Goal: Information Seeking & Learning: Check status

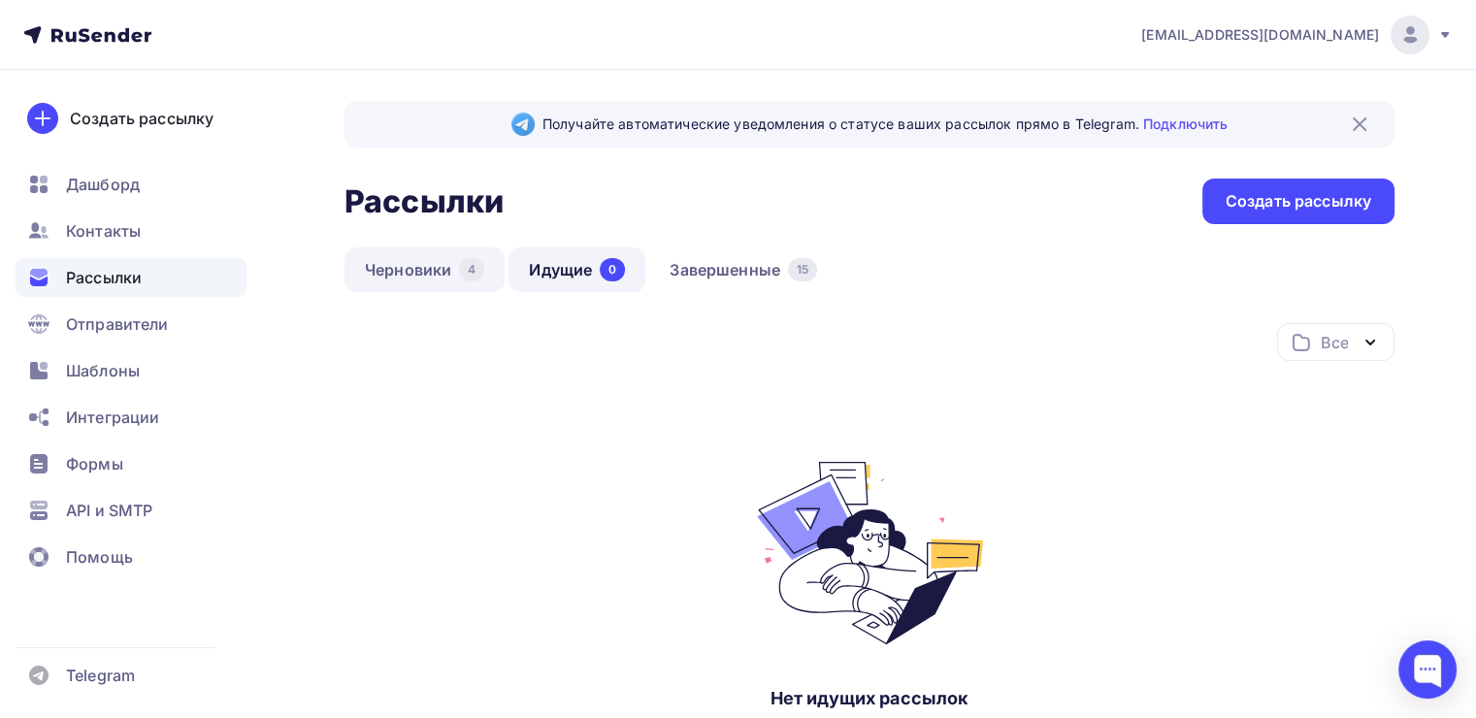
click at [427, 264] on link "Черновики 4" at bounding box center [424, 269] width 160 height 45
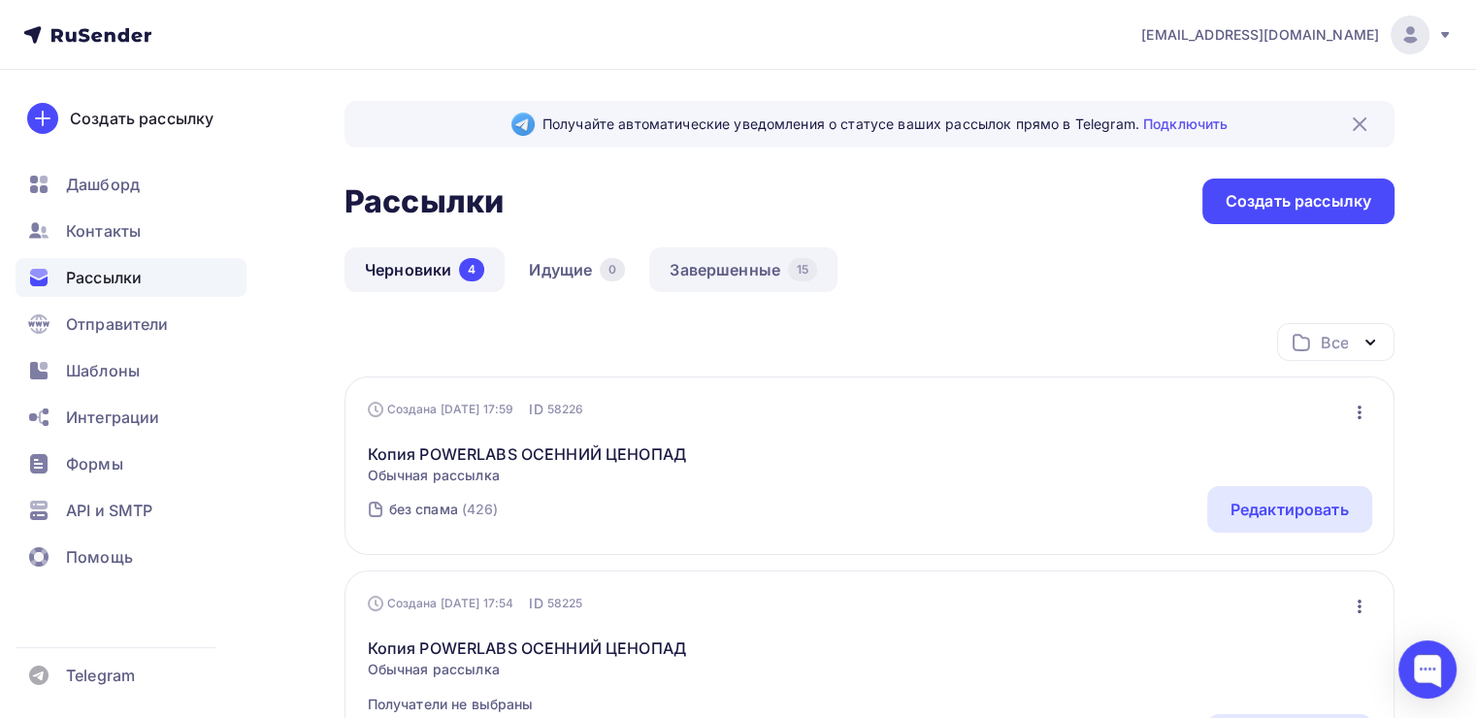
click at [724, 269] on link "Завершенные 15" at bounding box center [743, 269] width 188 height 45
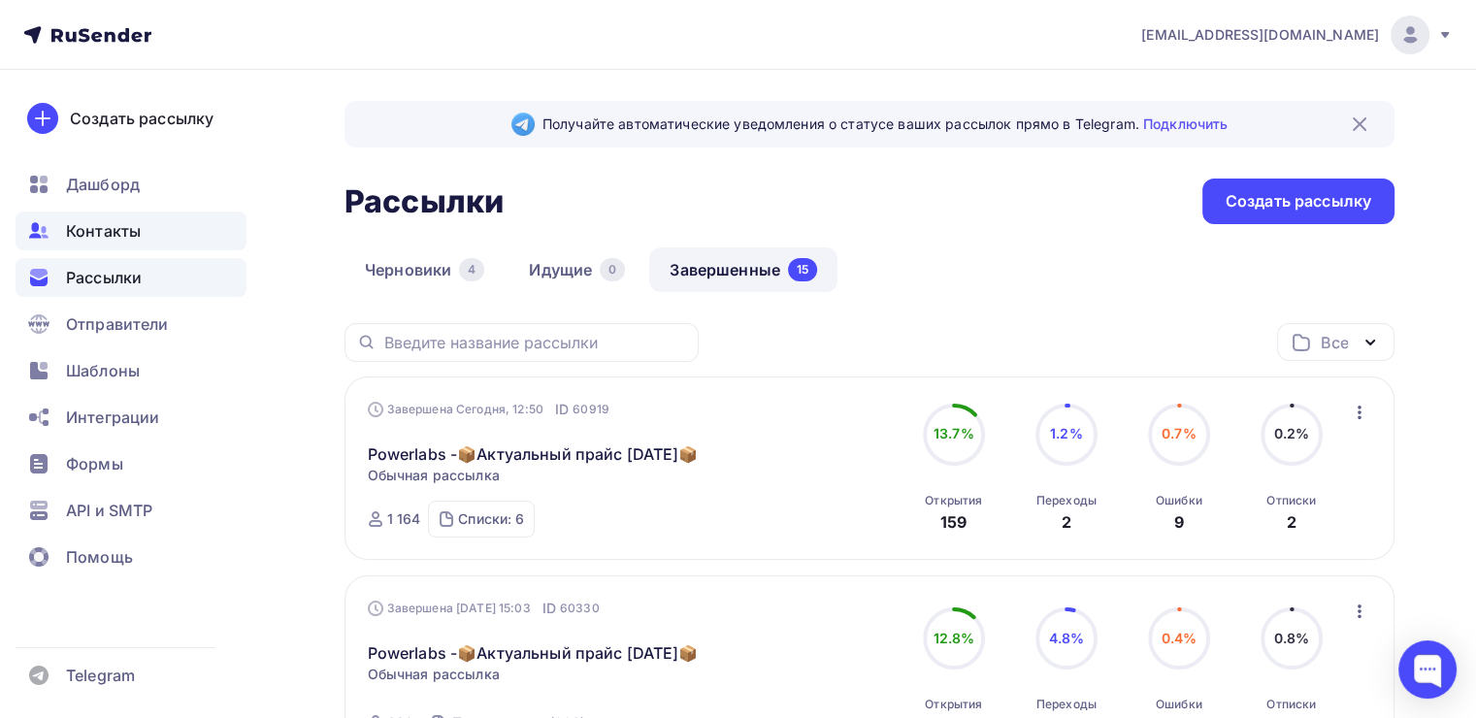
click at [107, 237] on span "Контакты" at bounding box center [103, 230] width 75 height 23
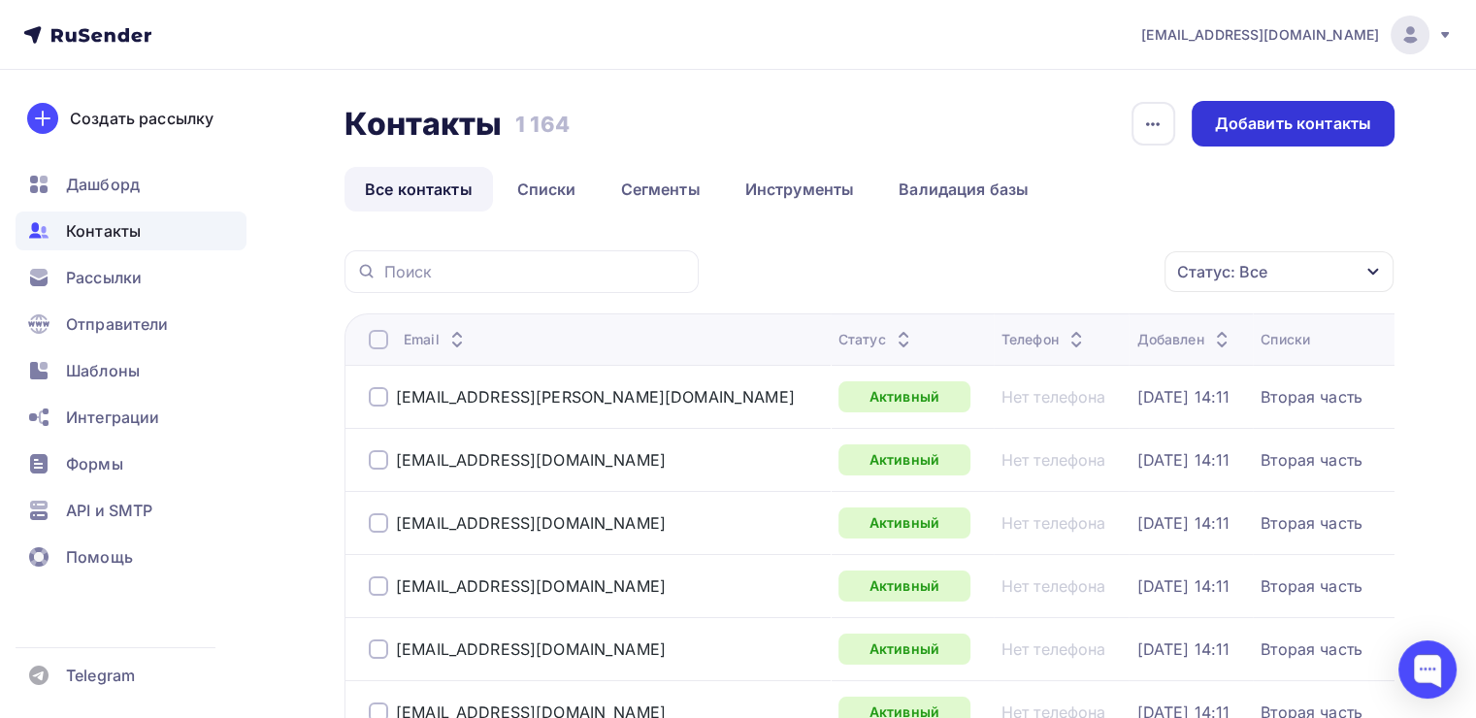
click at [1295, 129] on div "Добавить контакты" at bounding box center [1293, 124] width 156 height 22
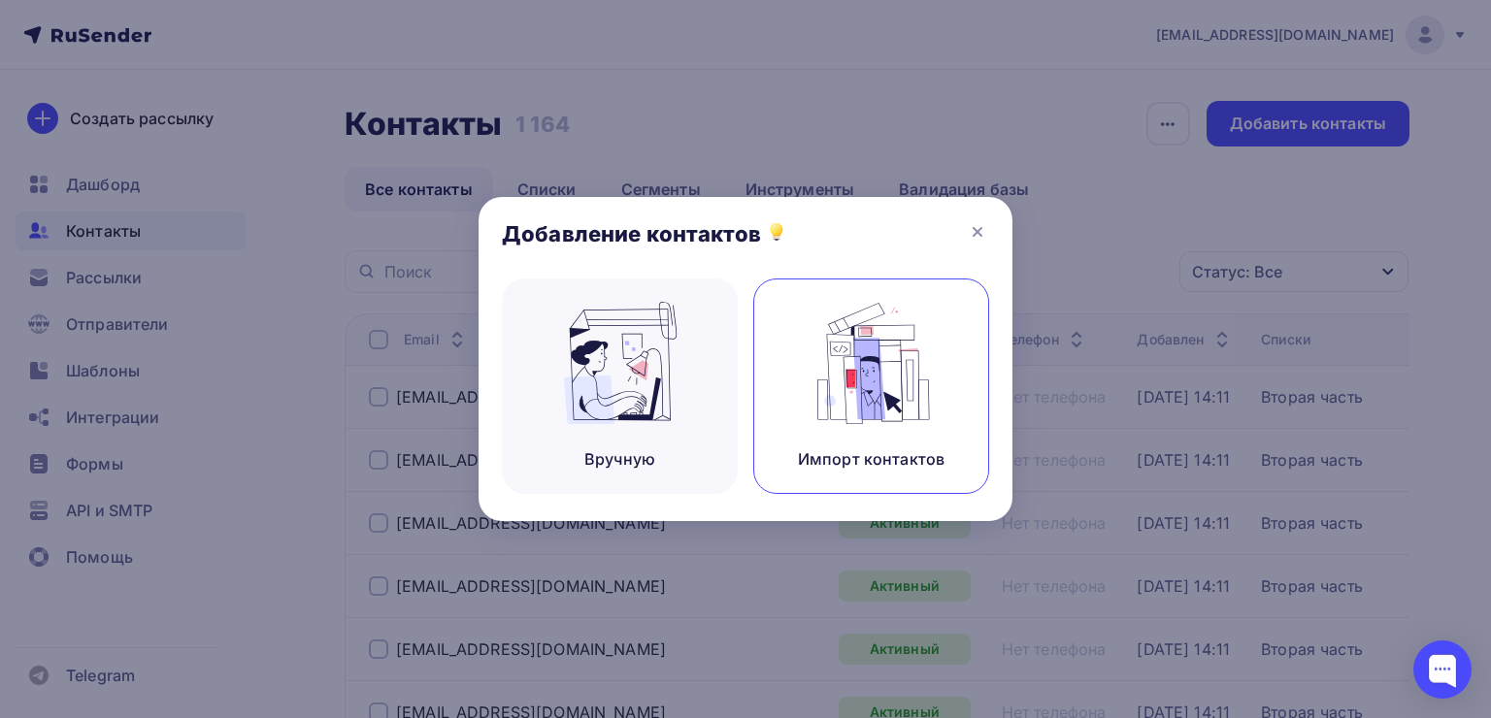
click at [852, 360] on img at bounding box center [871, 363] width 130 height 122
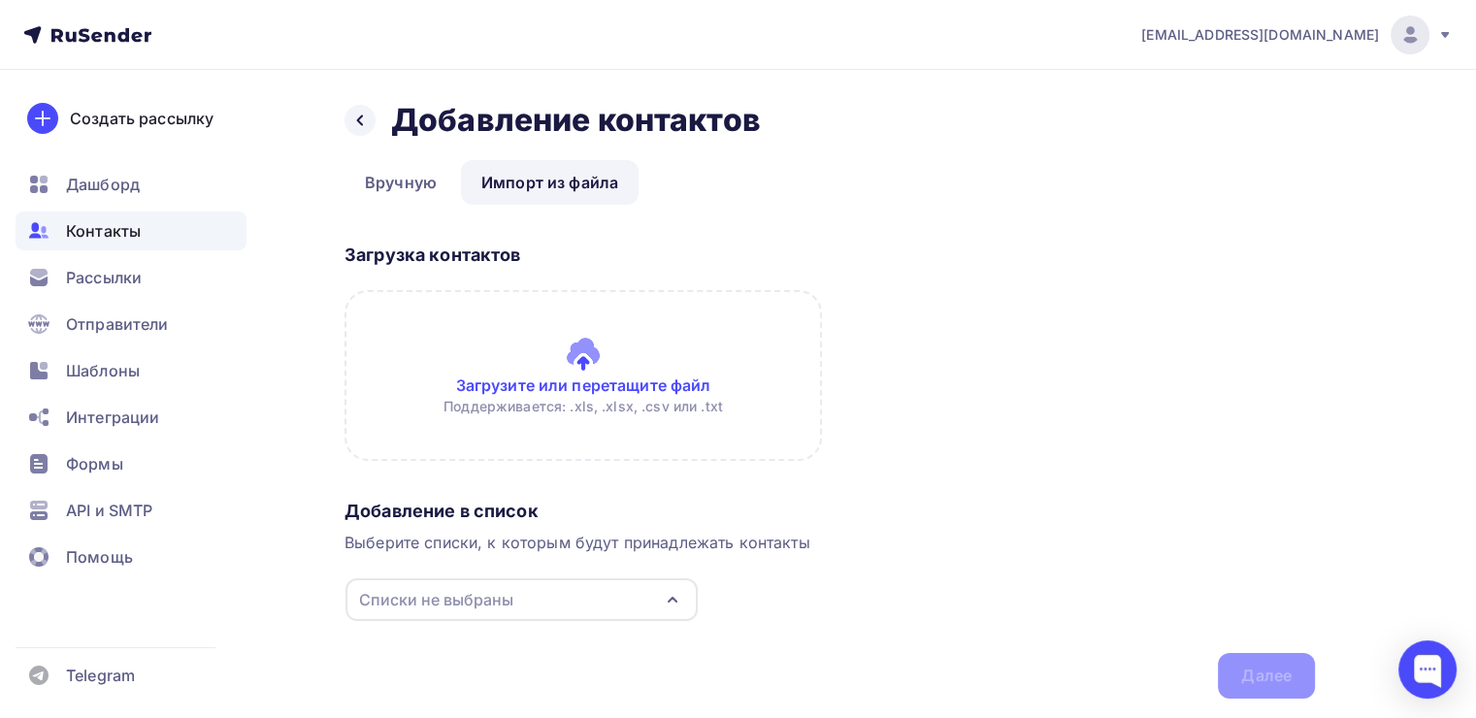
click at [598, 380] on input "file" at bounding box center [582, 375] width 477 height 171
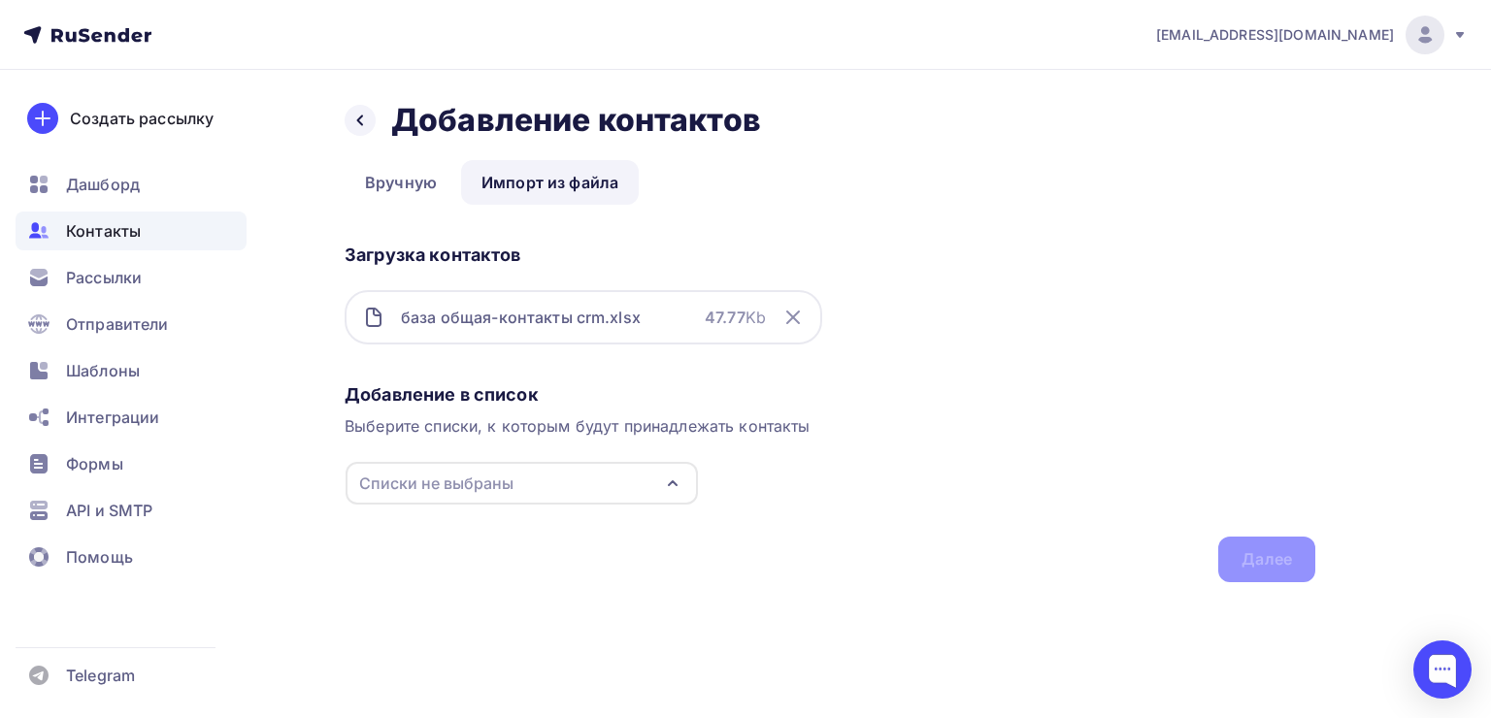
click at [644, 490] on div "Списки не выбраны" at bounding box center [521, 483] width 352 height 43
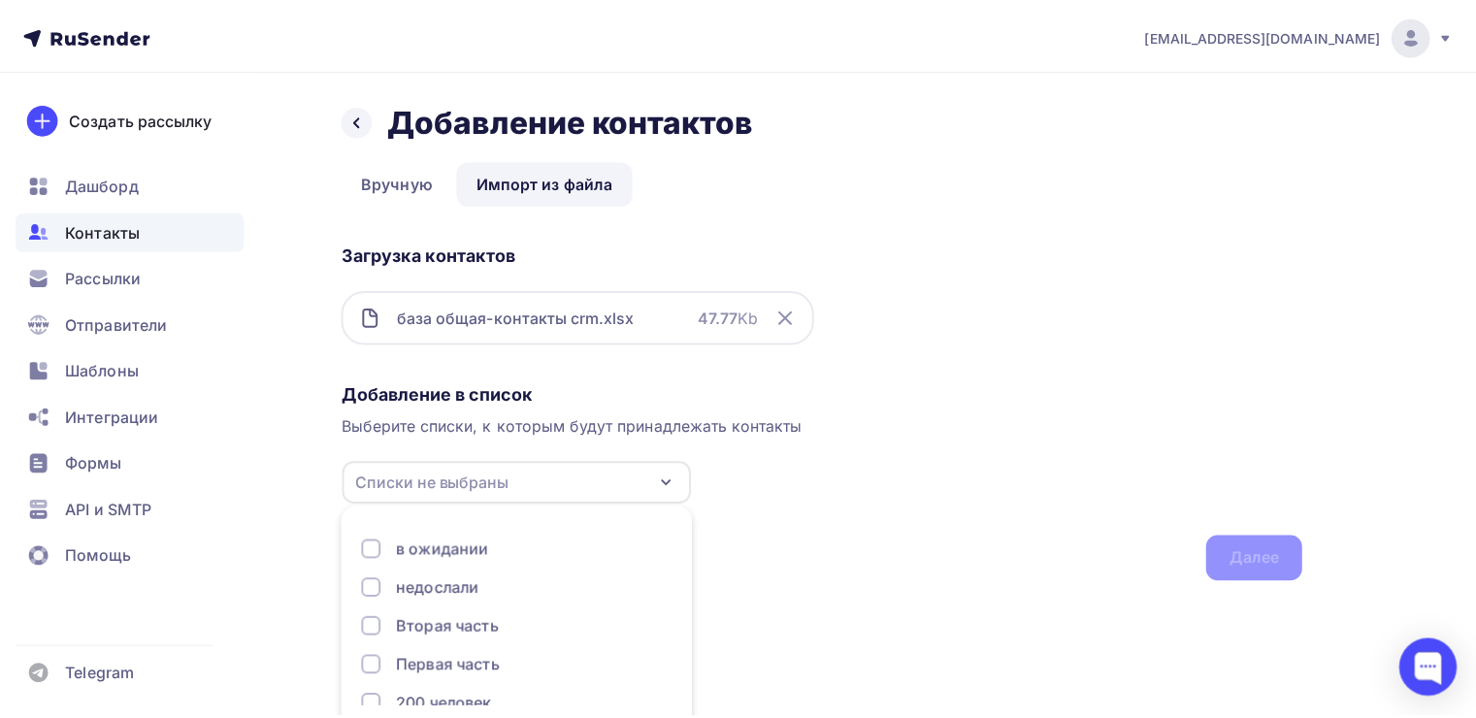
scroll to position [84, 0]
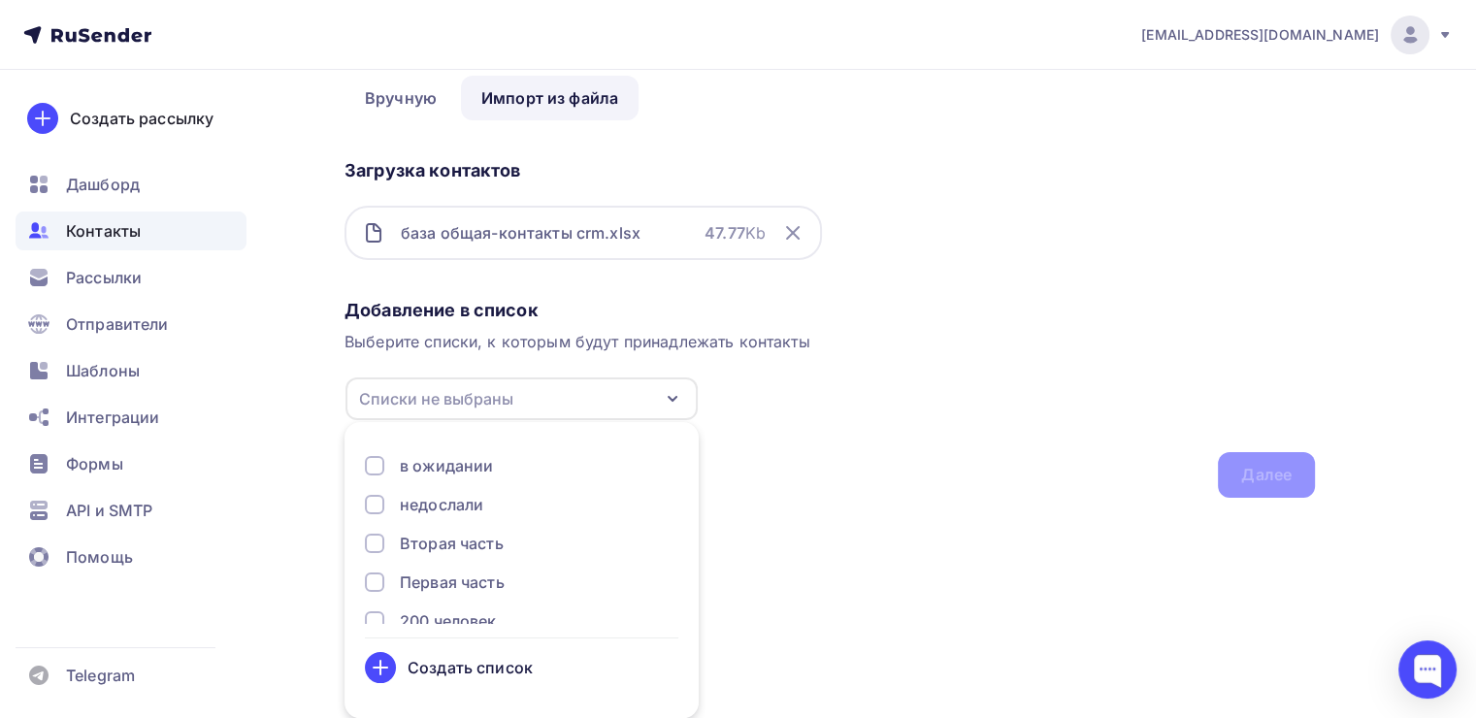
click at [854, 439] on div "Добавление в список Выберите списки, к которым будут принадлежать контакты Спис…" at bounding box center [829, 394] width 970 height 207
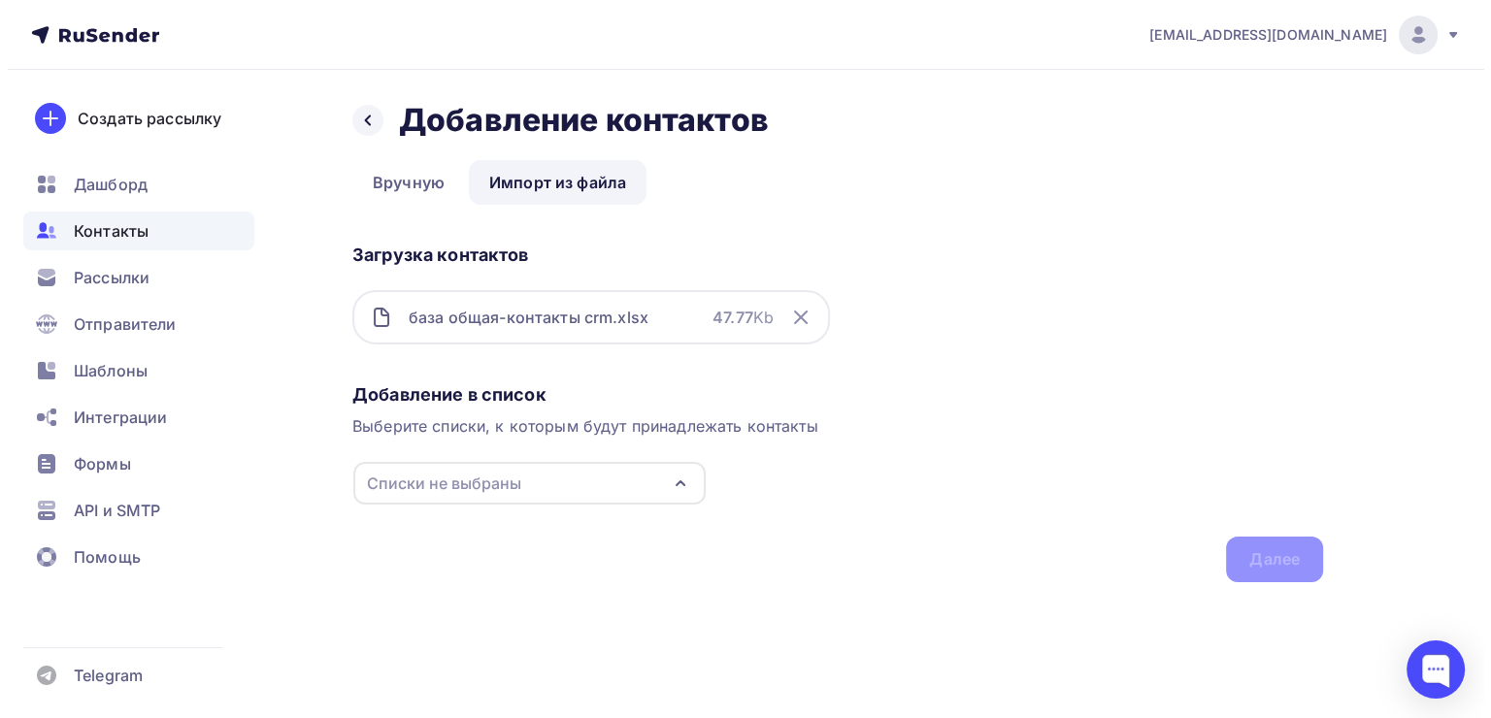
scroll to position [0, 0]
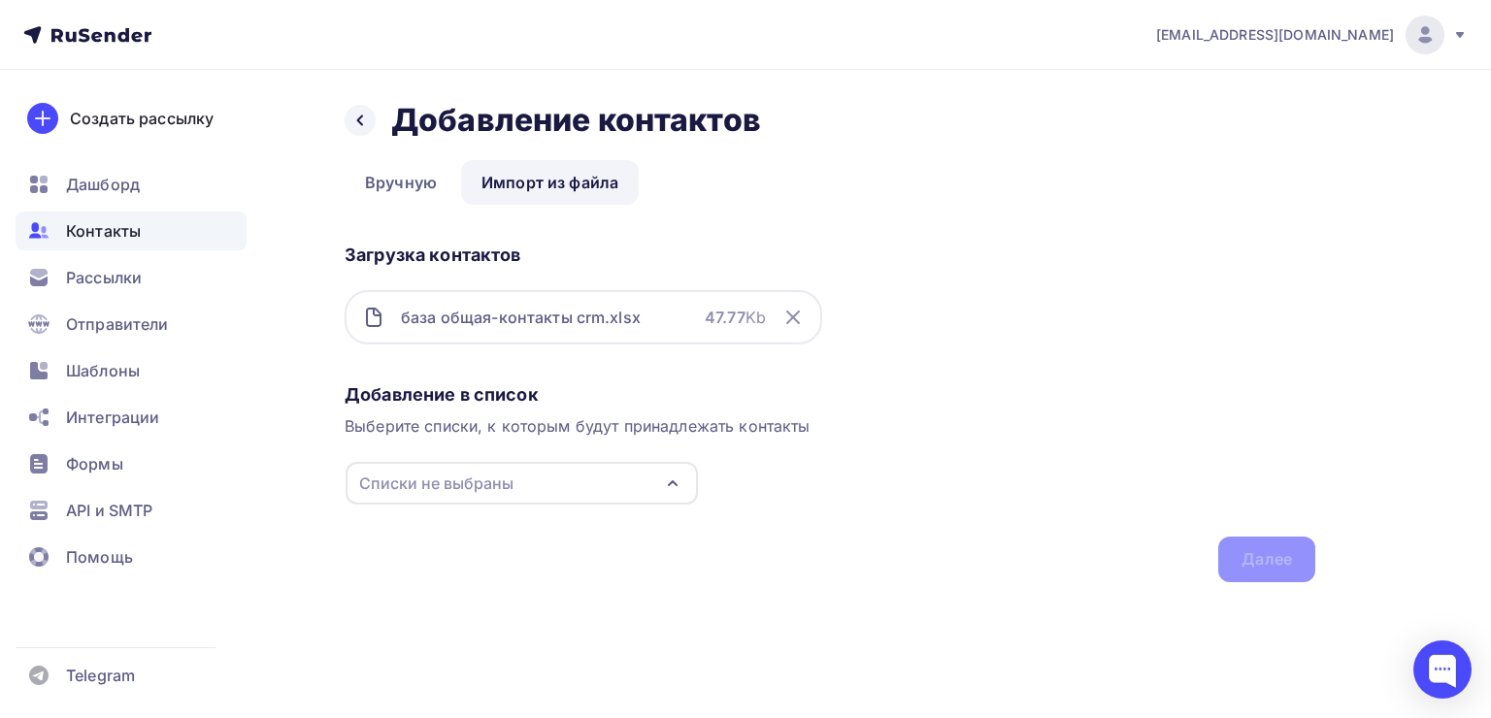
click at [648, 479] on div "Списки не выбраны" at bounding box center [521, 483] width 352 height 43
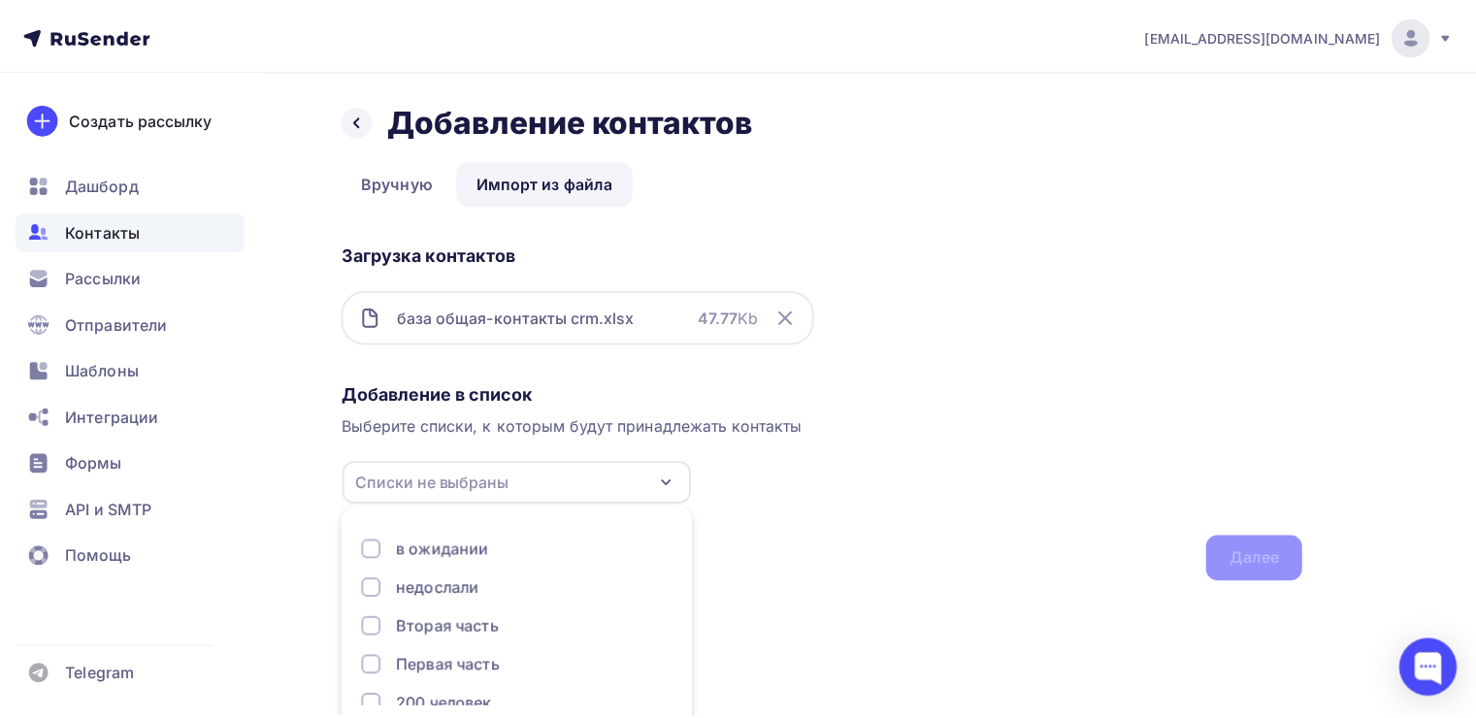
scroll to position [84, 0]
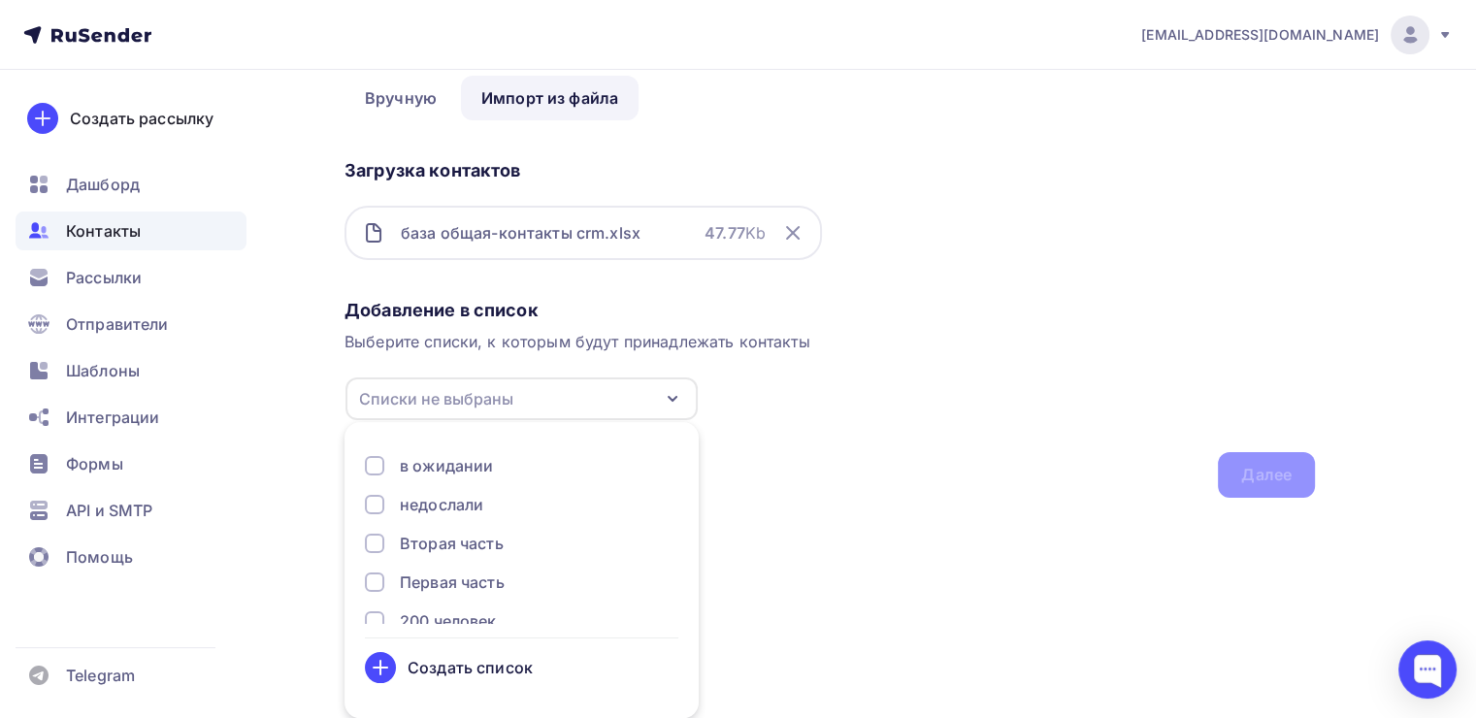
click at [443, 578] on div "Первая часть" at bounding box center [452, 582] width 105 height 23
click at [388, 543] on div "Вторая часть" at bounding box center [521, 543] width 313 height 23
click at [1271, 484] on div "Далее" at bounding box center [1266, 475] width 50 height 22
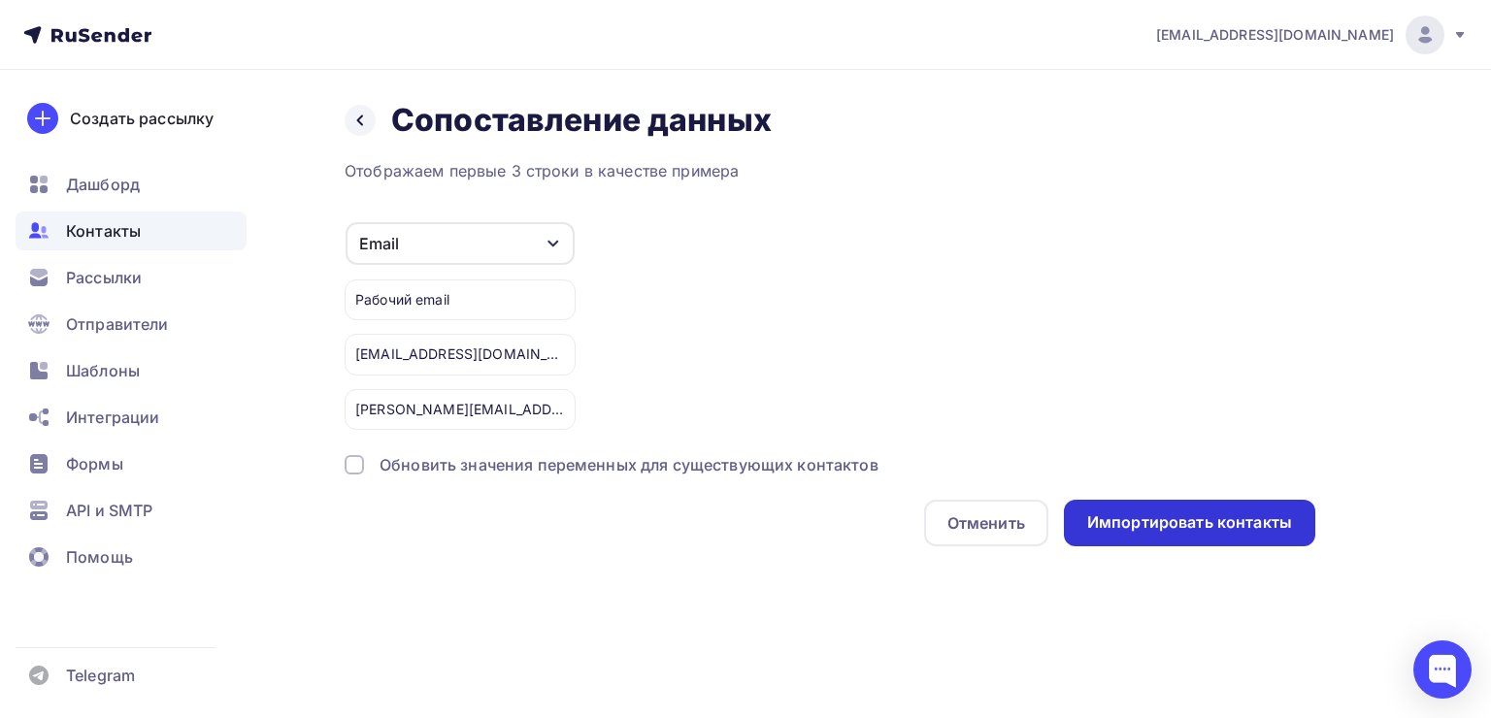
click at [1216, 521] on div "Импортировать контакты" at bounding box center [1189, 522] width 205 height 22
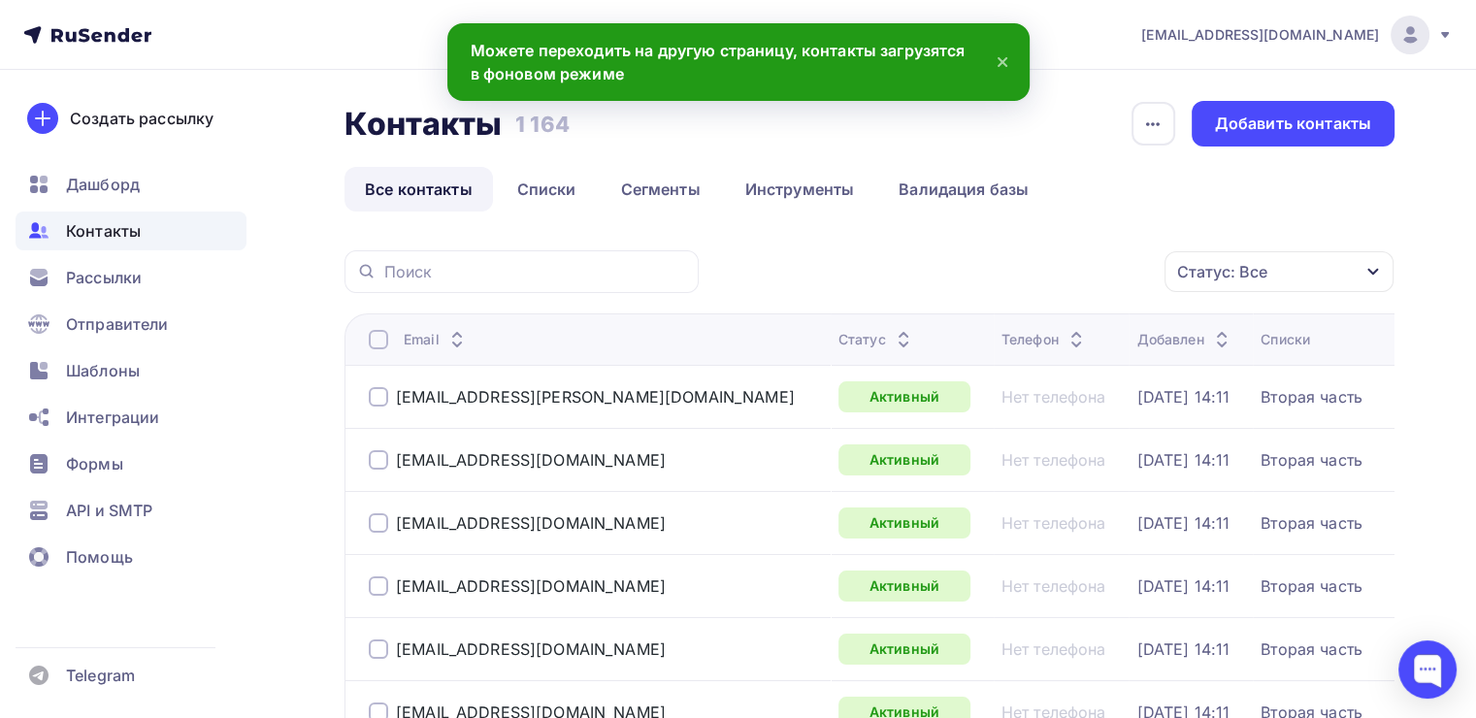
click at [380, 203] on link "Все контакты" at bounding box center [418, 189] width 148 height 45
click at [563, 192] on link "Списки" at bounding box center [547, 189] width 100 height 45
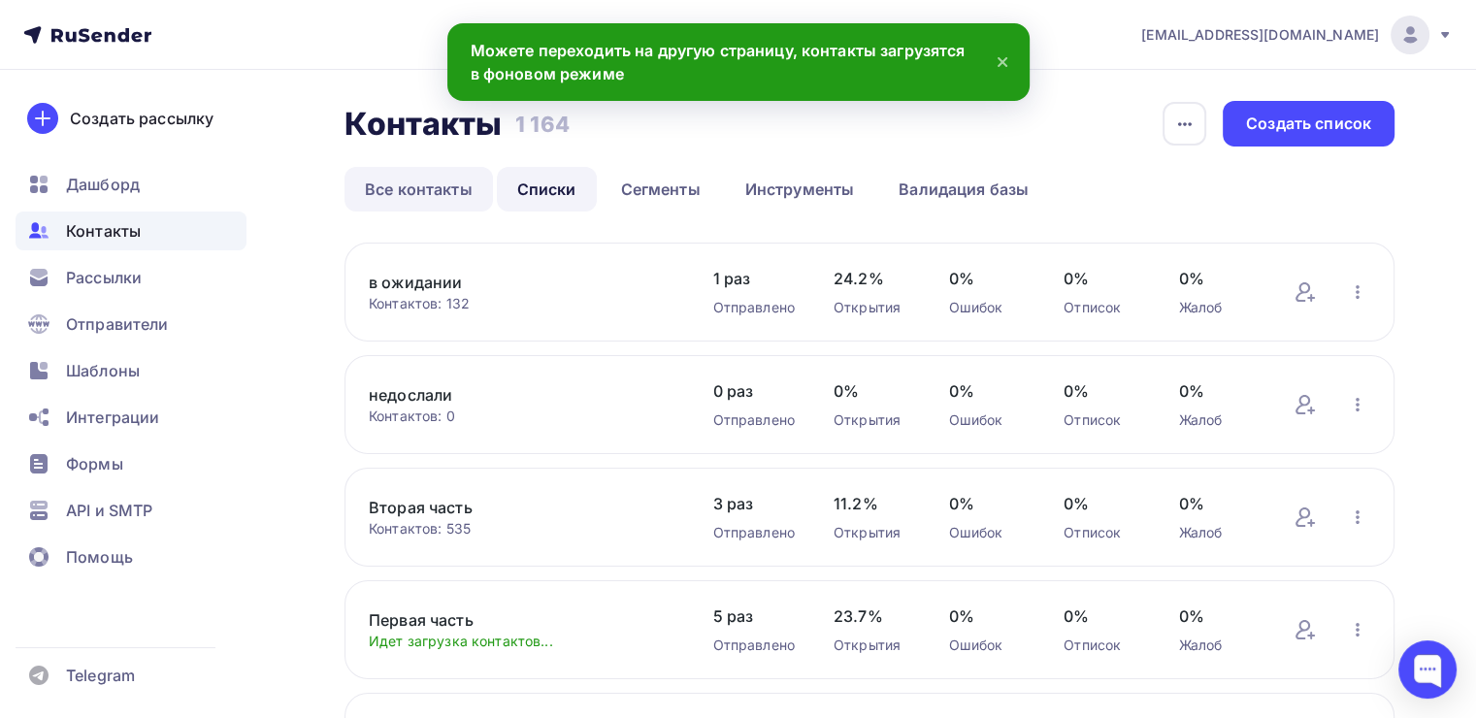
click at [438, 193] on link "Все контакты" at bounding box center [418, 189] width 148 height 45
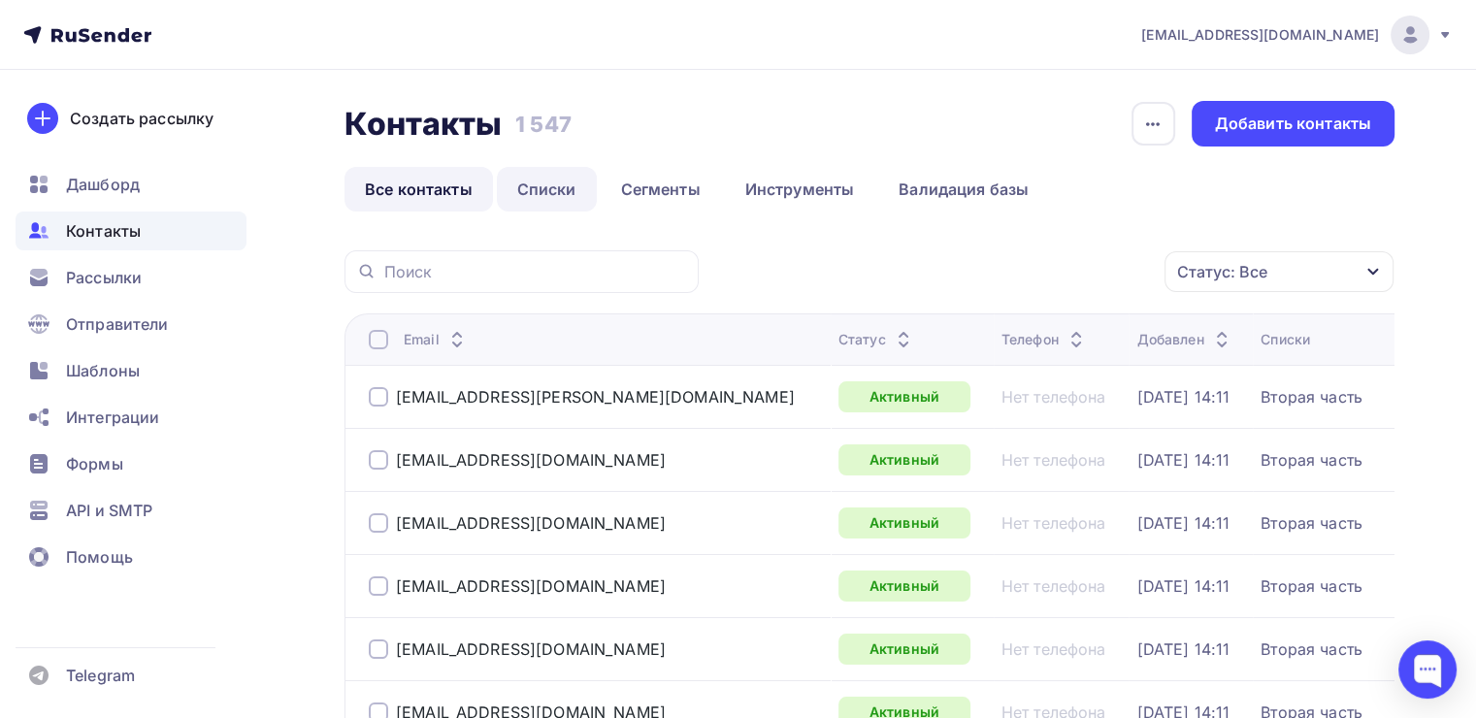
click at [551, 194] on link "Списки" at bounding box center [547, 189] width 100 height 45
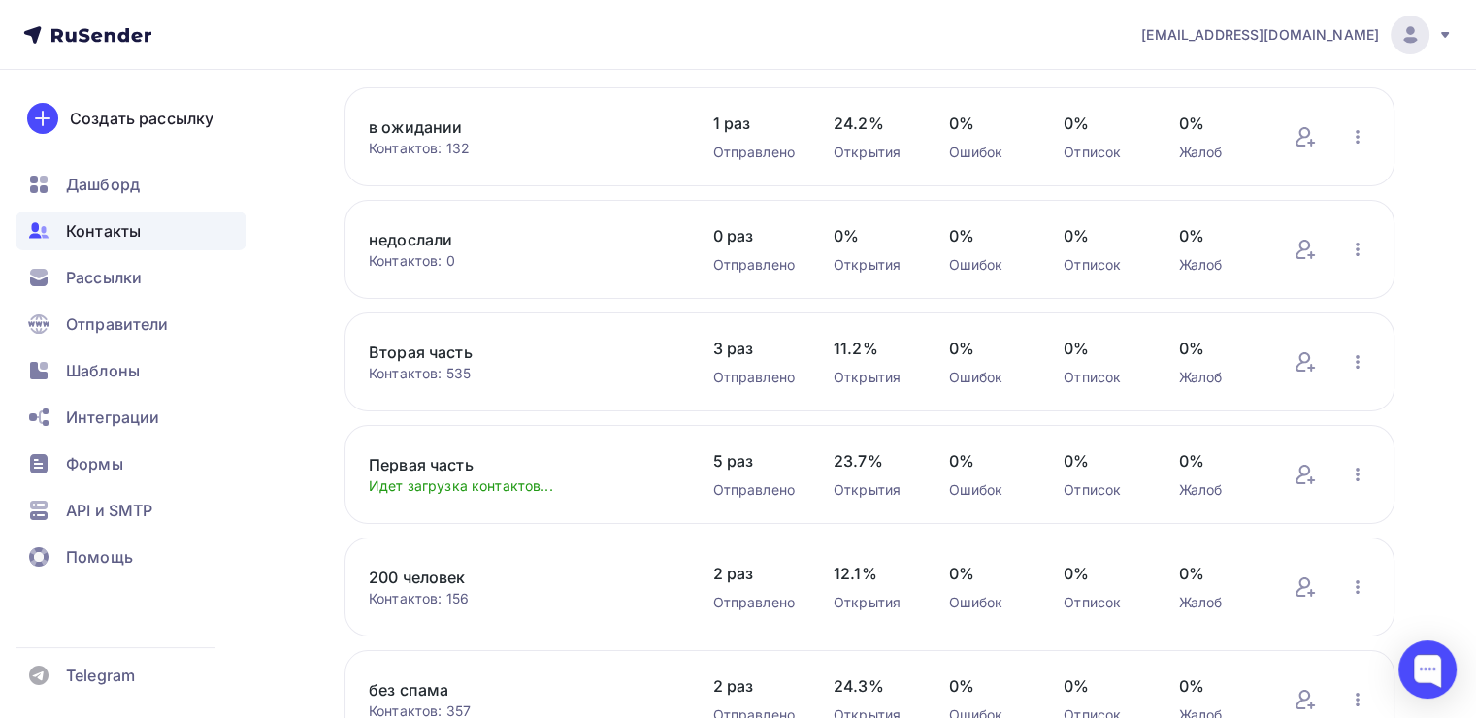
scroll to position [194, 0]
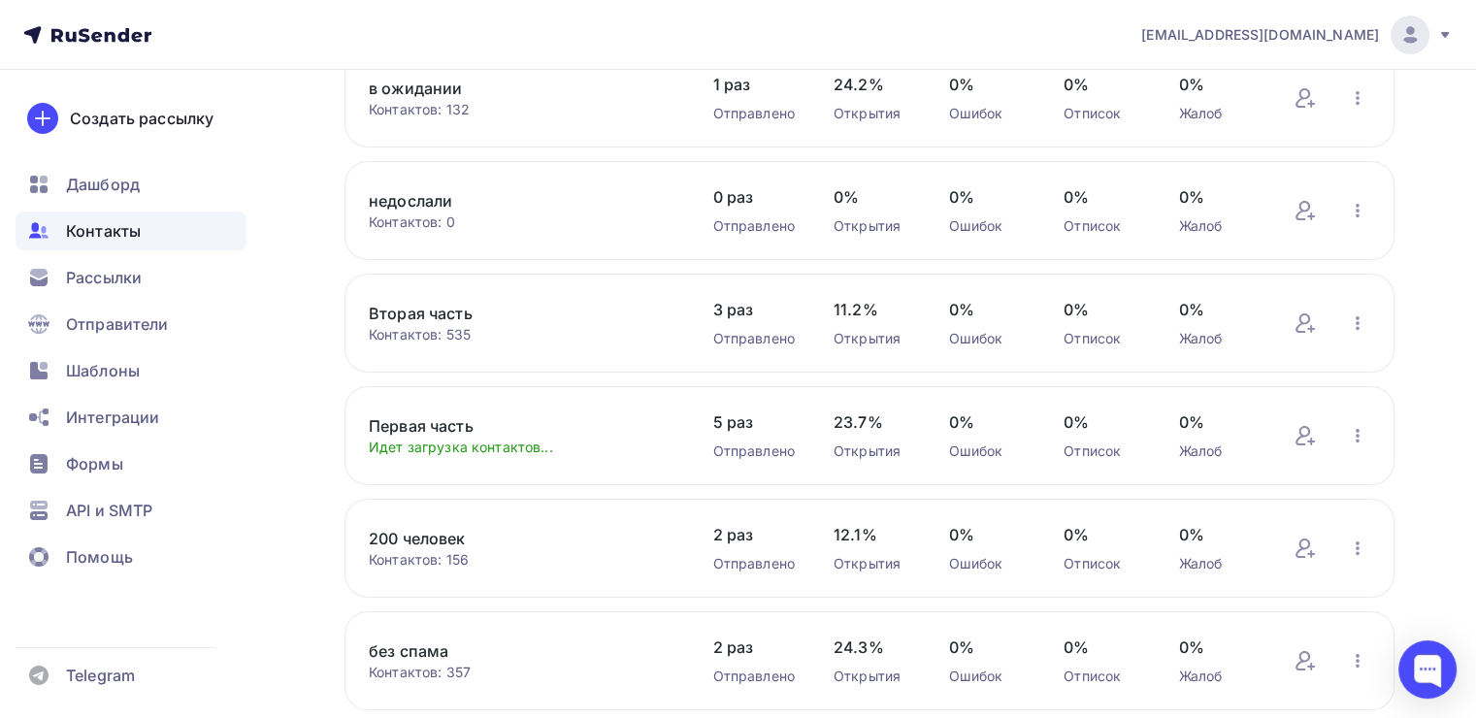
click at [438, 420] on link "Первая часть" at bounding box center [521, 425] width 305 height 23
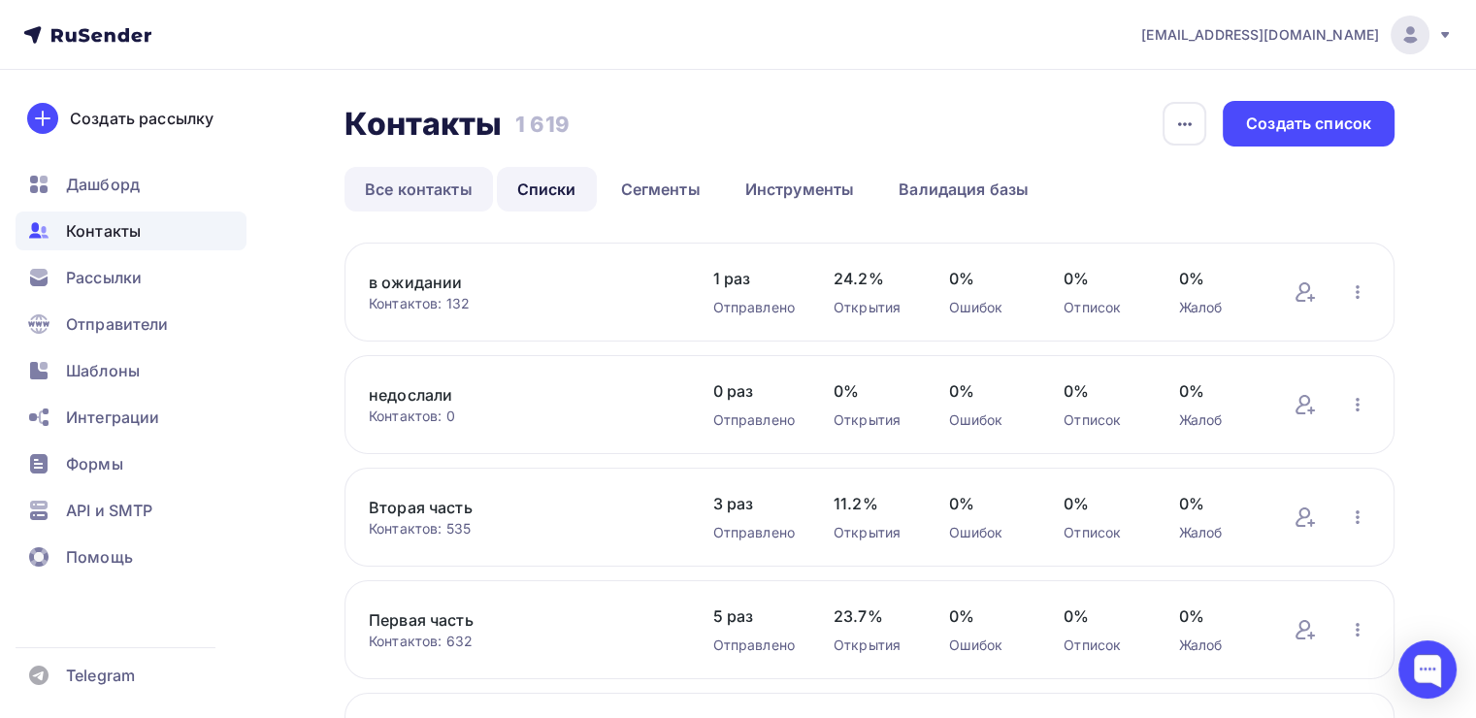
click at [388, 205] on link "Все контакты" at bounding box center [418, 189] width 148 height 45
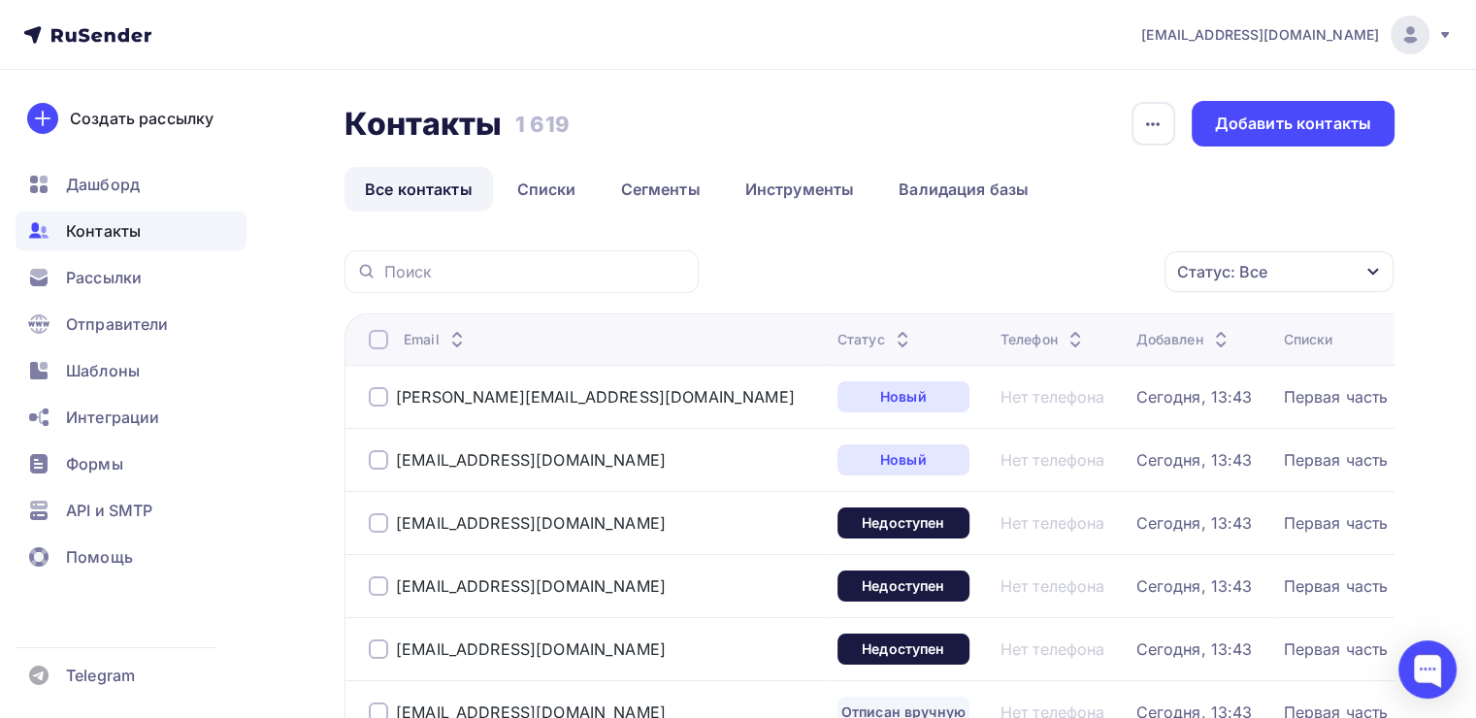
click at [1222, 264] on div "Статус: Все" at bounding box center [1222, 271] width 90 height 23
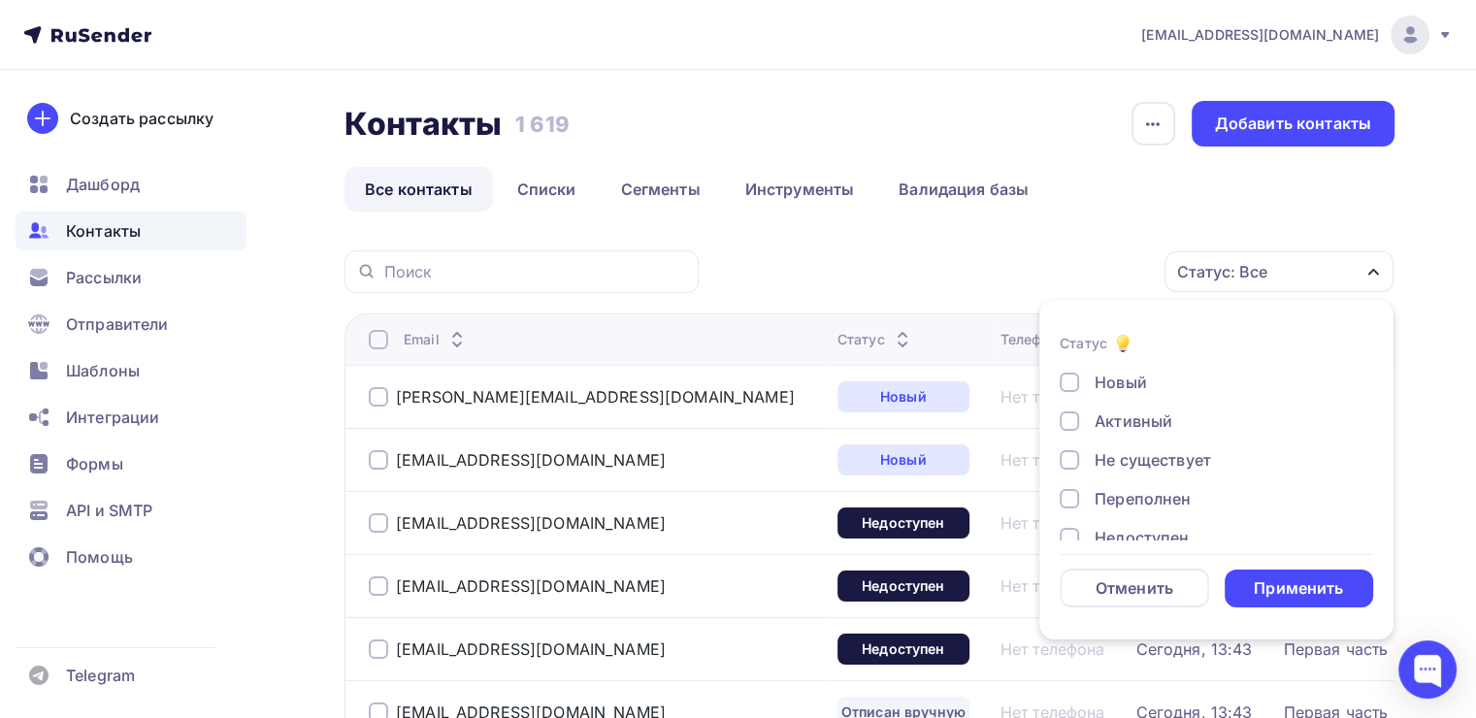
click at [1145, 453] on div "Не существует" at bounding box center [1153, 459] width 116 height 23
click at [1141, 495] on div "Переполнен" at bounding box center [1143, 498] width 96 height 23
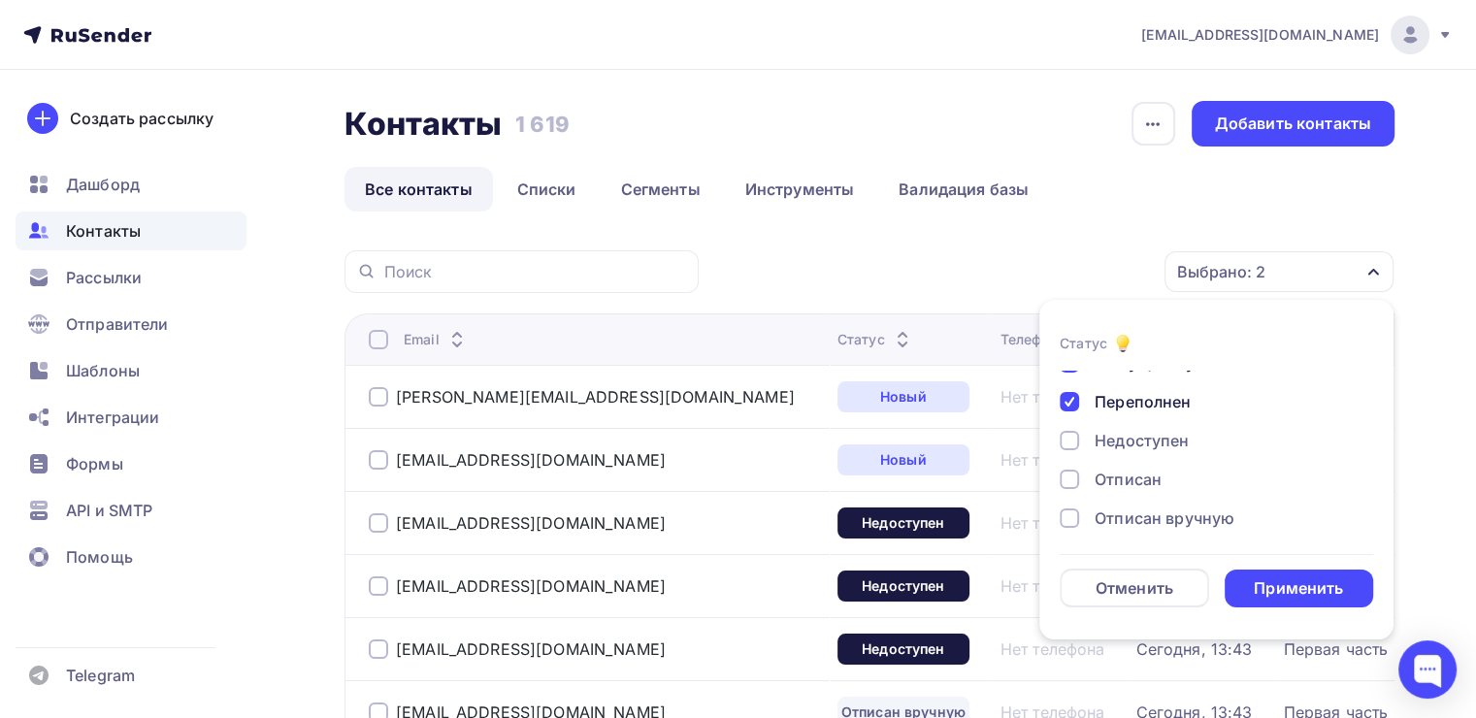
click at [1145, 439] on div "Недоступен" at bounding box center [1142, 440] width 94 height 23
click at [1150, 475] on div "Отписан" at bounding box center [1128, 479] width 67 height 23
click at [1161, 523] on div "Отписан вручную" at bounding box center [1165, 518] width 140 height 23
drag, startPoint x: 1153, startPoint y: 525, endPoint x: 1140, endPoint y: 512, distance: 17.8
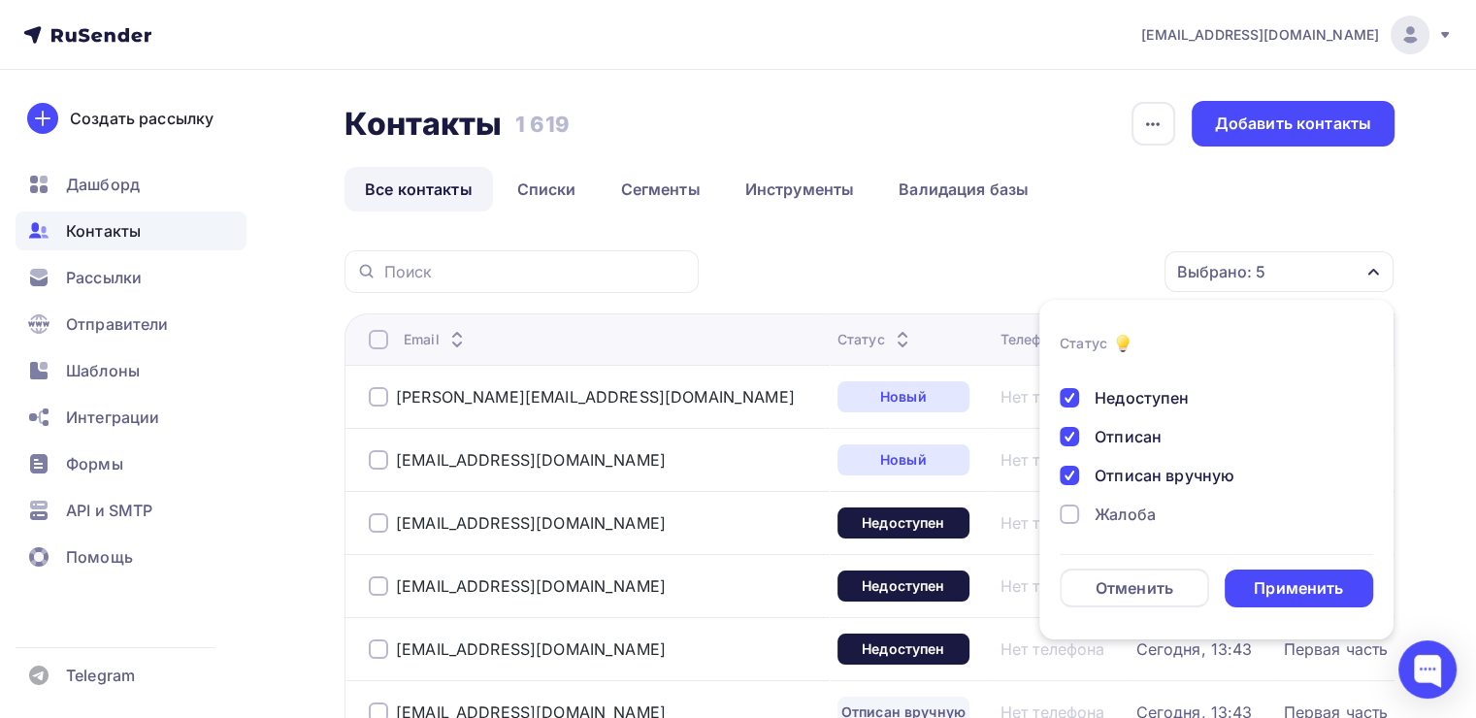
click at [1151, 524] on div "Новый Активный Не существует Переполнен Недоступен Отписан Отписан вручную Жало…" at bounding box center [1216, 386] width 313 height 311
click at [1140, 512] on div "Жалоба" at bounding box center [1125, 514] width 61 height 23
click at [1294, 598] on div "Применить" at bounding box center [1298, 588] width 89 height 22
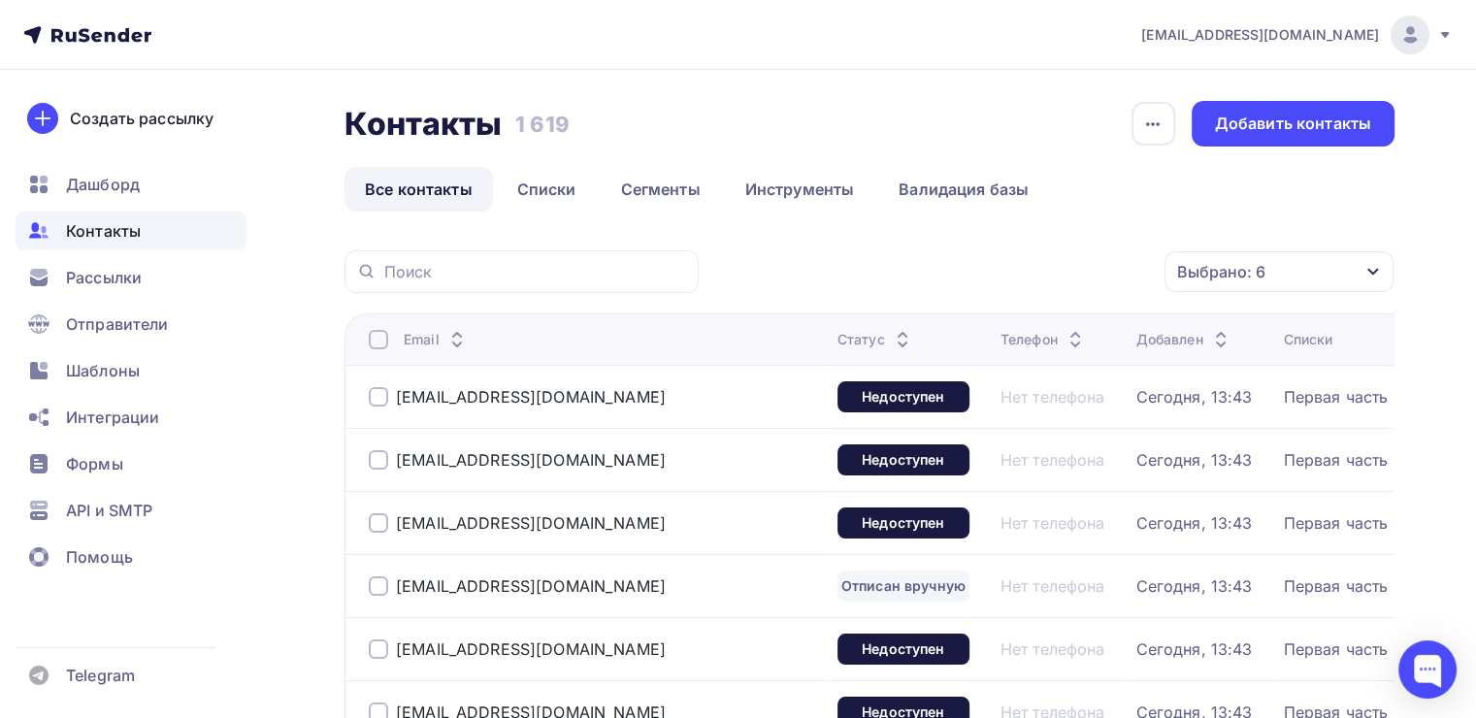
click at [378, 334] on div at bounding box center [378, 339] width 19 height 19
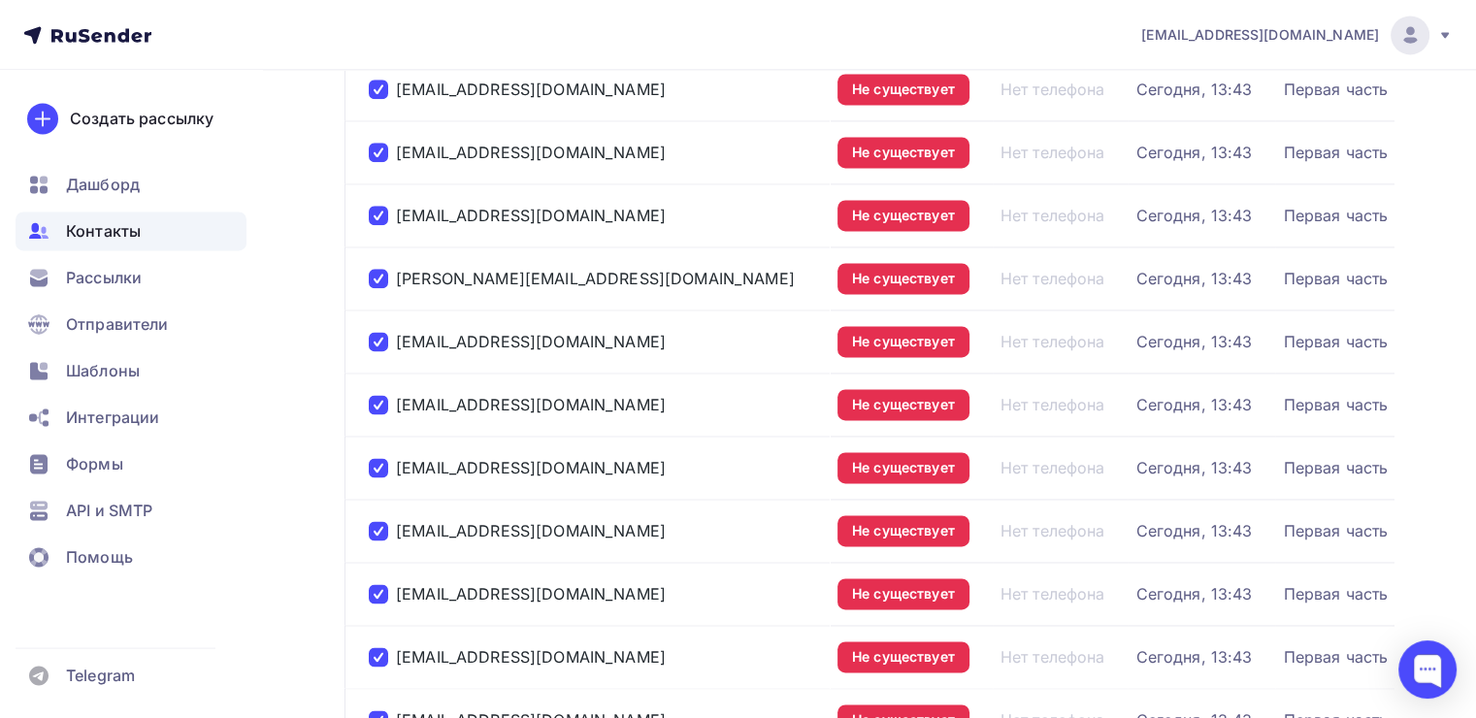
scroll to position [2989, 0]
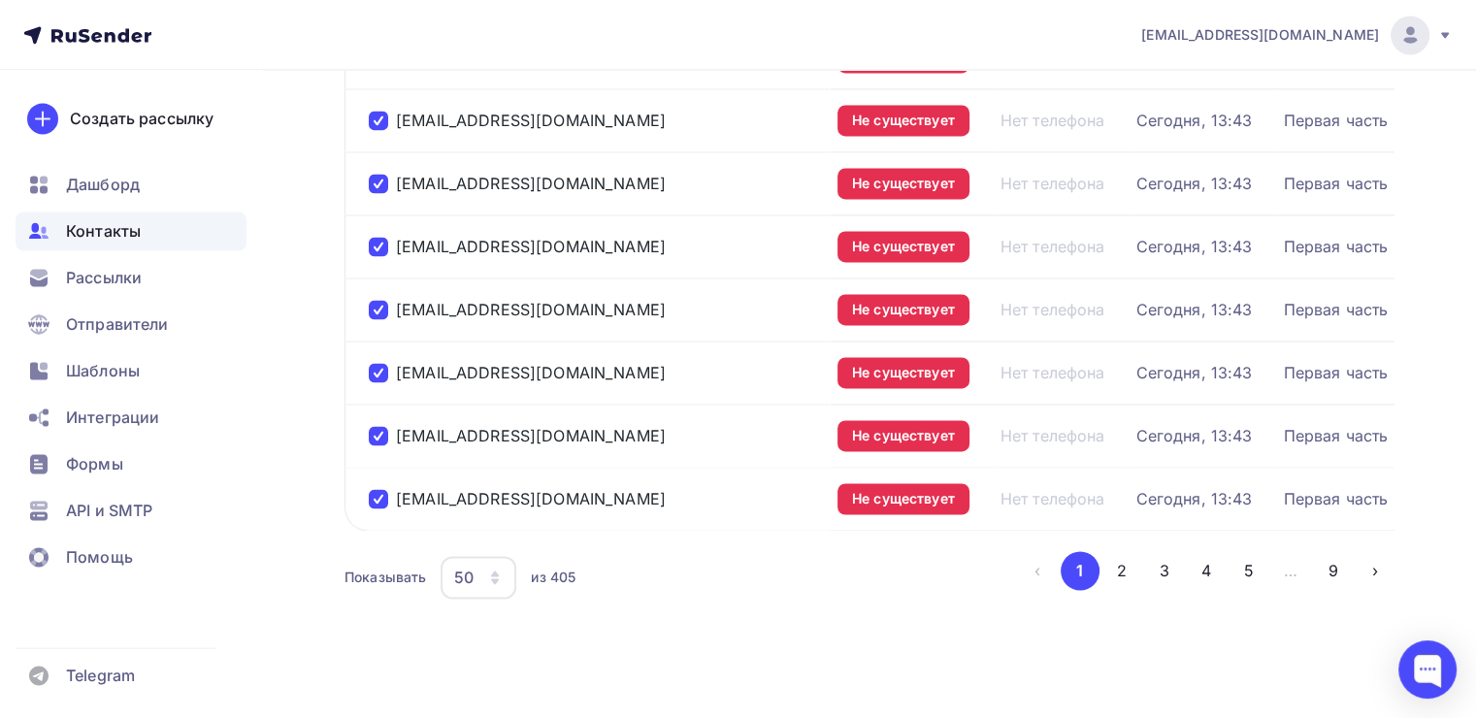
click at [503, 570] on icon "button" at bounding box center [495, 578] width 16 height 16
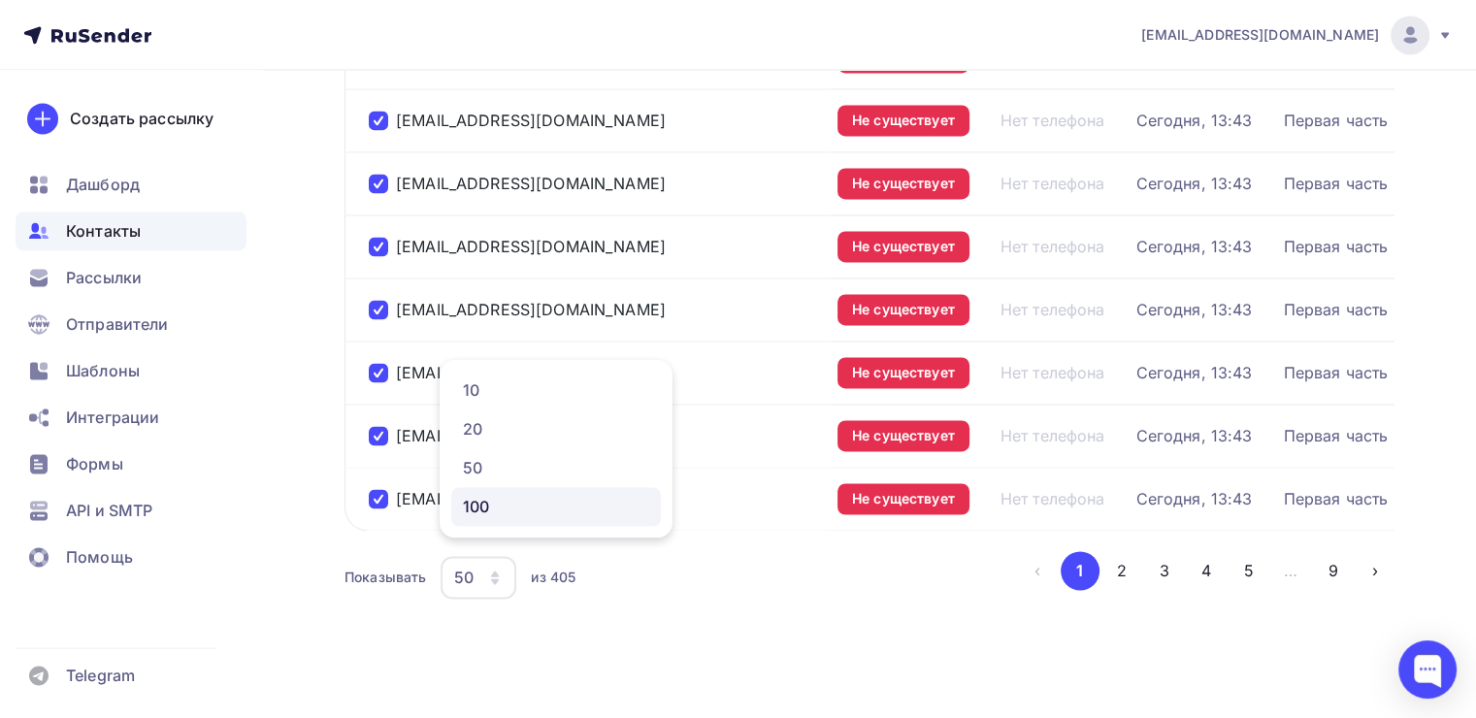
click at [507, 508] on div "100" at bounding box center [556, 506] width 186 height 23
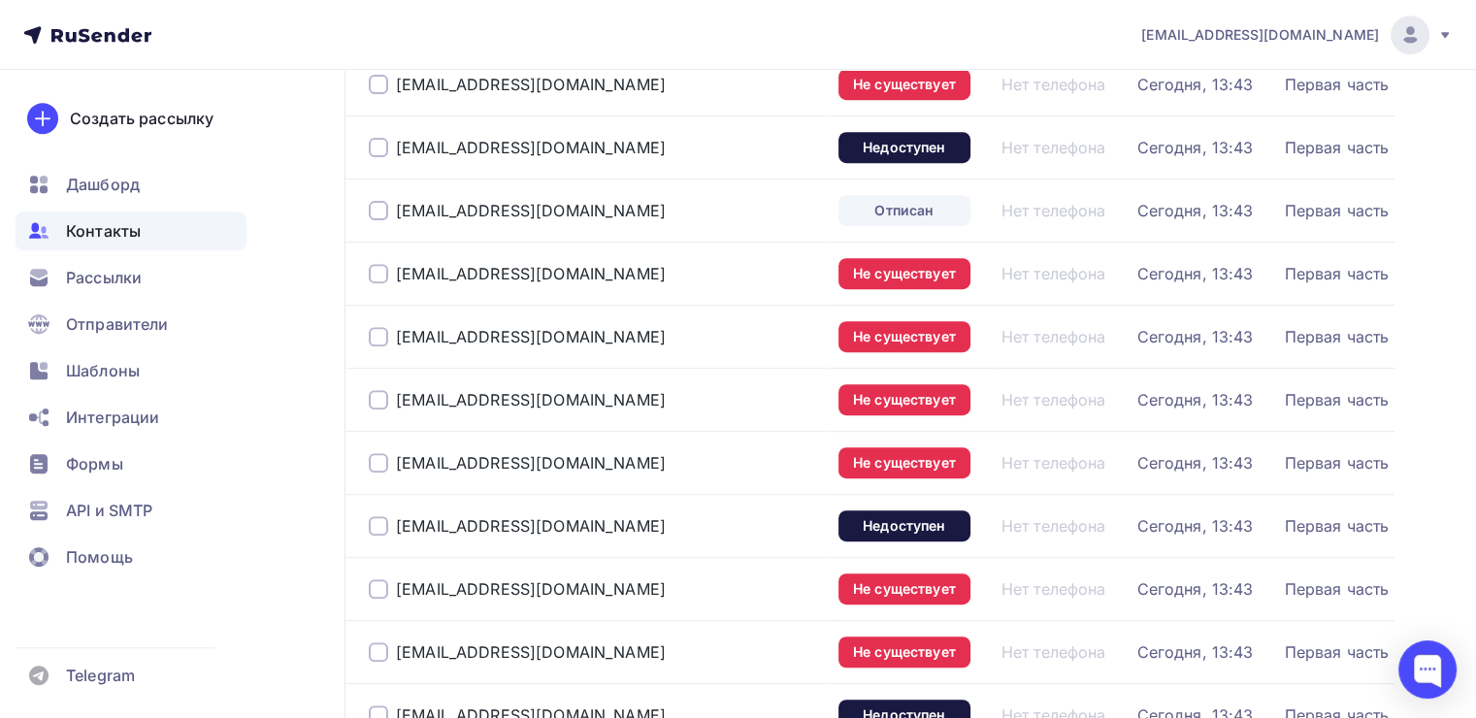
scroll to position [134, 0]
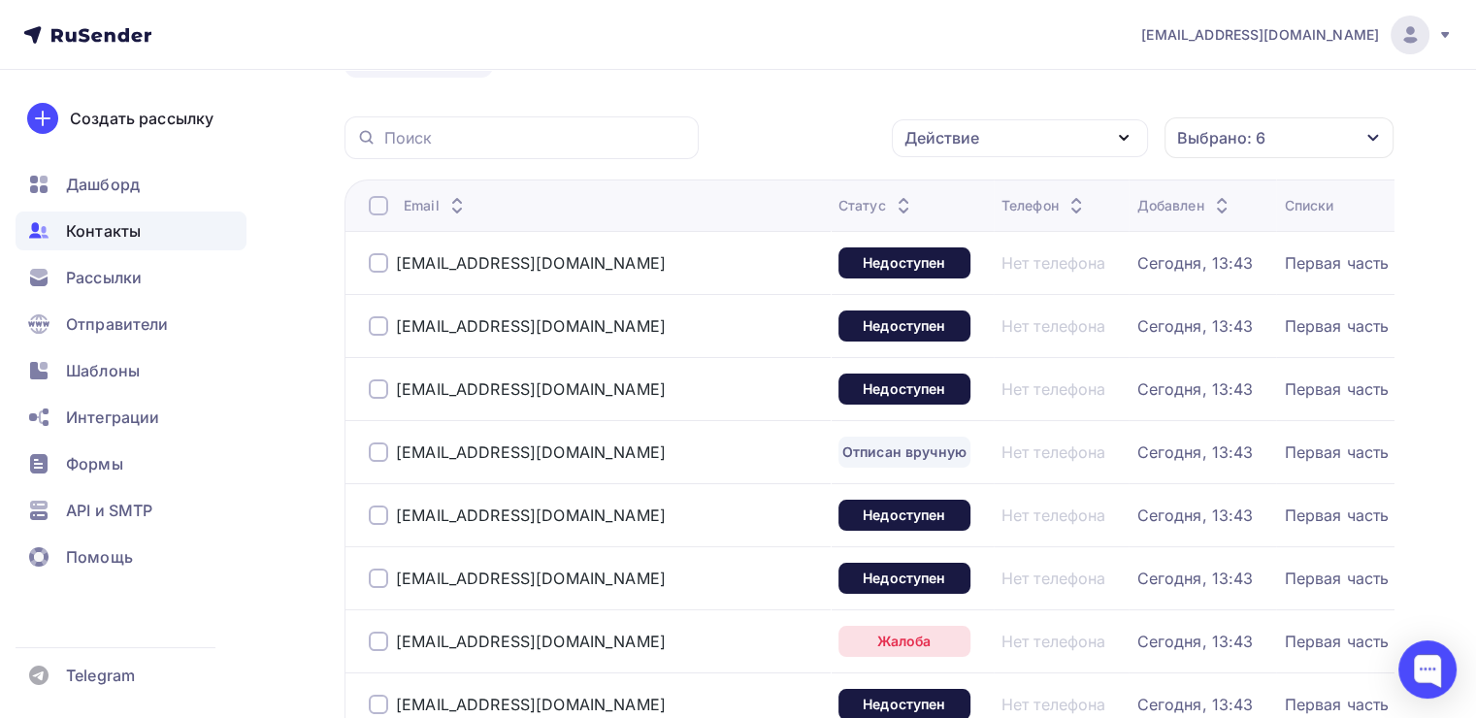
click at [384, 203] on div at bounding box center [378, 205] width 19 height 19
click at [375, 201] on div at bounding box center [378, 205] width 19 height 19
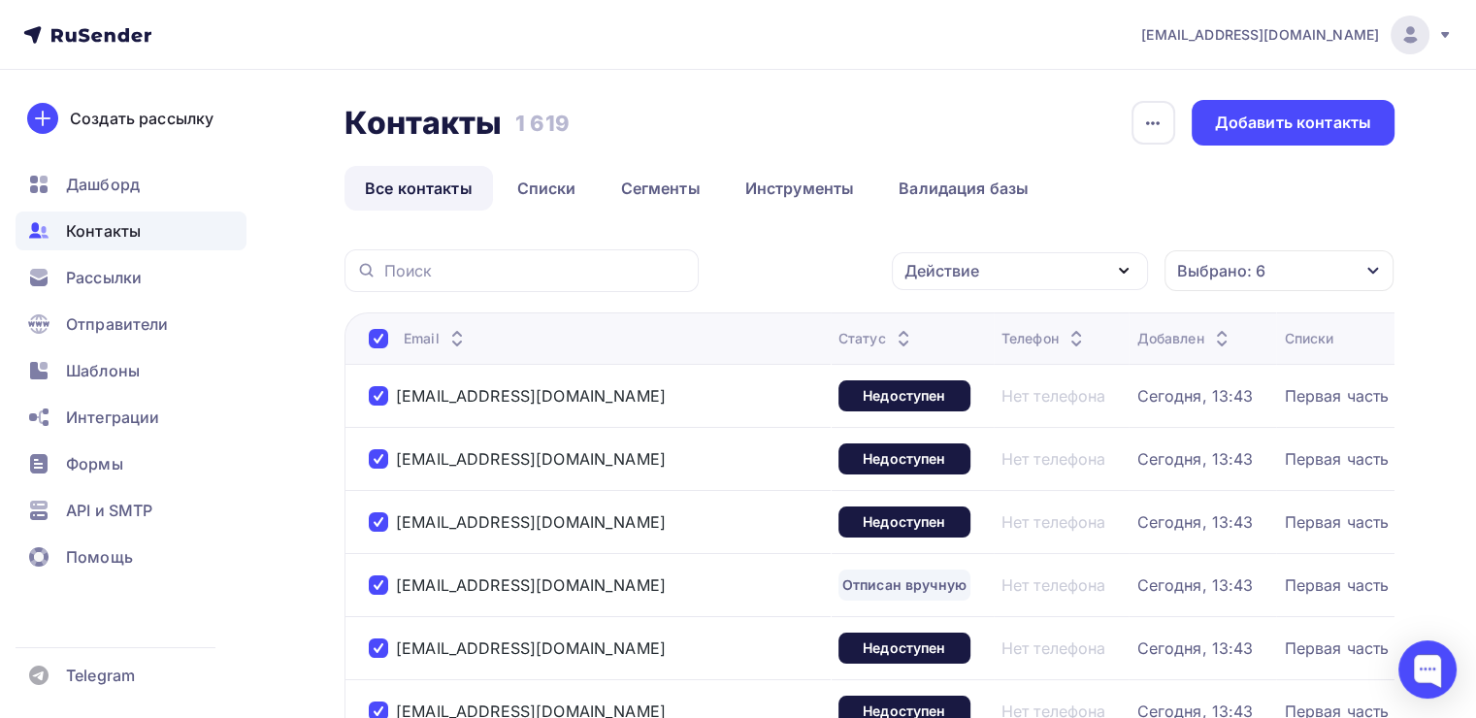
scroll to position [0, 0]
click at [1027, 279] on div "Действие" at bounding box center [1020, 272] width 256 height 38
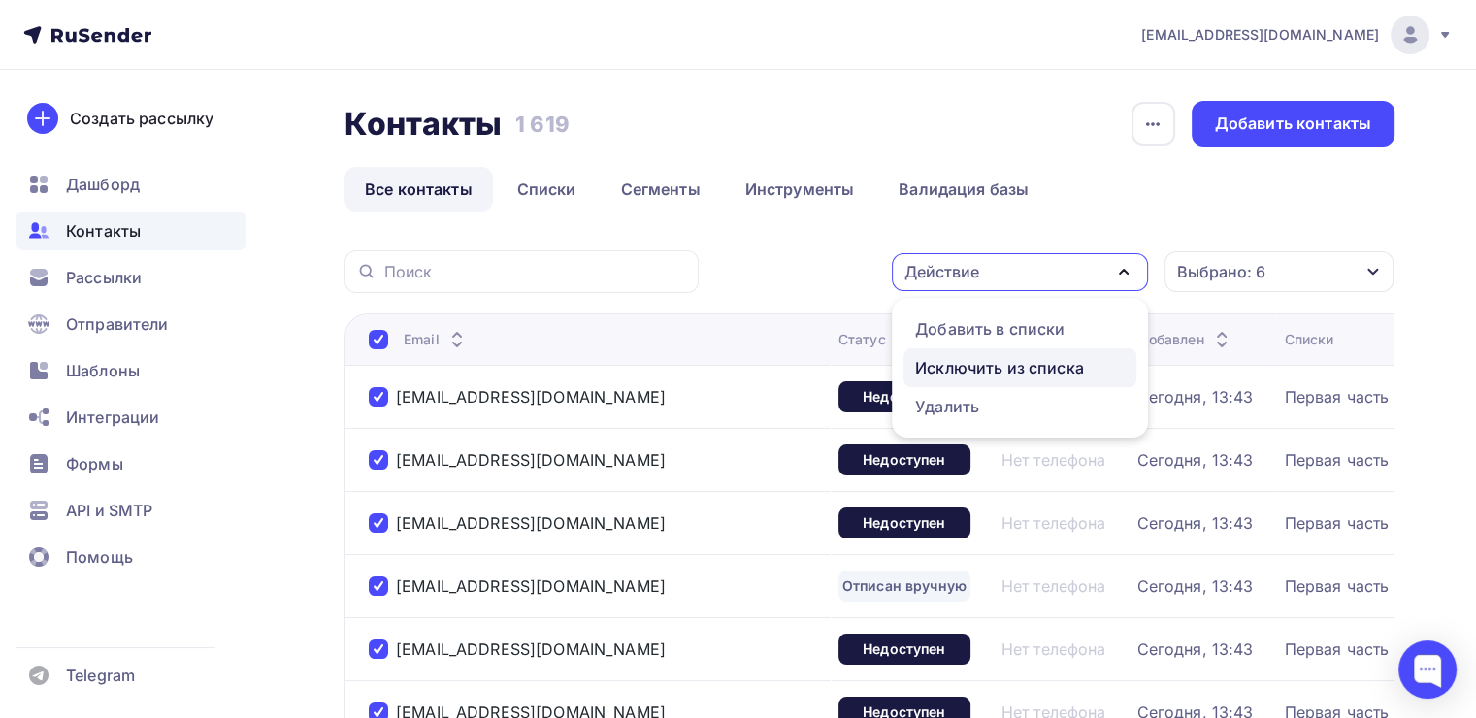
click at [1025, 363] on div "Исключить из списка" at bounding box center [999, 367] width 169 height 23
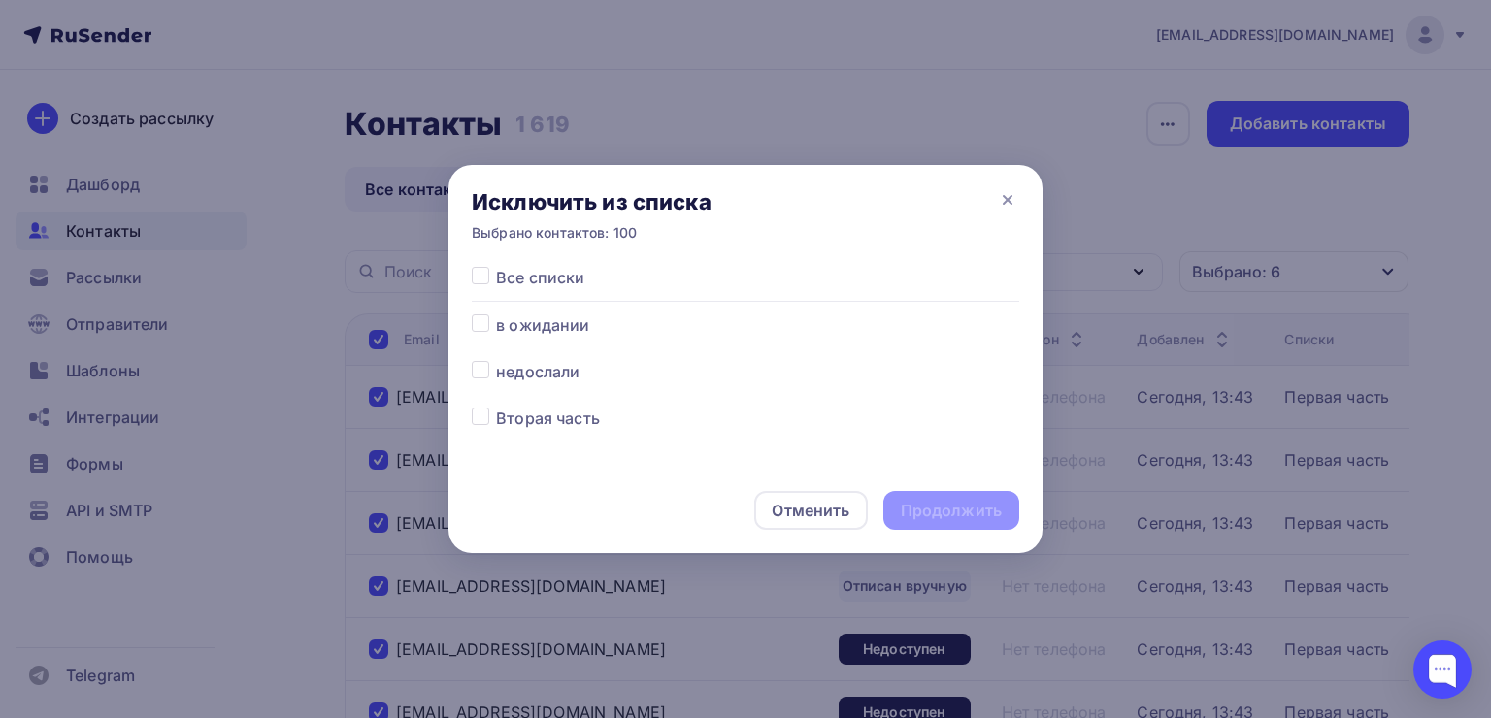
click at [541, 282] on span "Все списки" at bounding box center [540, 277] width 88 height 23
click at [496, 266] on label at bounding box center [496, 266] width 0 height 0
click at [483, 279] on input "checkbox" at bounding box center [480, 274] width 17 height 17
checkbox input "true"
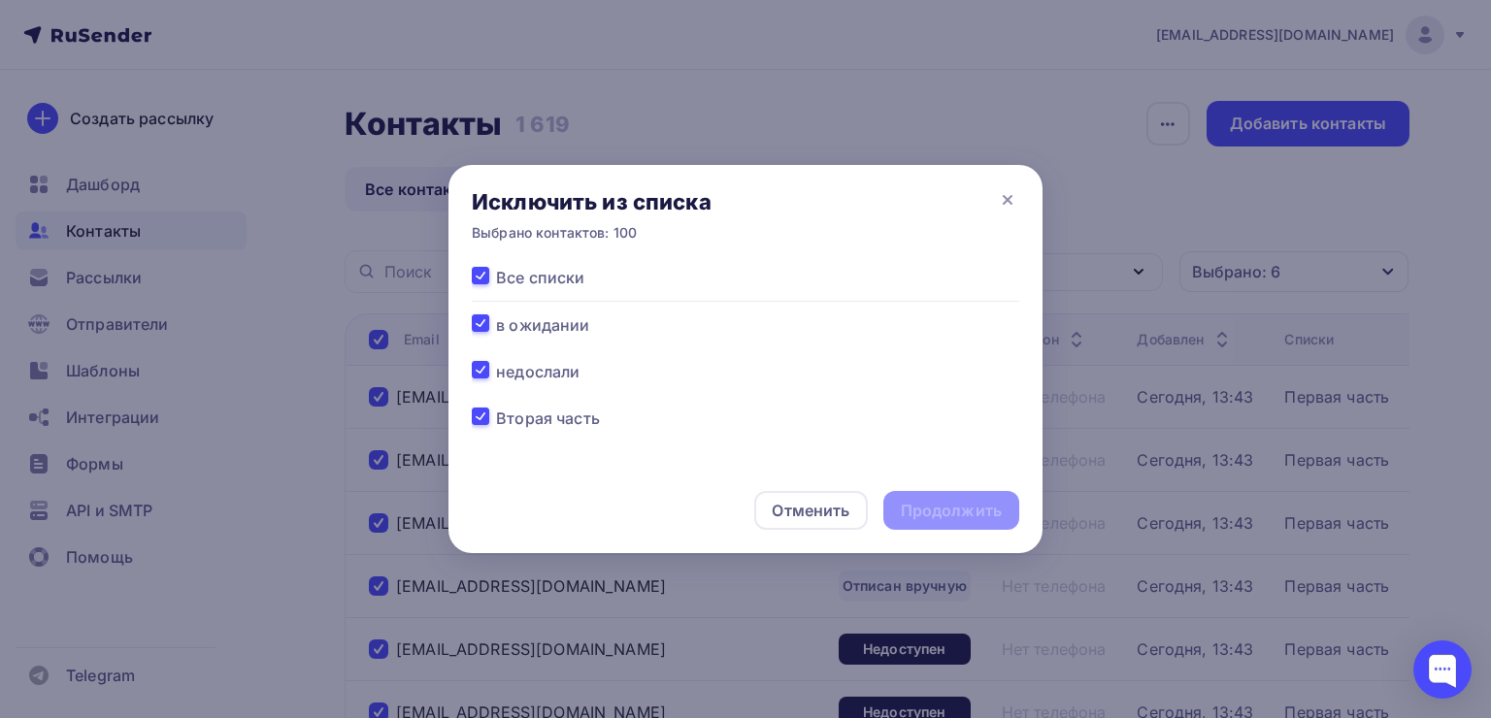
checkbox input "true"
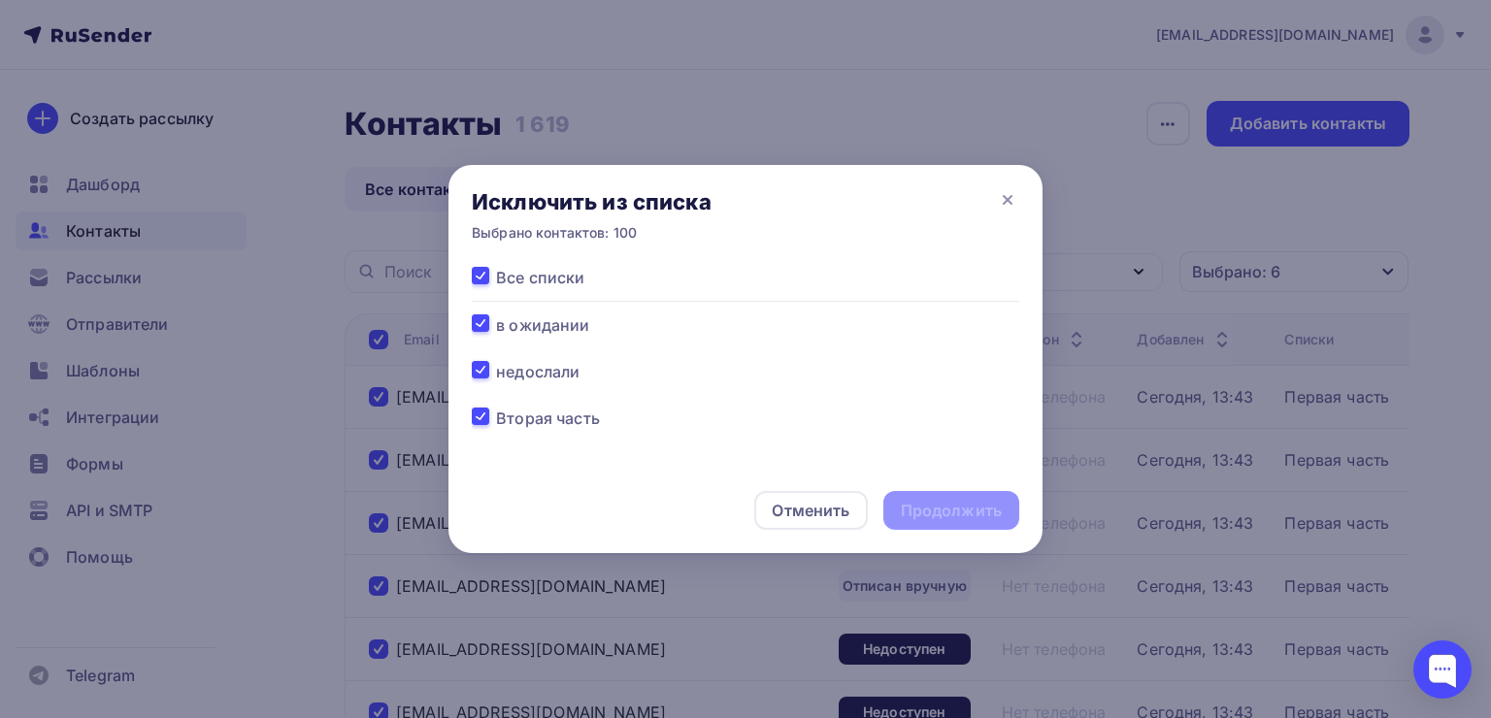
checkbox input "true"
click at [976, 519] on div "Продолжить" at bounding box center [951, 511] width 101 height 22
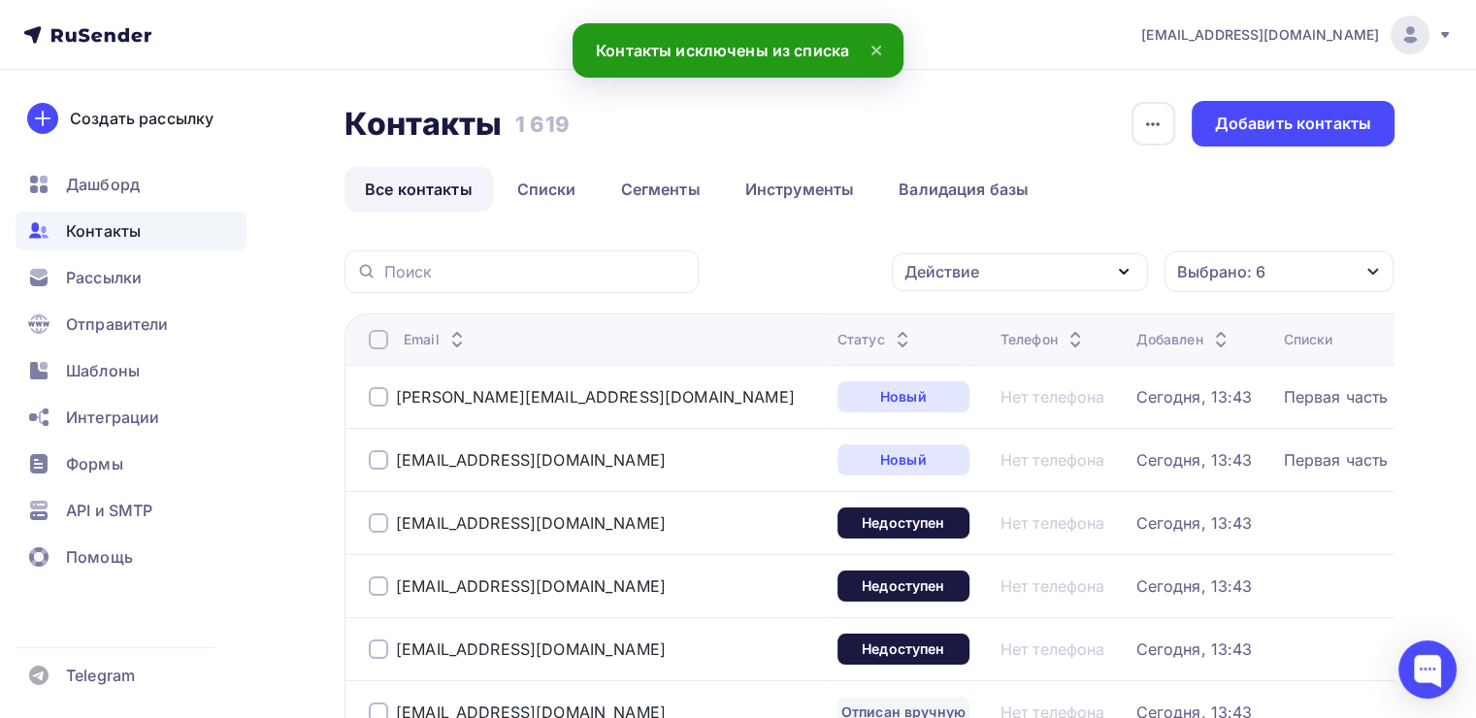
drag, startPoint x: 372, startPoint y: 326, endPoint x: 373, endPoint y: 342, distance: 15.6
click at [373, 341] on th "Email" at bounding box center [586, 338] width 485 height 51
click at [382, 339] on div at bounding box center [378, 339] width 19 height 19
click at [377, 336] on div at bounding box center [378, 339] width 19 height 19
click at [1075, 257] on div "Действие" at bounding box center [1020, 272] width 256 height 38
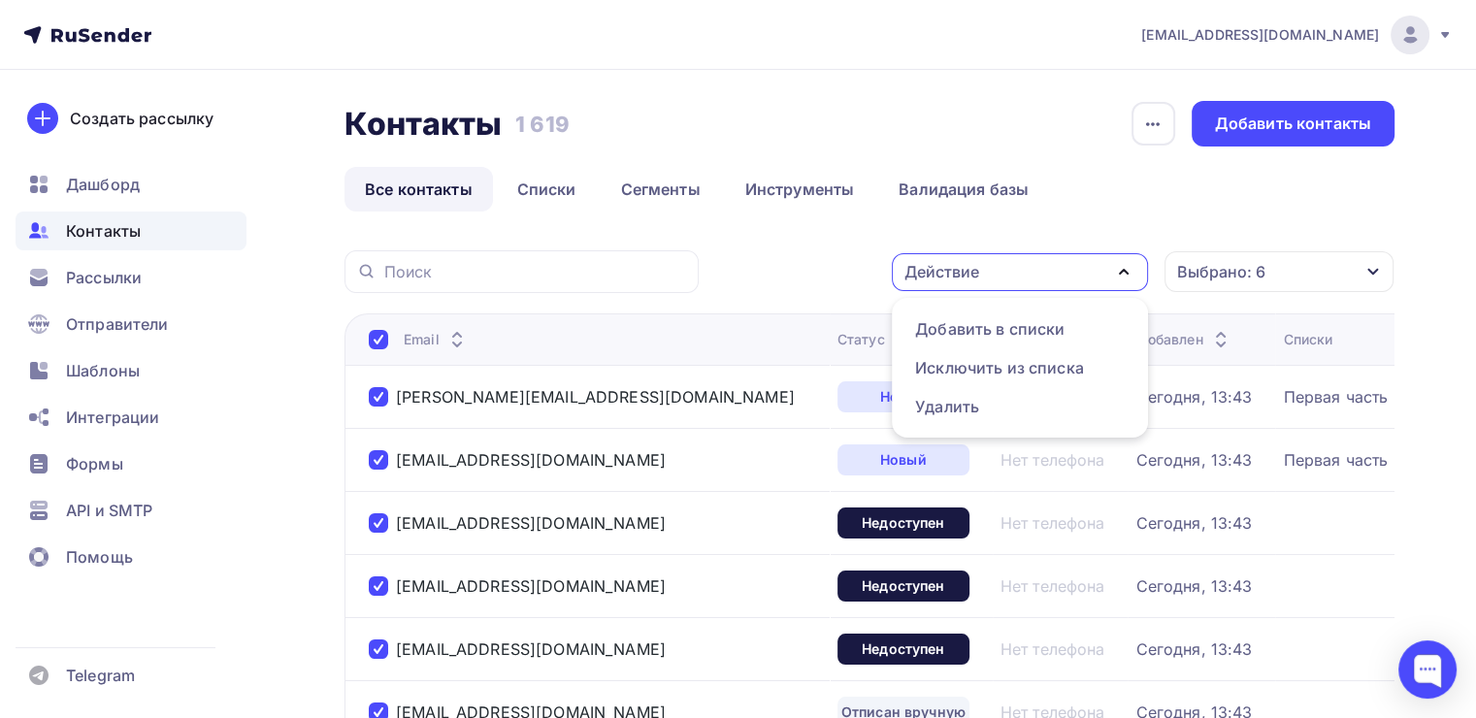
click at [379, 336] on div at bounding box center [378, 339] width 19 height 19
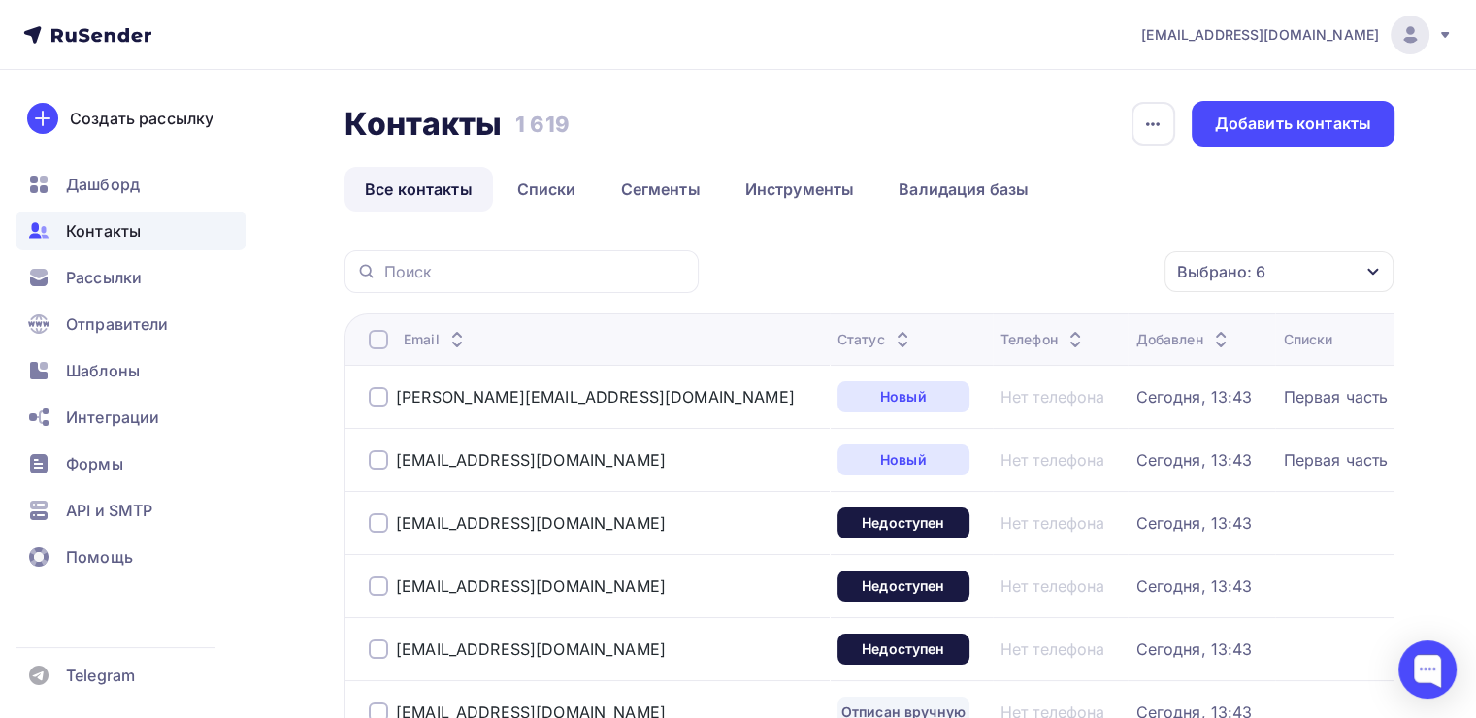
click at [1266, 281] on div "Выбрано: 6" at bounding box center [1278, 271] width 229 height 41
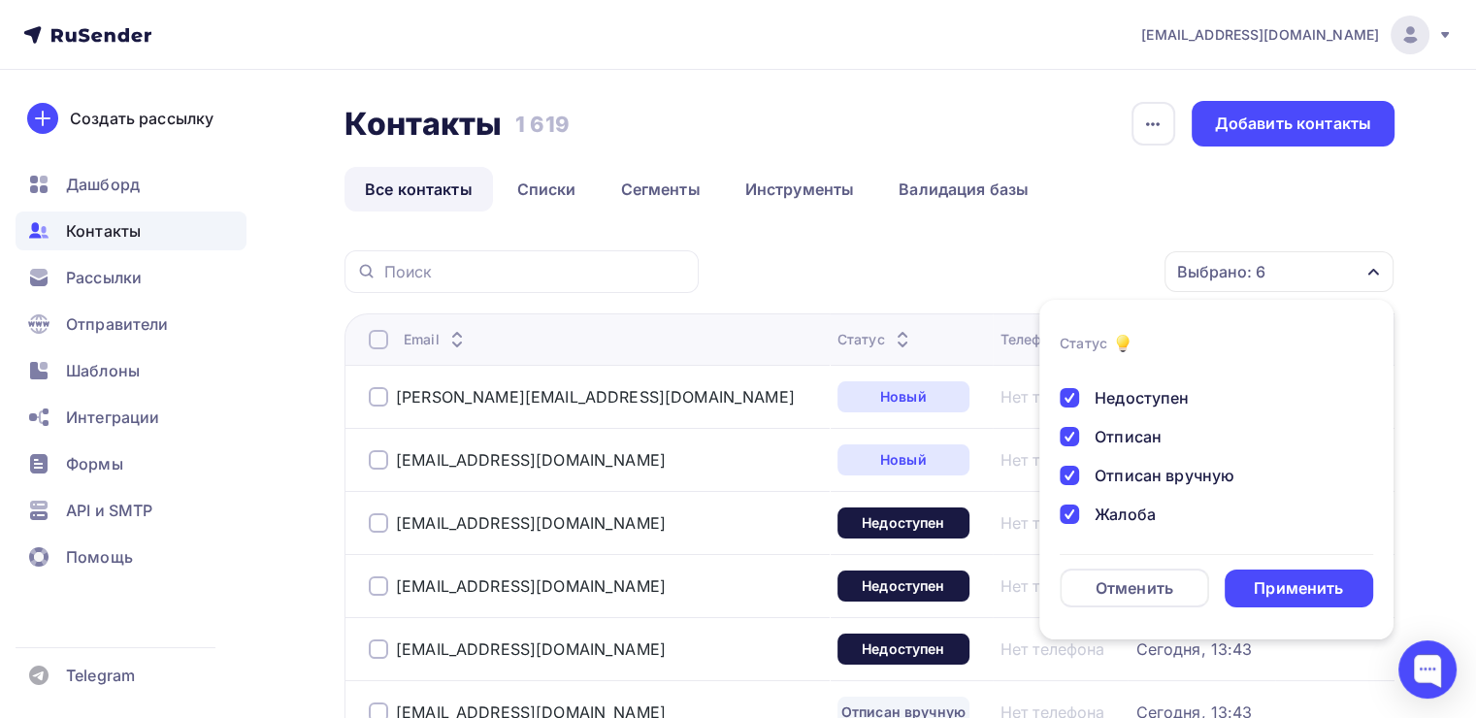
click at [1176, 396] on div "Недоступен" at bounding box center [1142, 397] width 94 height 23
click at [838, 285] on div "Выбрано: 5 Статус Новый Активный Не существует Переполнен Недоступен Отписан От…" at bounding box center [1053, 271] width 682 height 43
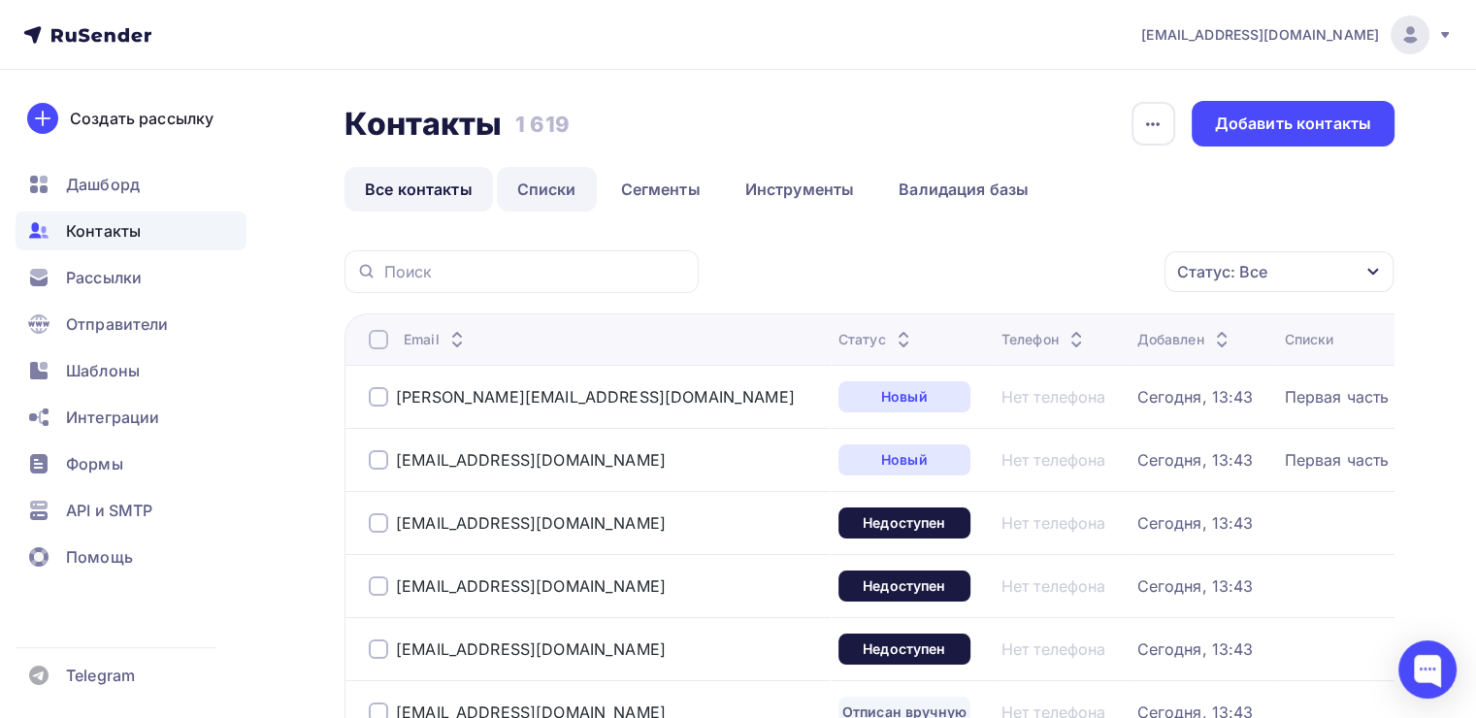
click at [560, 196] on link "Списки" at bounding box center [547, 189] width 100 height 45
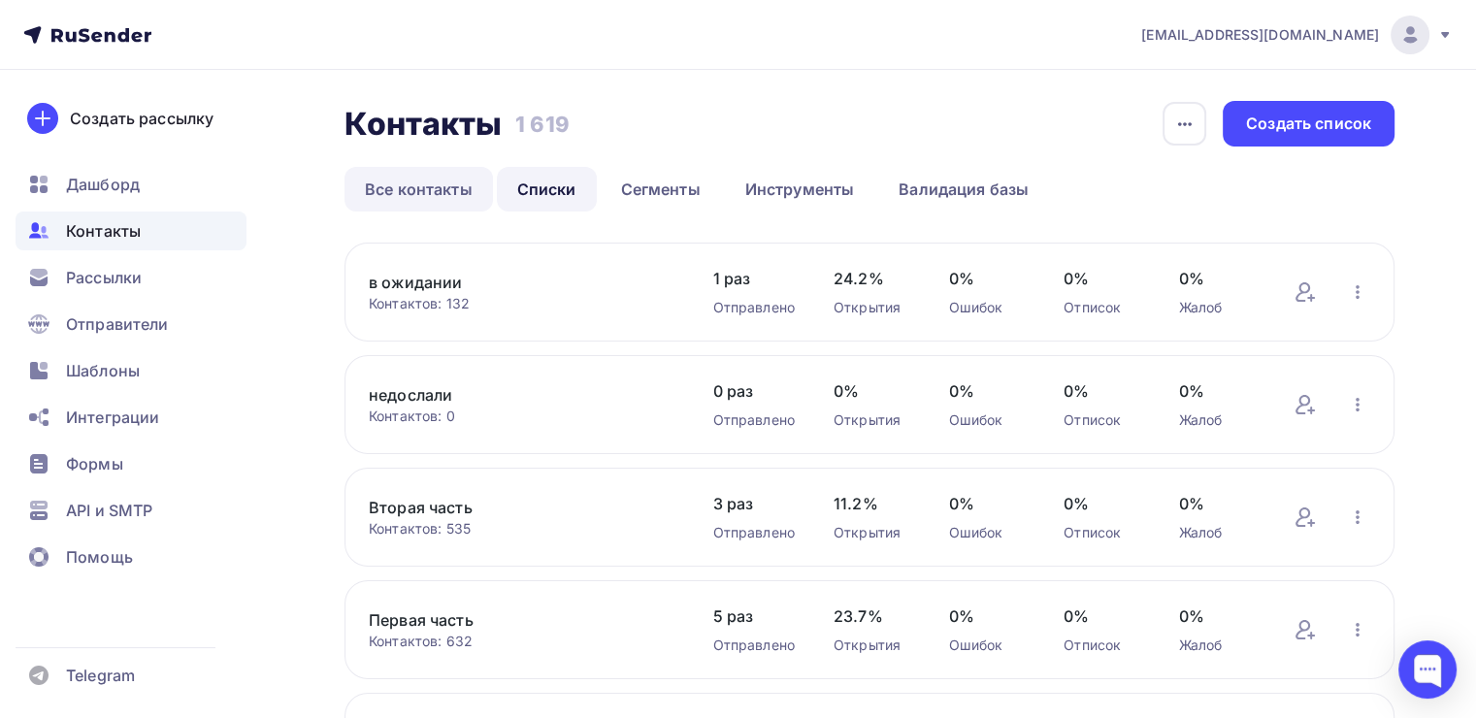
click at [412, 192] on link "Все контакты" at bounding box center [418, 189] width 148 height 45
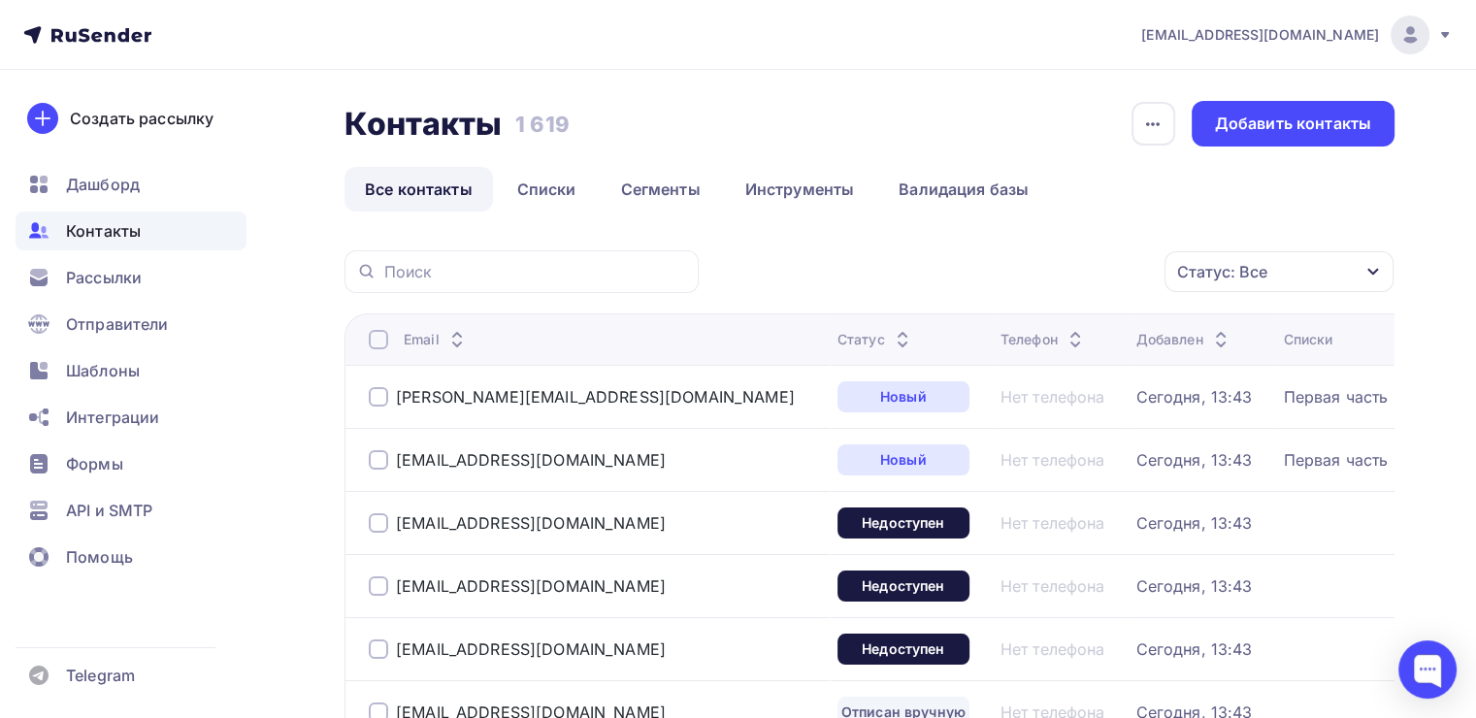
click at [553, 159] on div "Контакты Контакты 1 619 1 619 История импорта Добавить контакты Все контакты Сп…" at bounding box center [869, 156] width 1050 height 111
click at [542, 191] on link "Списки" at bounding box center [547, 189] width 100 height 45
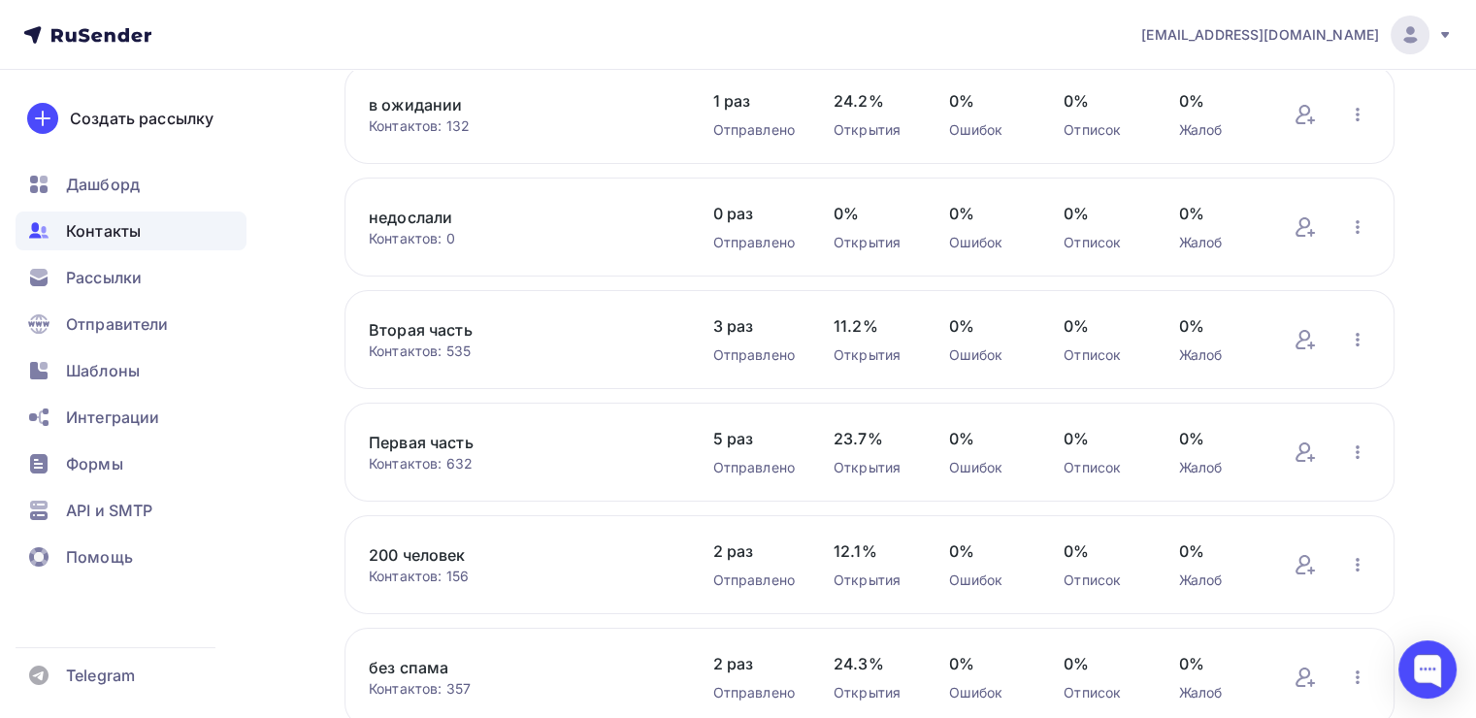
scroll to position [194, 0]
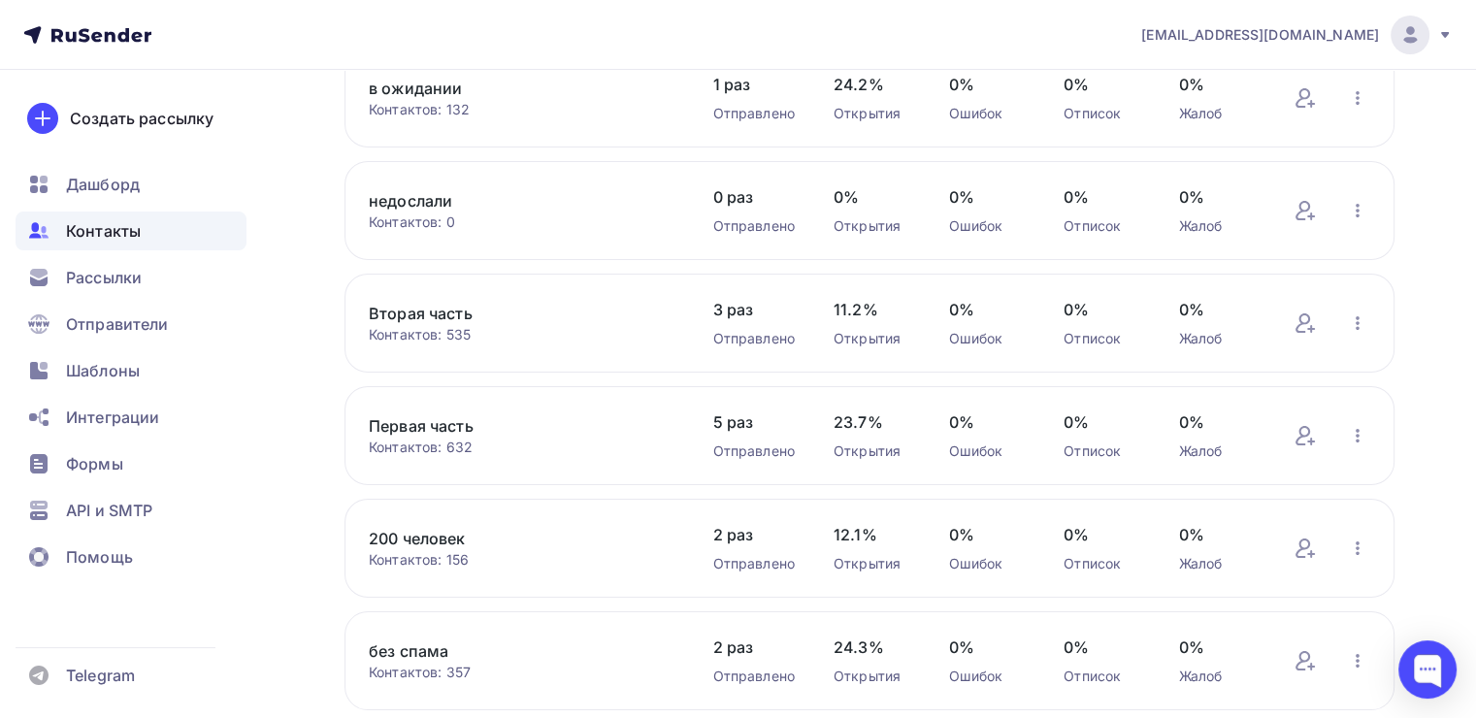
click at [425, 426] on link "Первая часть" at bounding box center [521, 425] width 305 height 23
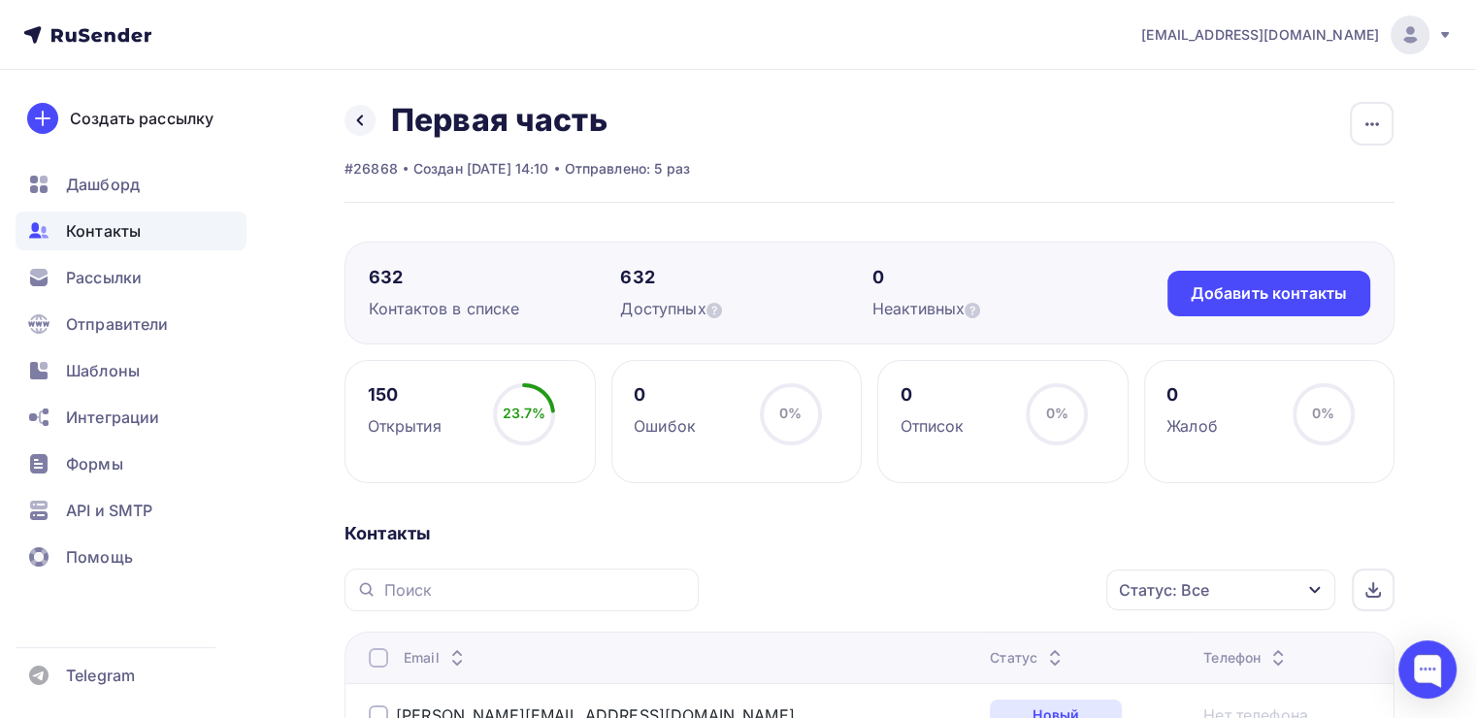
click at [1163, 598] on div "Статус: Все" at bounding box center [1164, 589] width 90 height 23
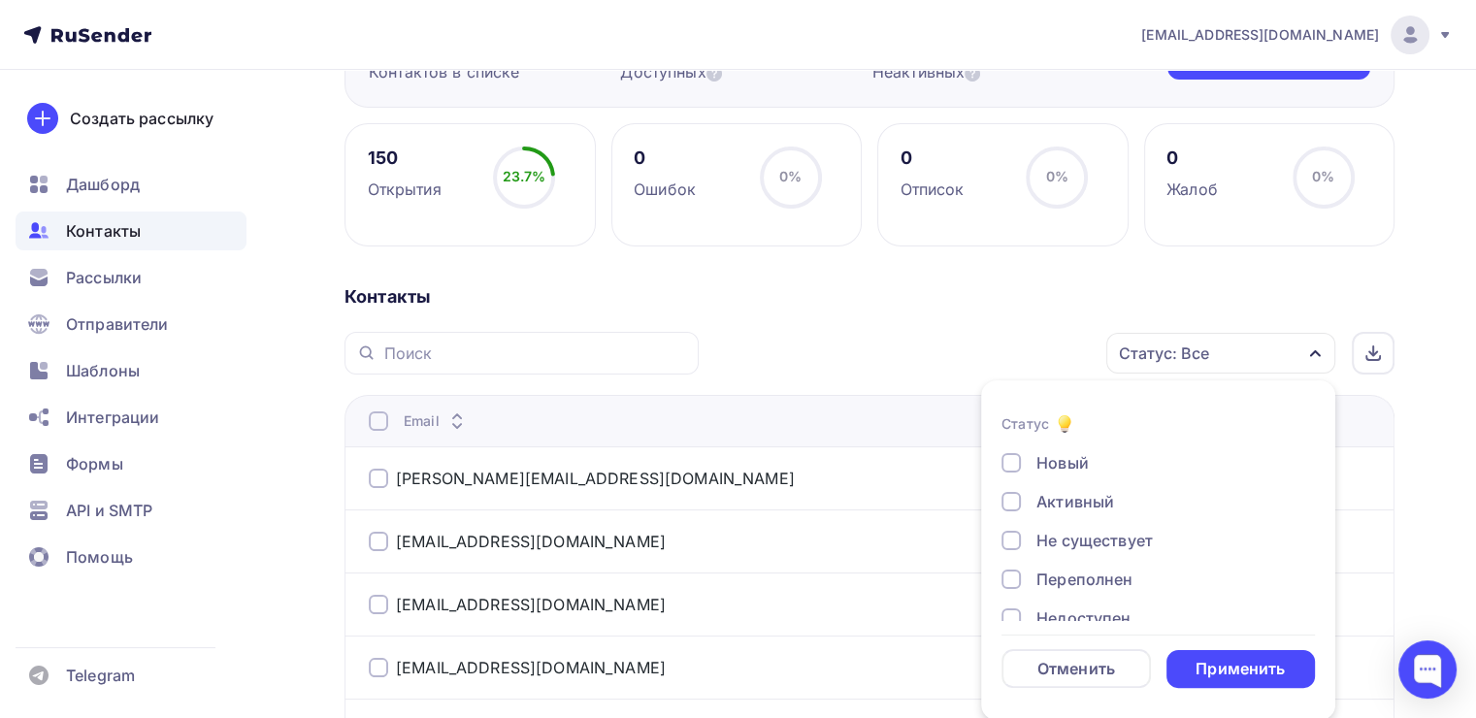
click at [1073, 542] on div "Не существует" at bounding box center [1094, 540] width 116 height 23
click at [1064, 564] on div "Новый Активный Не существует Переполнен Недоступен Отписан Отписан вручную Жало…" at bounding box center [1157, 598] width 313 height 295
click at [1083, 479] on div "Недоступен" at bounding box center [1083, 478] width 94 height 23
click at [1077, 518] on div "Отписан" at bounding box center [1069, 517] width 67 height 23
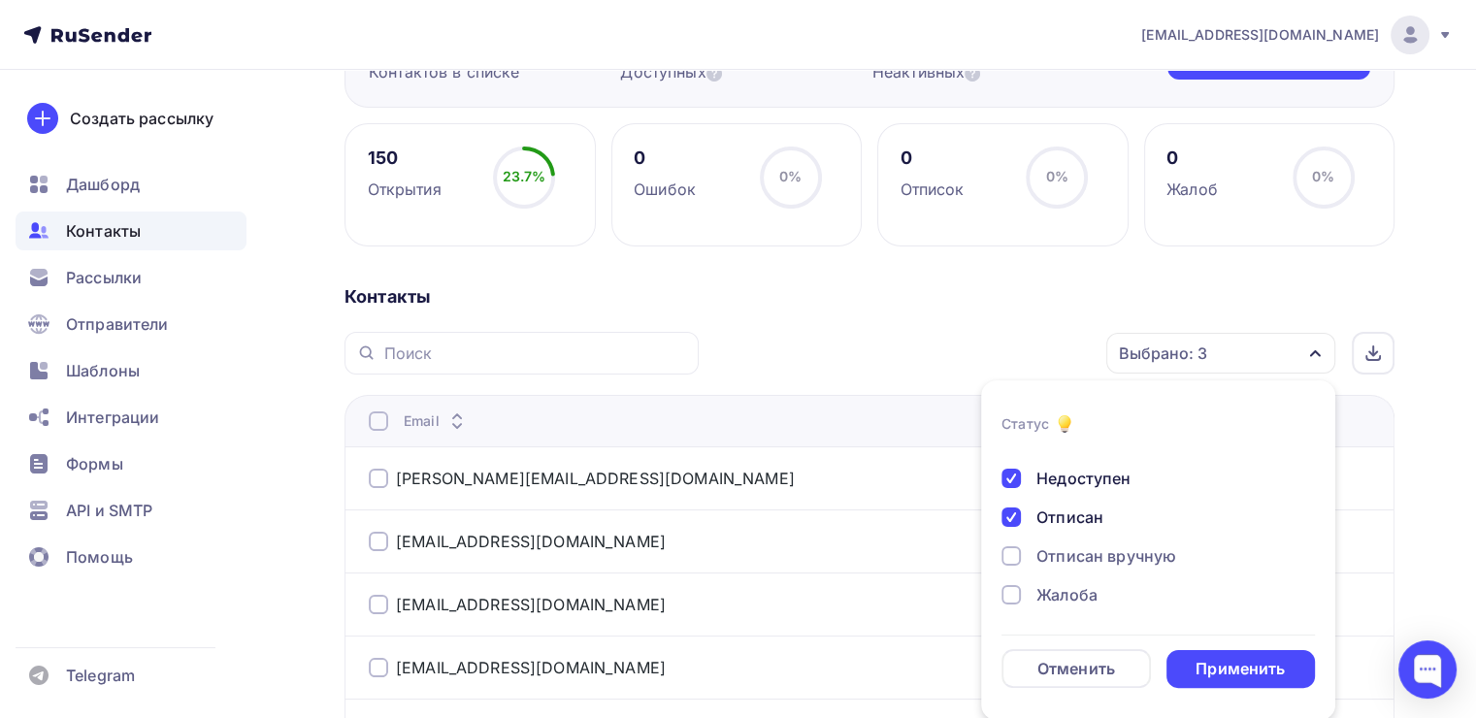
click at [1077, 559] on div "Отписан вручную" at bounding box center [1106, 555] width 140 height 23
click at [1060, 598] on div "Жалоба" at bounding box center [1066, 594] width 61 height 23
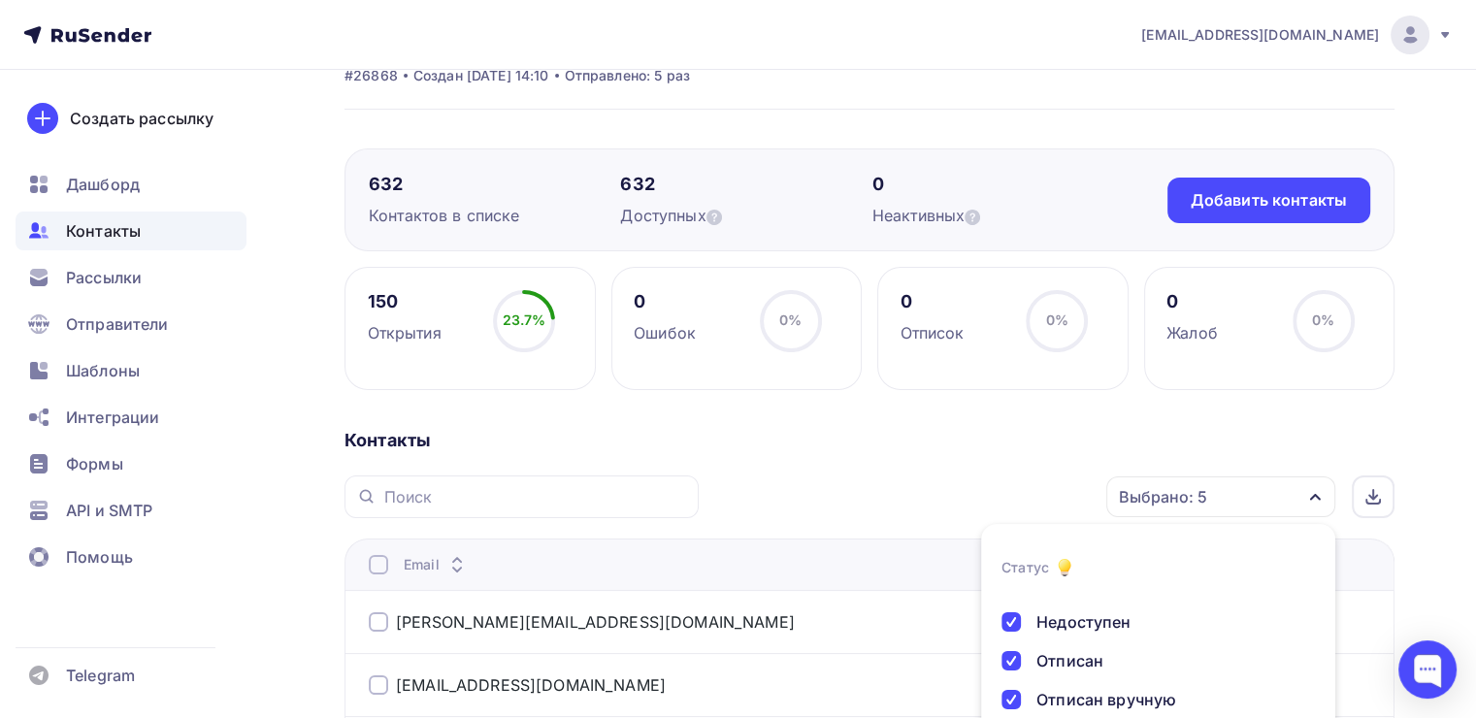
scroll to position [0, 0]
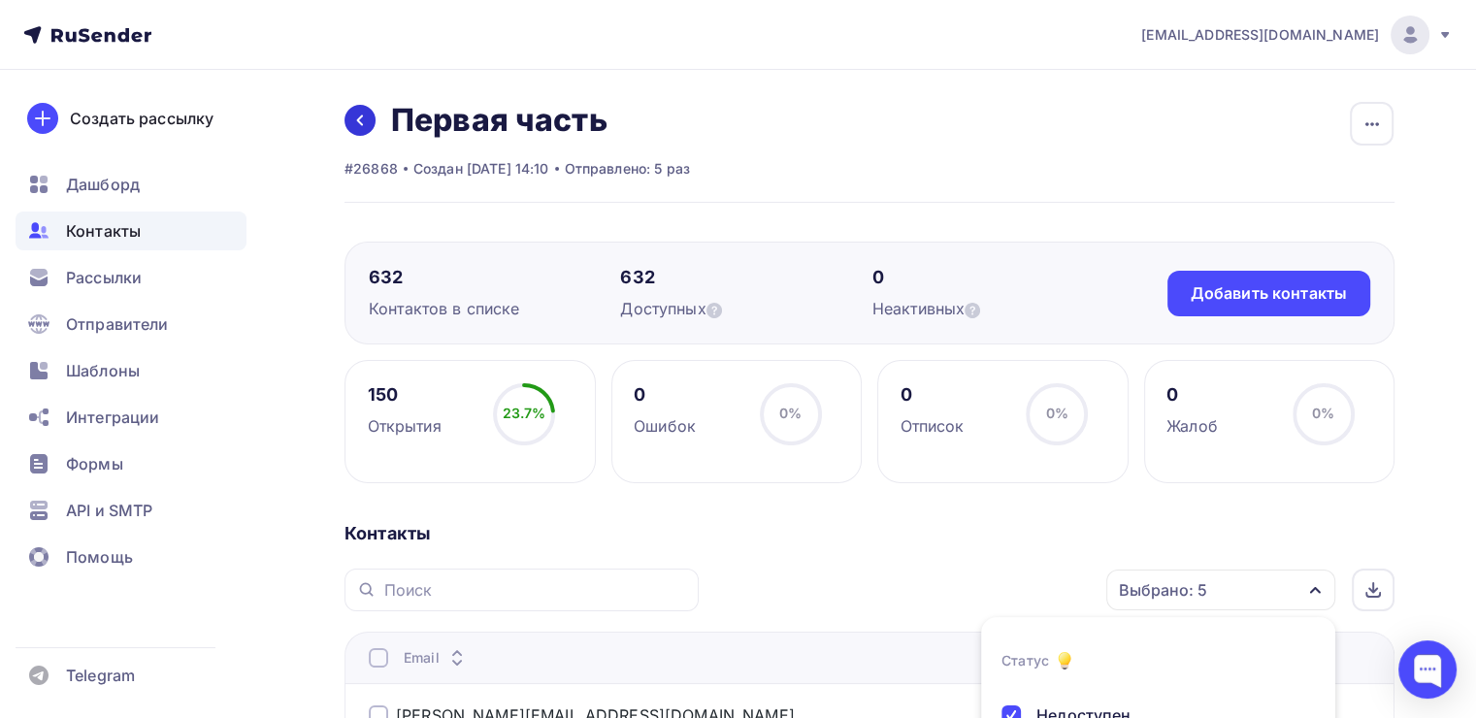
click at [349, 111] on link at bounding box center [359, 120] width 31 height 31
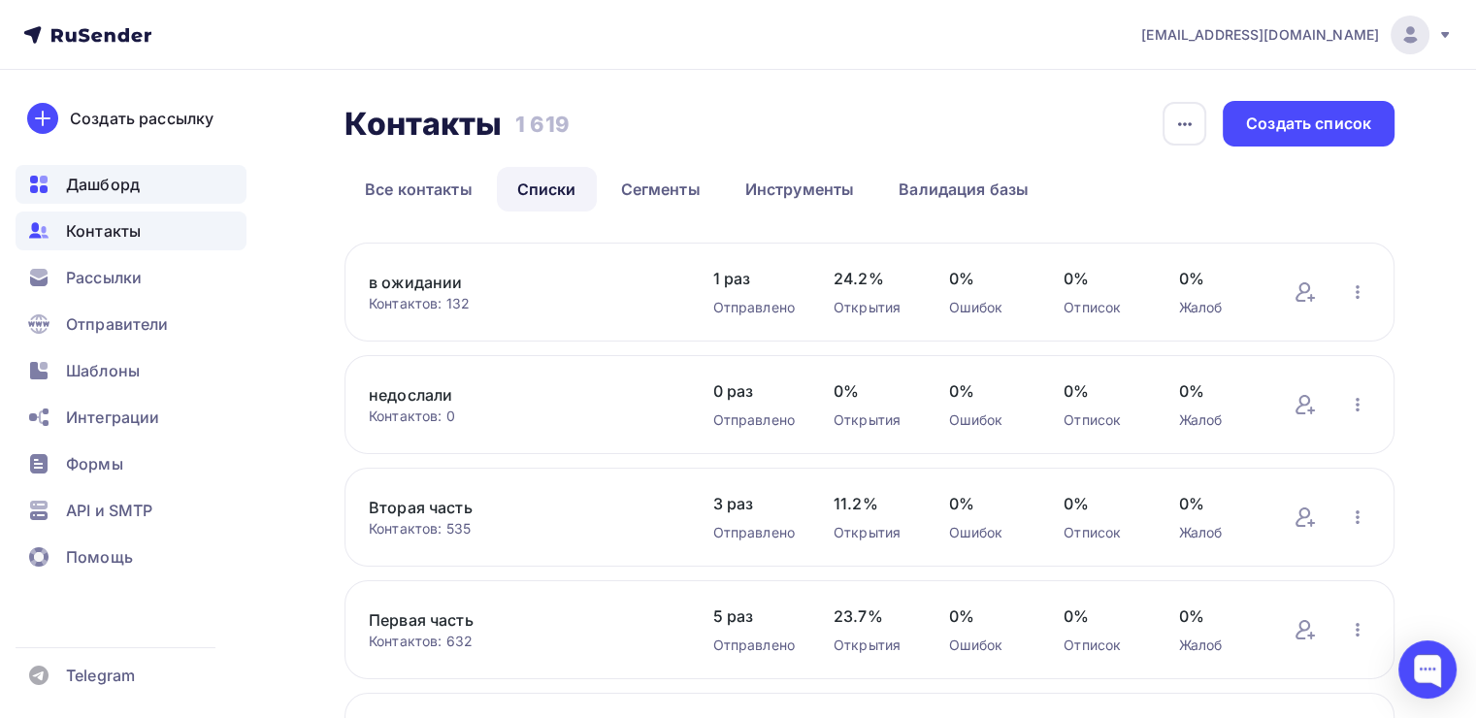
click at [103, 177] on span "Дашборд" at bounding box center [103, 184] width 74 height 23
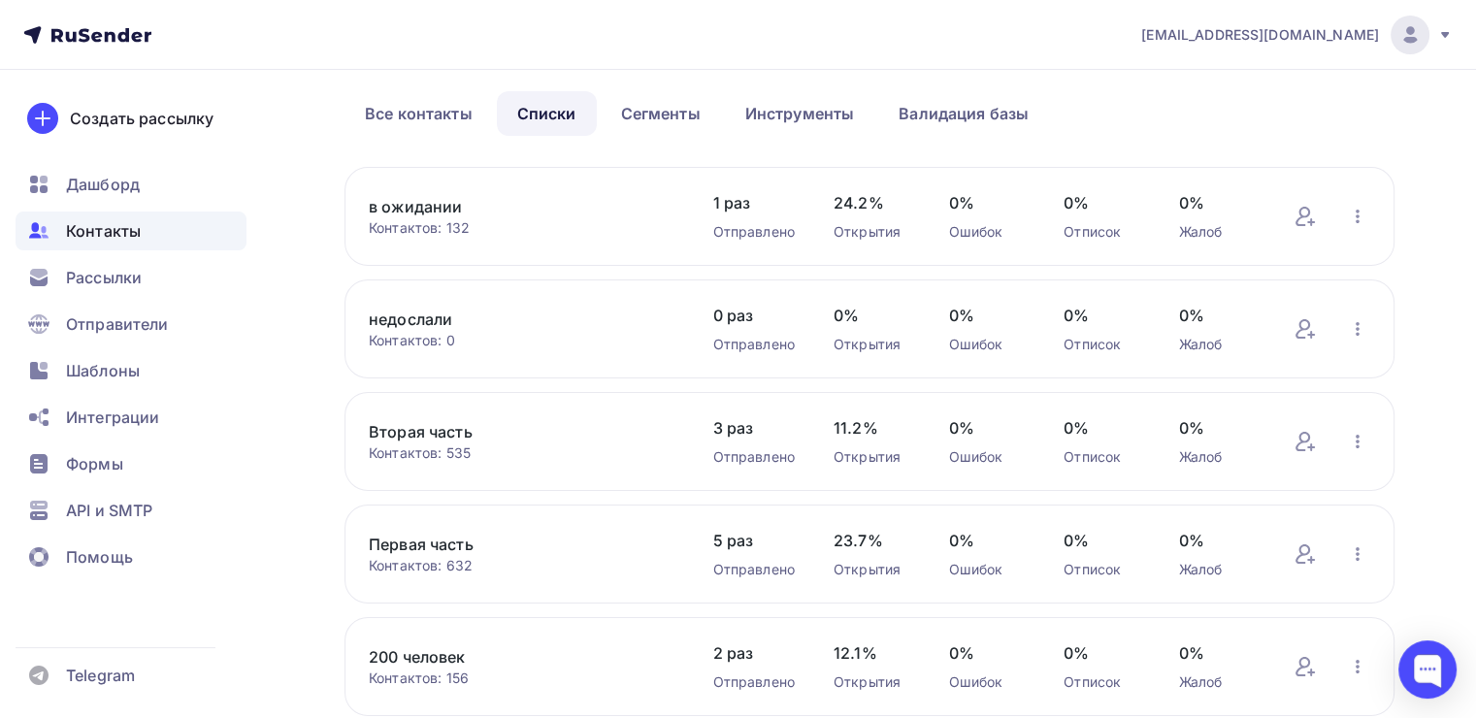
scroll to position [194, 0]
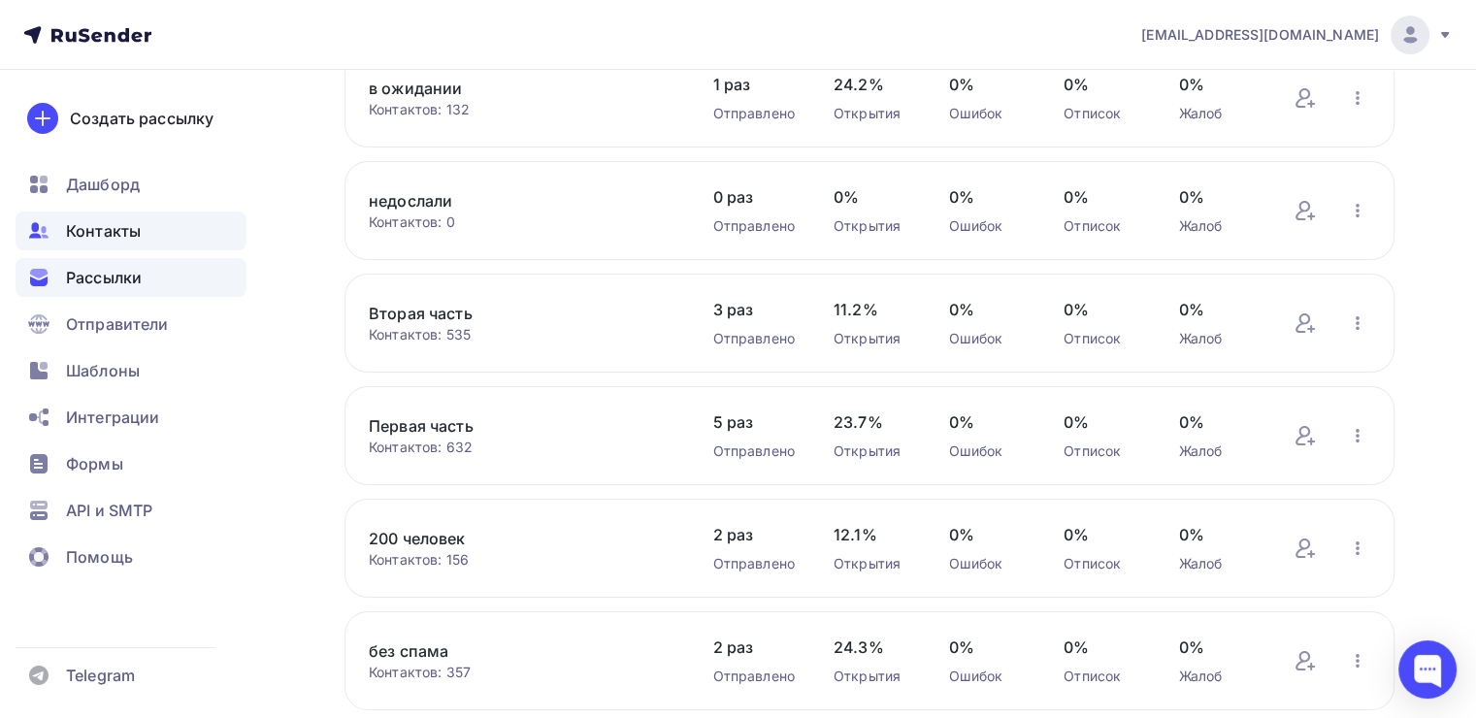
click at [101, 267] on span "Рассылки" at bounding box center [104, 277] width 76 height 23
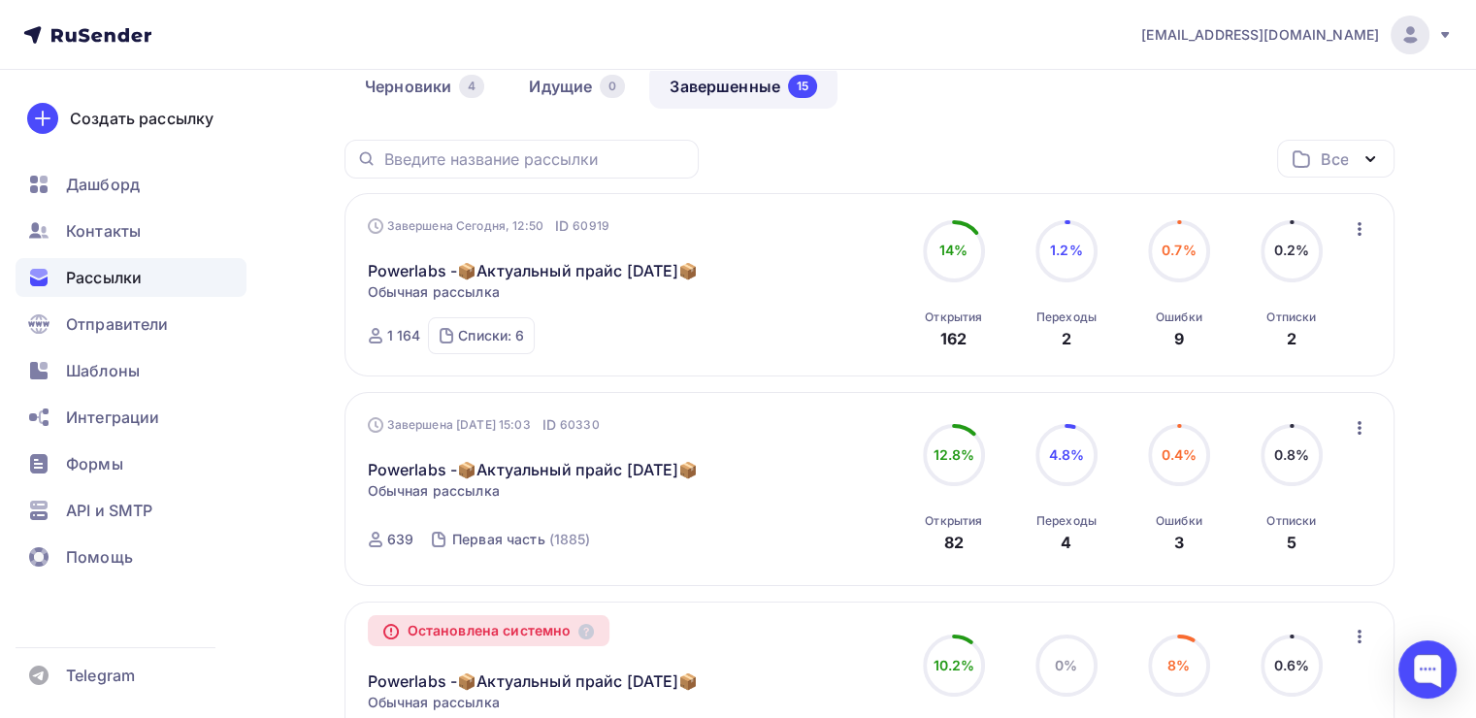
scroll to position [194, 0]
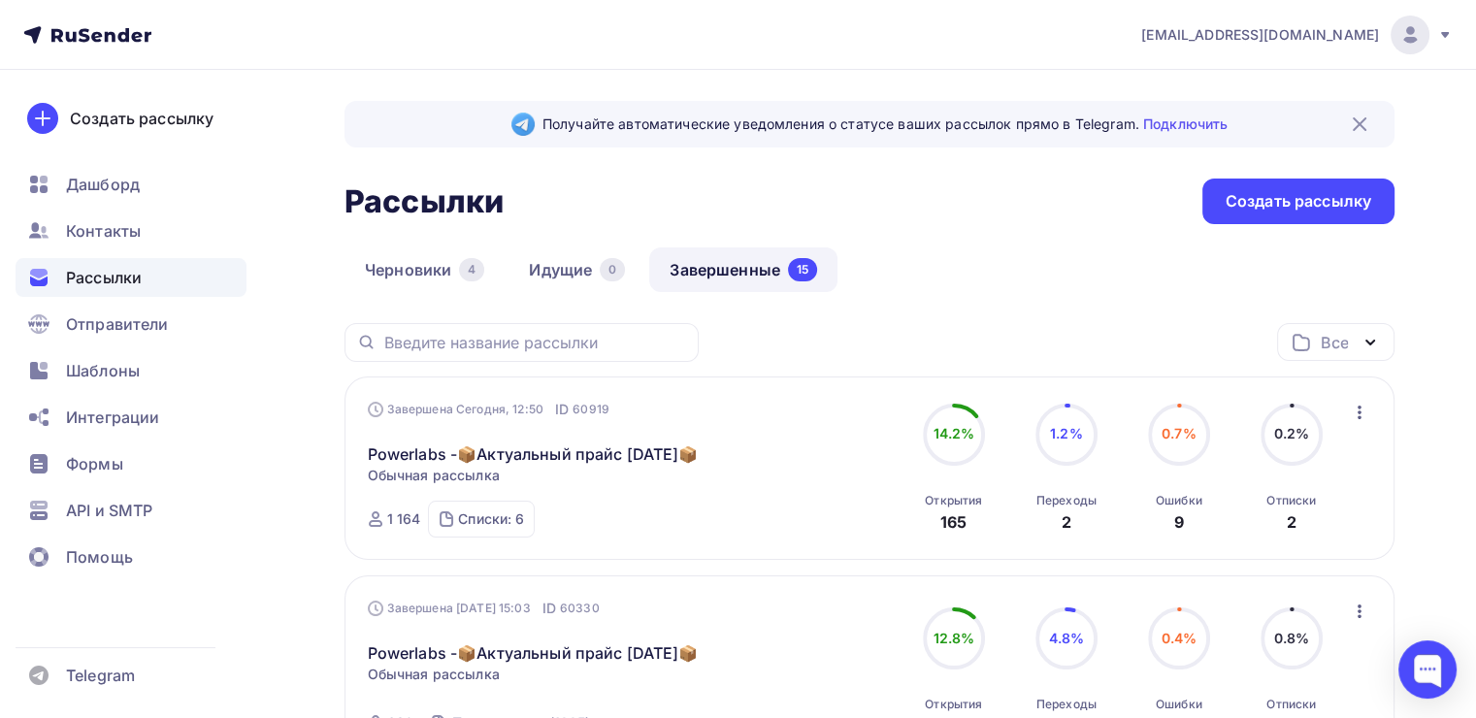
scroll to position [97, 0]
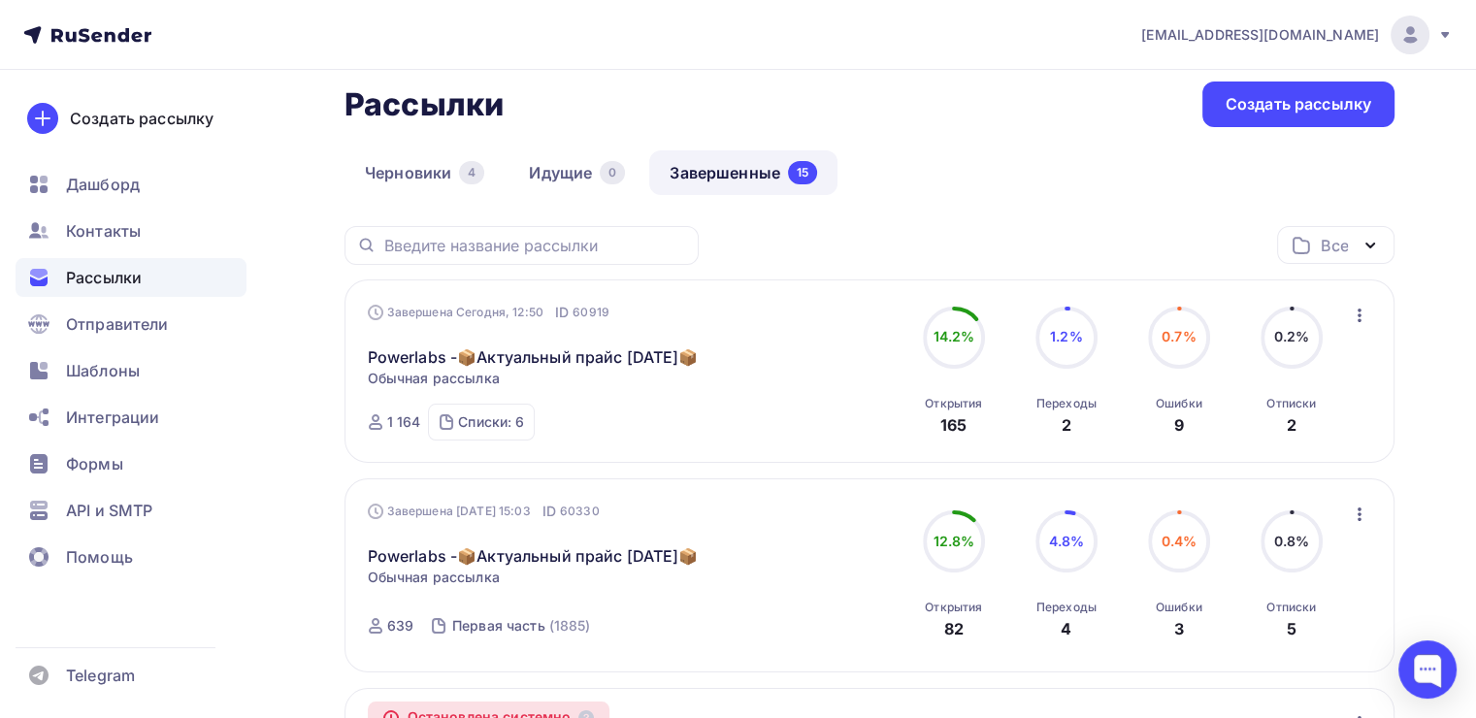
click at [97, 3] on nav "info@powerlabsnutrition.ru Аккаунт Тарифы Выйти Создать рассылку Дашборд Контак…" at bounding box center [738, 35] width 1476 height 70
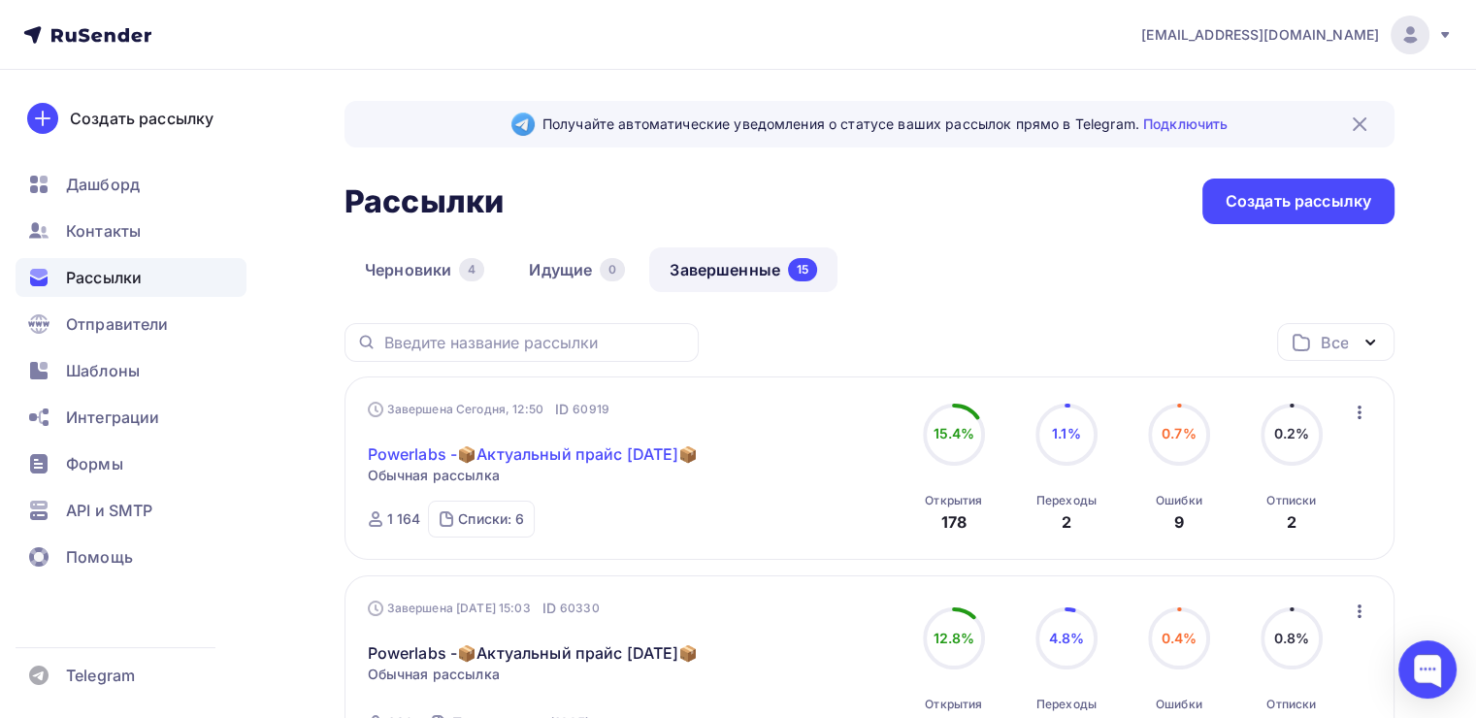
click at [495, 446] on link "Powerlabs -📦Актуальный прайс [DATE]📦" at bounding box center [533, 453] width 331 height 23
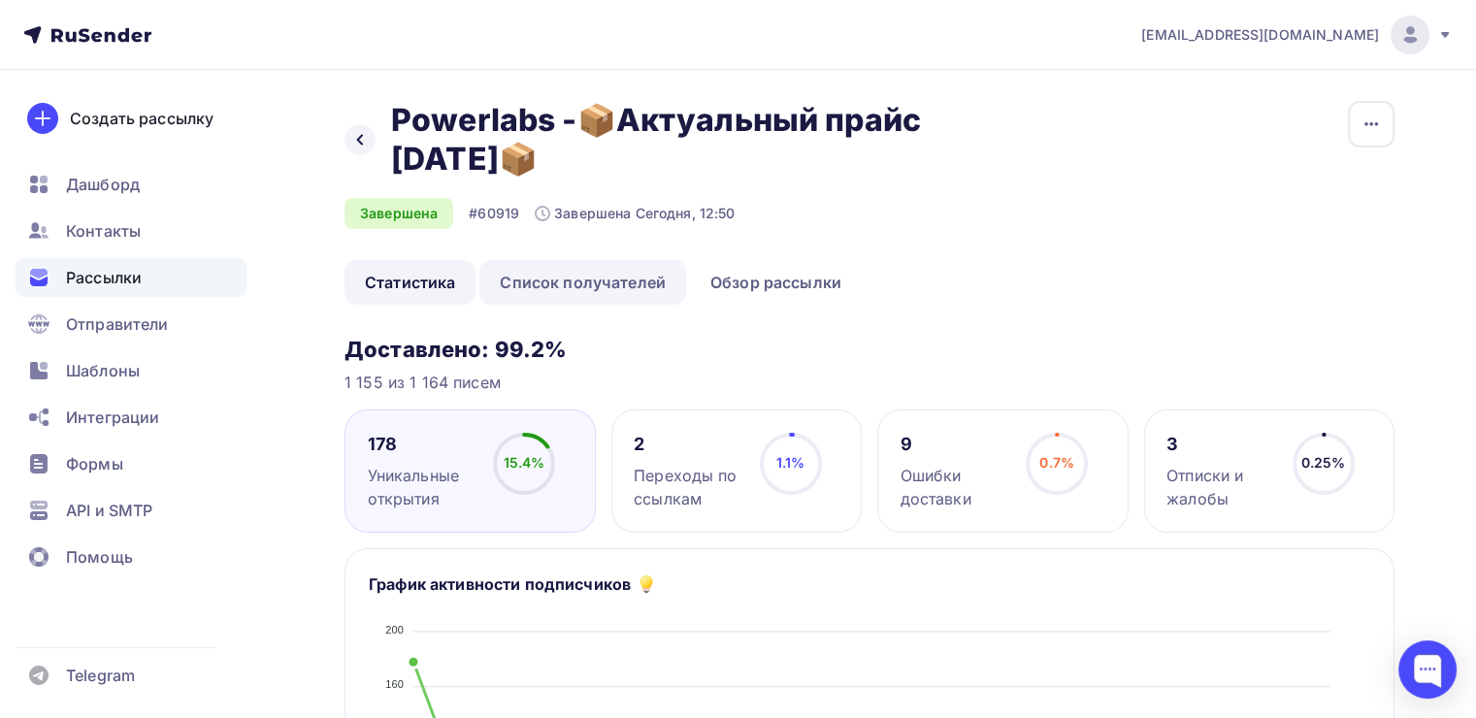
click at [641, 301] on link "Список получателей" at bounding box center [582, 282] width 207 height 45
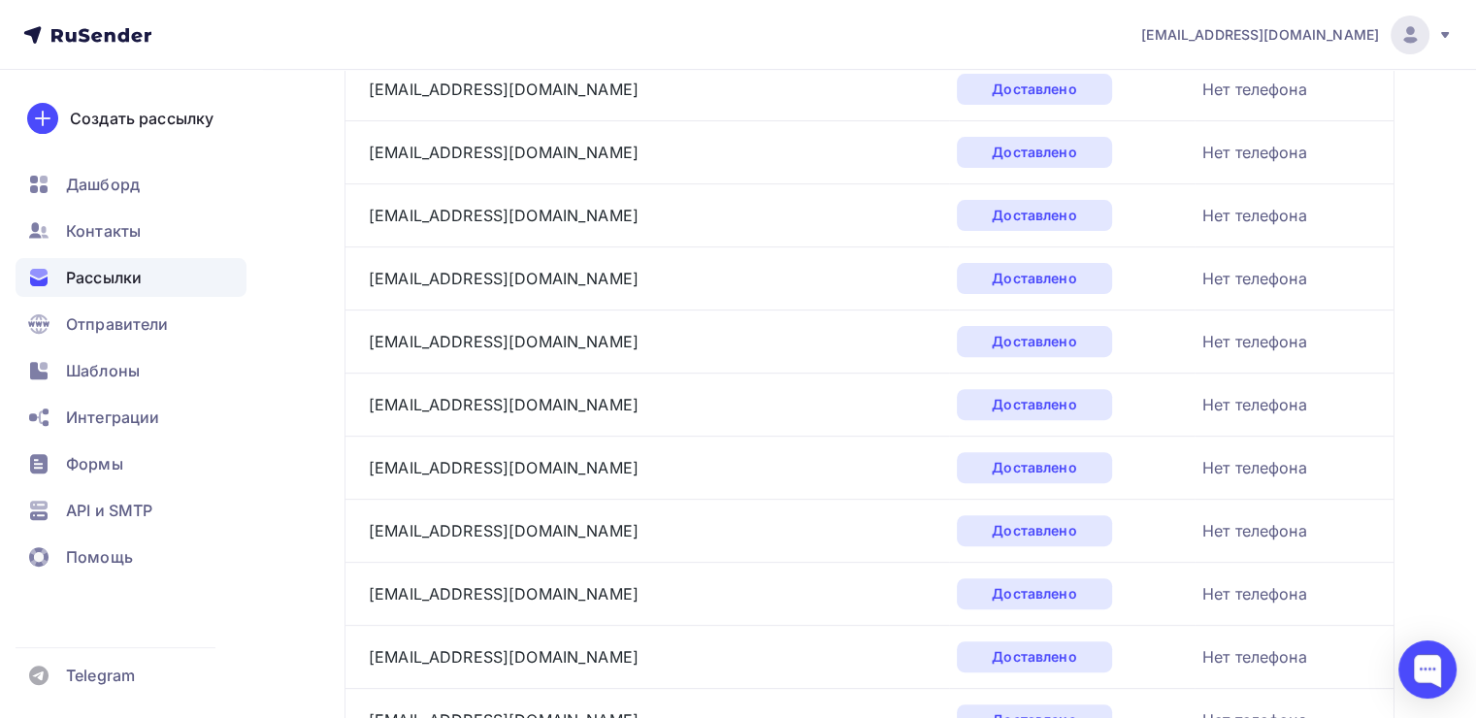
scroll to position [97, 0]
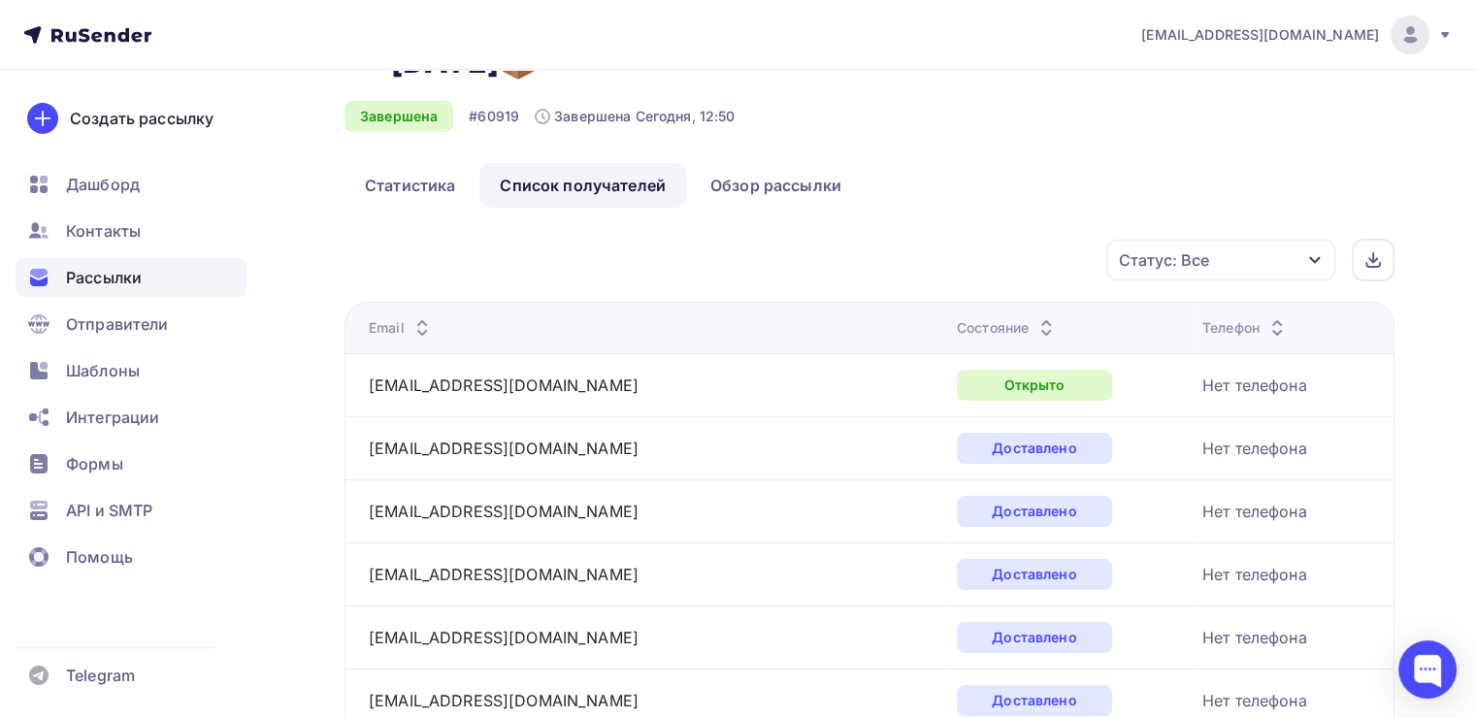
click at [1263, 243] on div "Статус: Все" at bounding box center [1220, 260] width 229 height 41
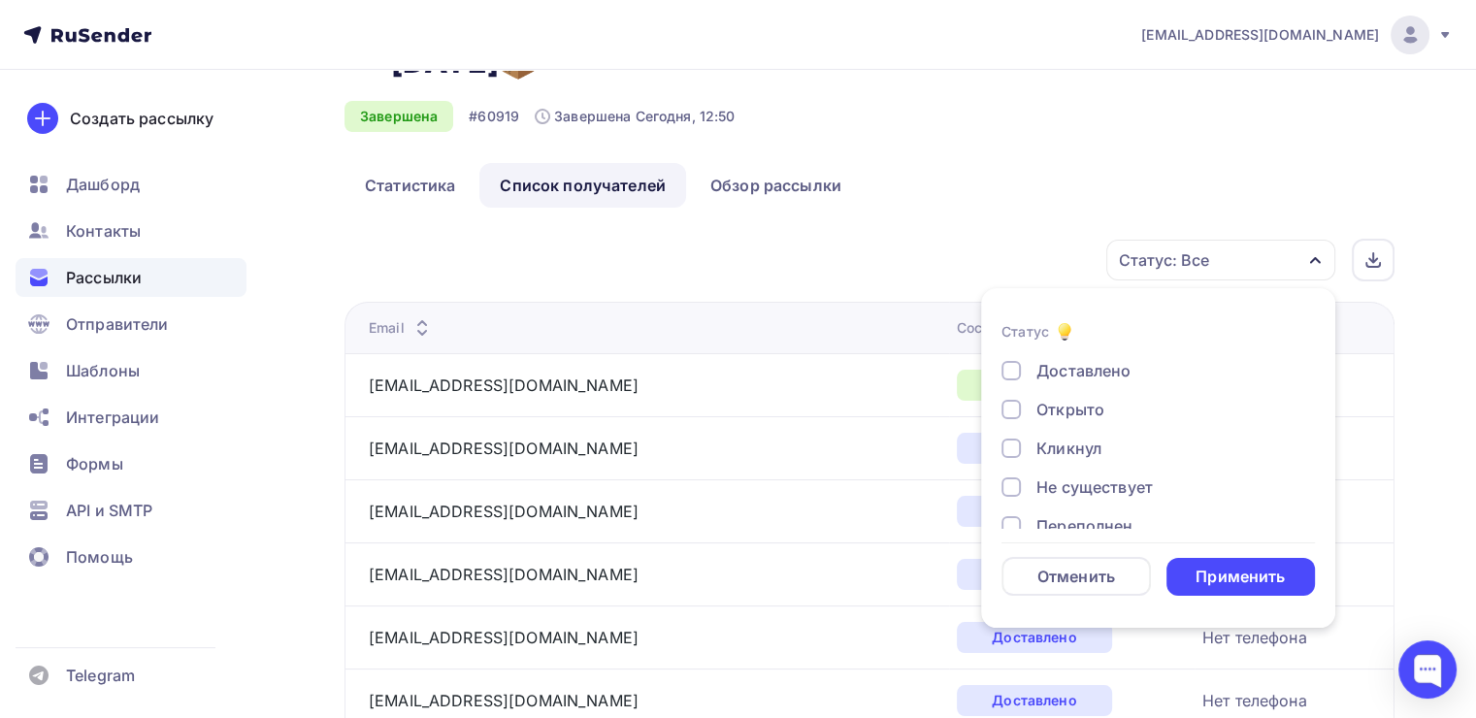
click at [1054, 408] on div "Открыто" at bounding box center [1070, 409] width 68 height 23
click at [1056, 437] on div "Кликнул" at bounding box center [1068, 448] width 65 height 23
click at [1221, 574] on div "Применить" at bounding box center [1240, 577] width 89 height 22
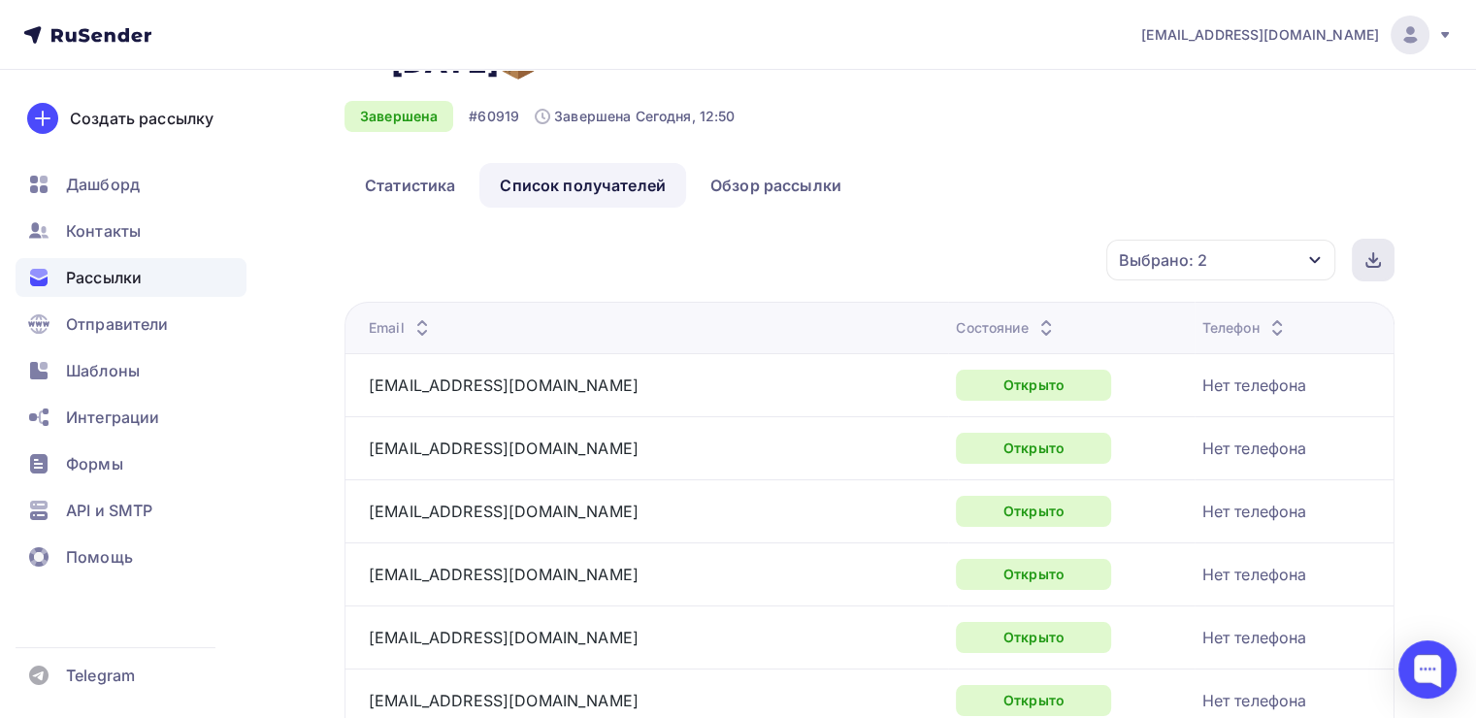
click at [1384, 271] on div at bounding box center [1373, 260] width 43 height 43
click at [406, 194] on link "Статистика" at bounding box center [409, 185] width 131 height 45
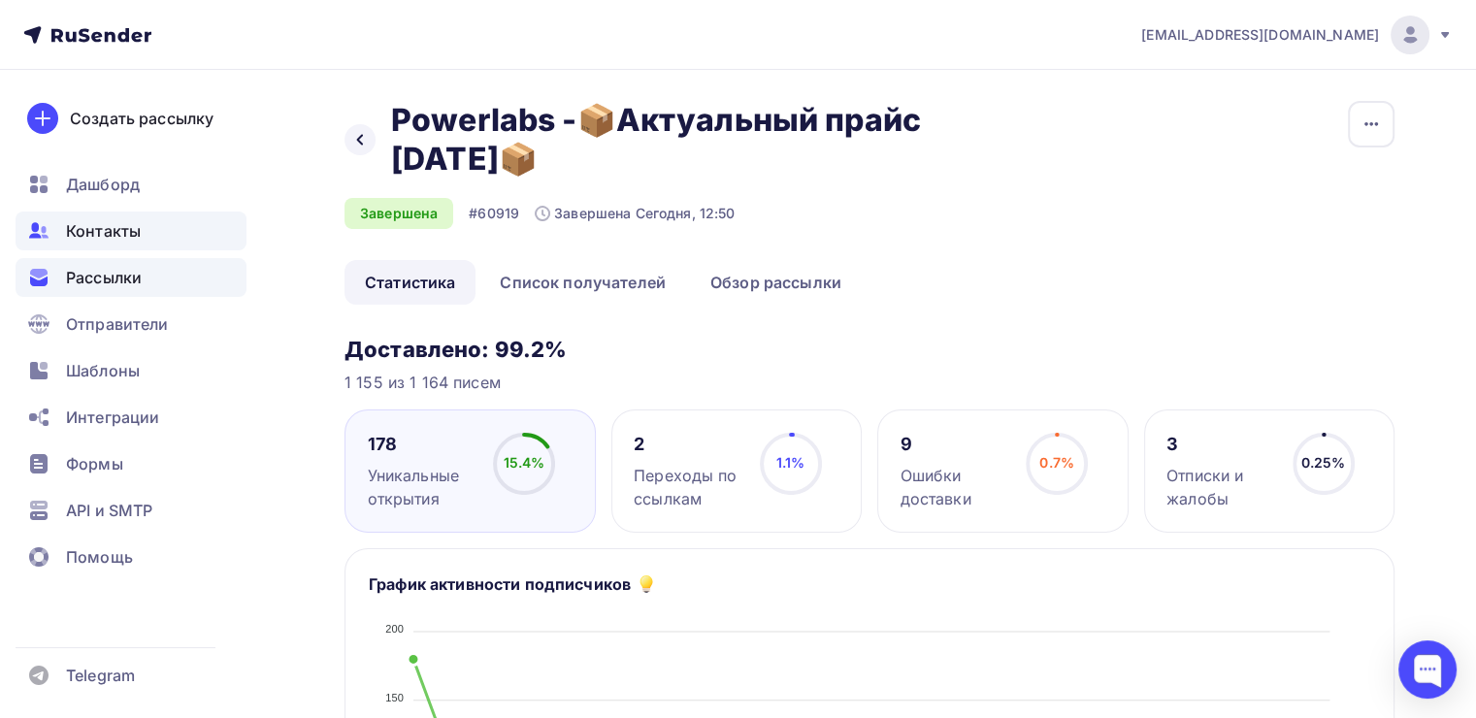
click at [120, 235] on span "Контакты" at bounding box center [103, 230] width 75 height 23
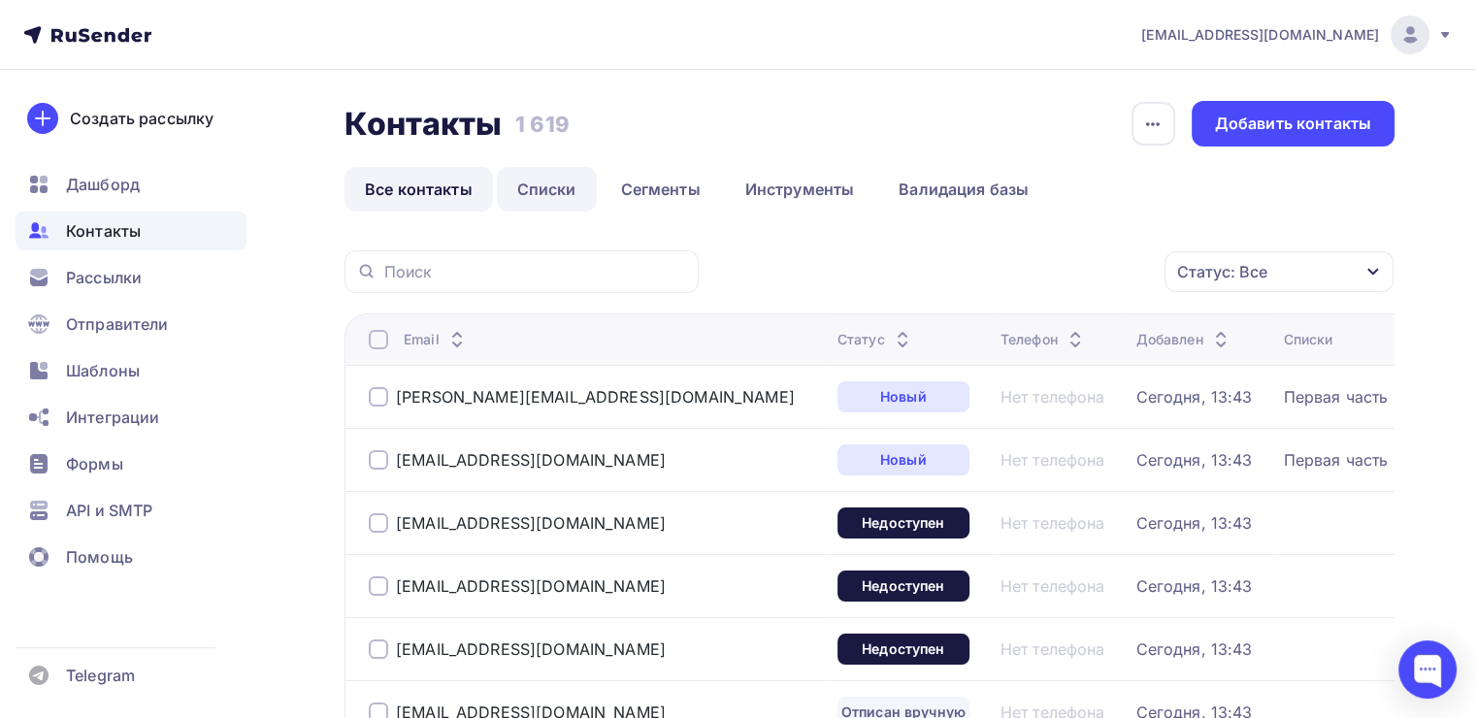
click at [544, 186] on link "Списки" at bounding box center [547, 189] width 100 height 45
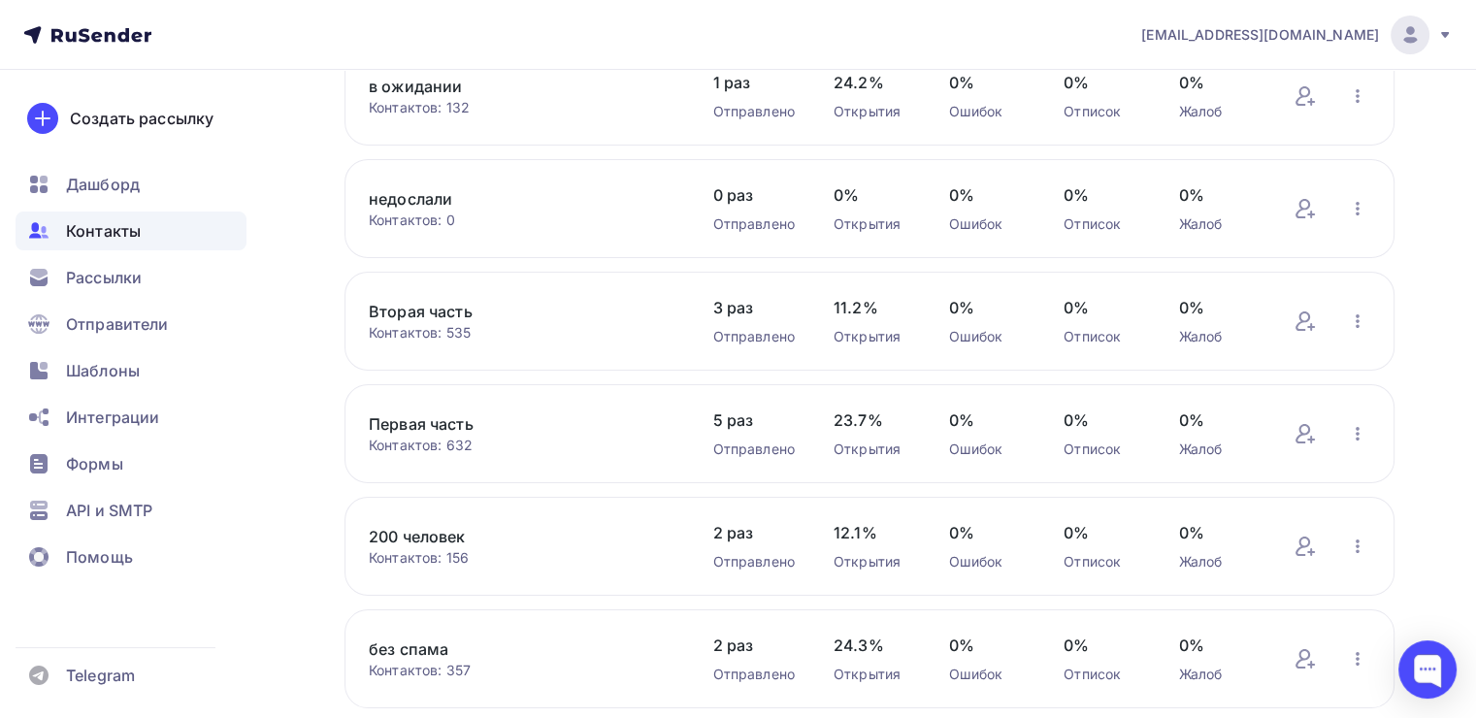
scroll to position [291, 0]
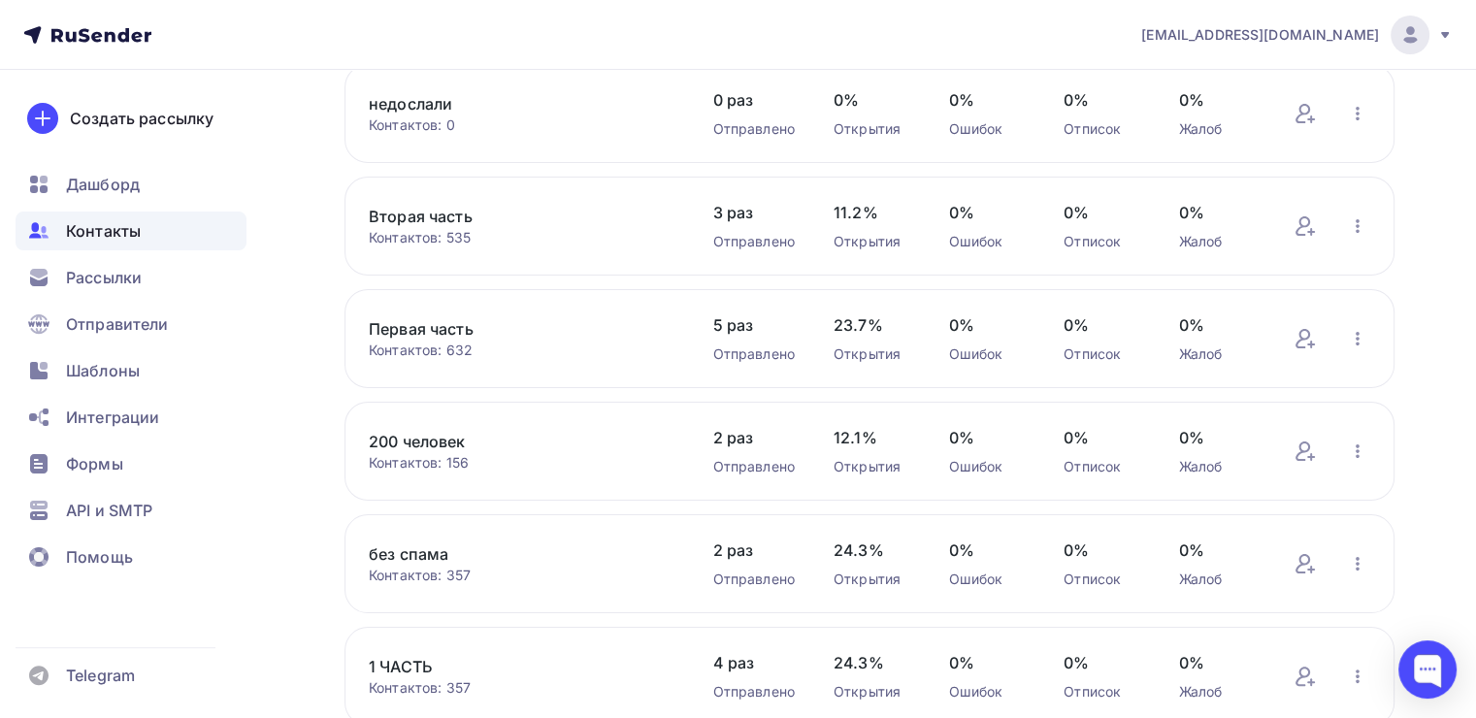
click at [445, 331] on link "Первая часть" at bounding box center [521, 328] width 305 height 23
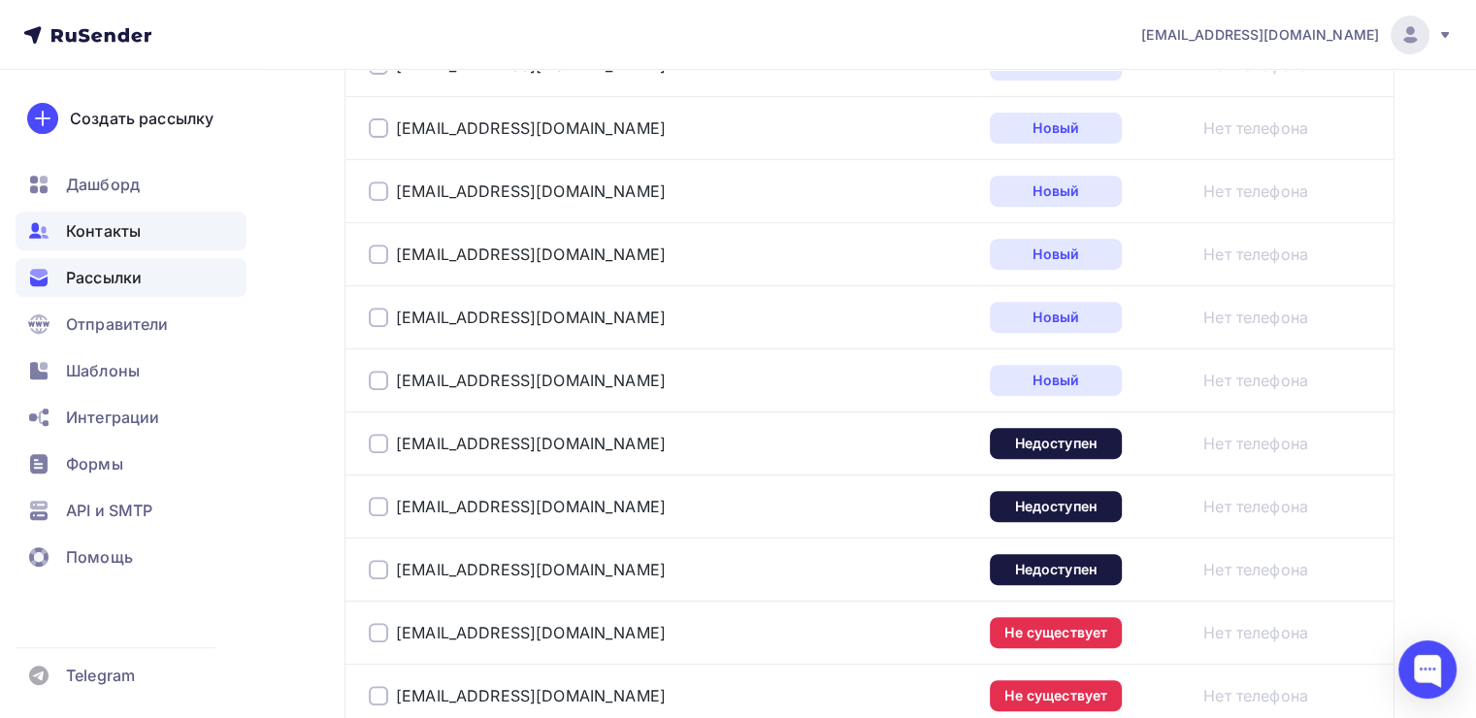
scroll to position [97, 0]
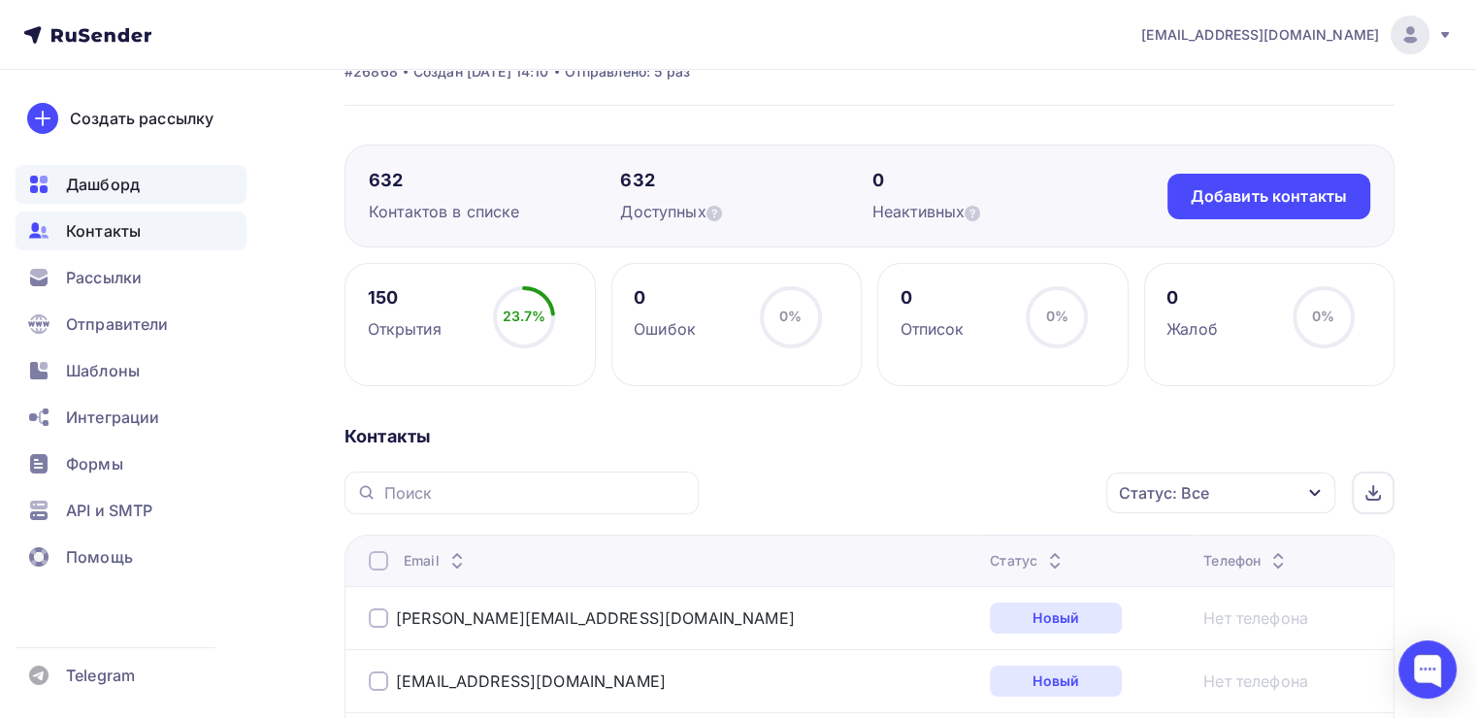
click at [135, 190] on span "Дашборд" at bounding box center [103, 184] width 74 height 23
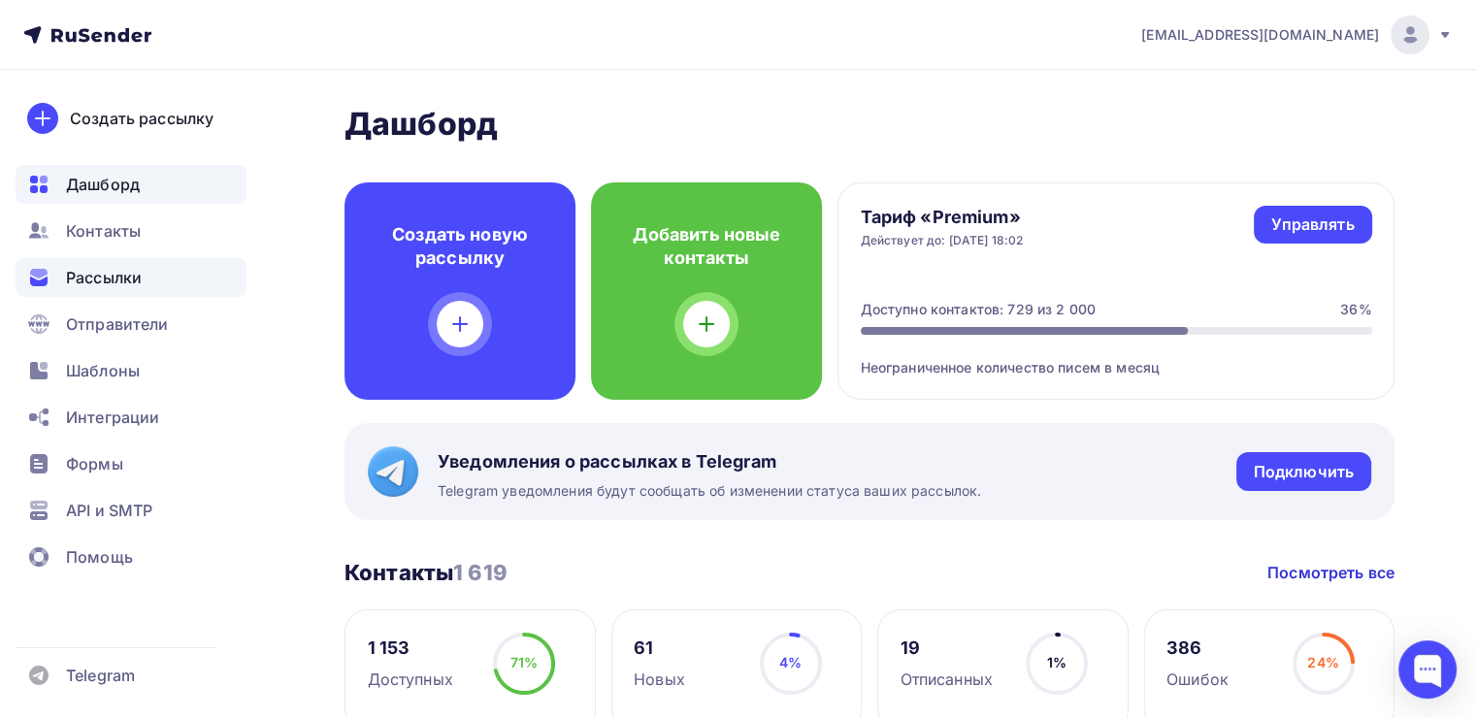
click at [118, 272] on span "Рассылки" at bounding box center [104, 277] width 76 height 23
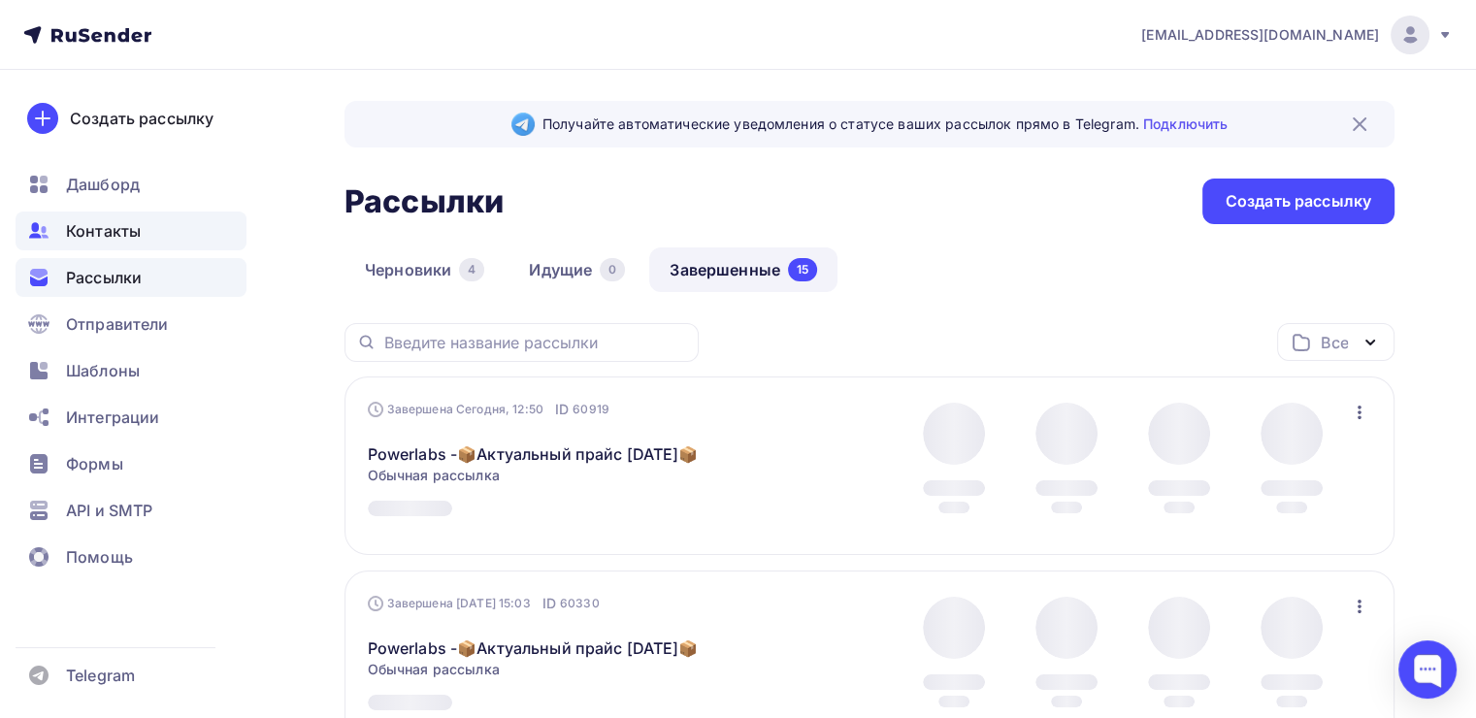
click at [119, 229] on span "Контакты" at bounding box center [103, 230] width 75 height 23
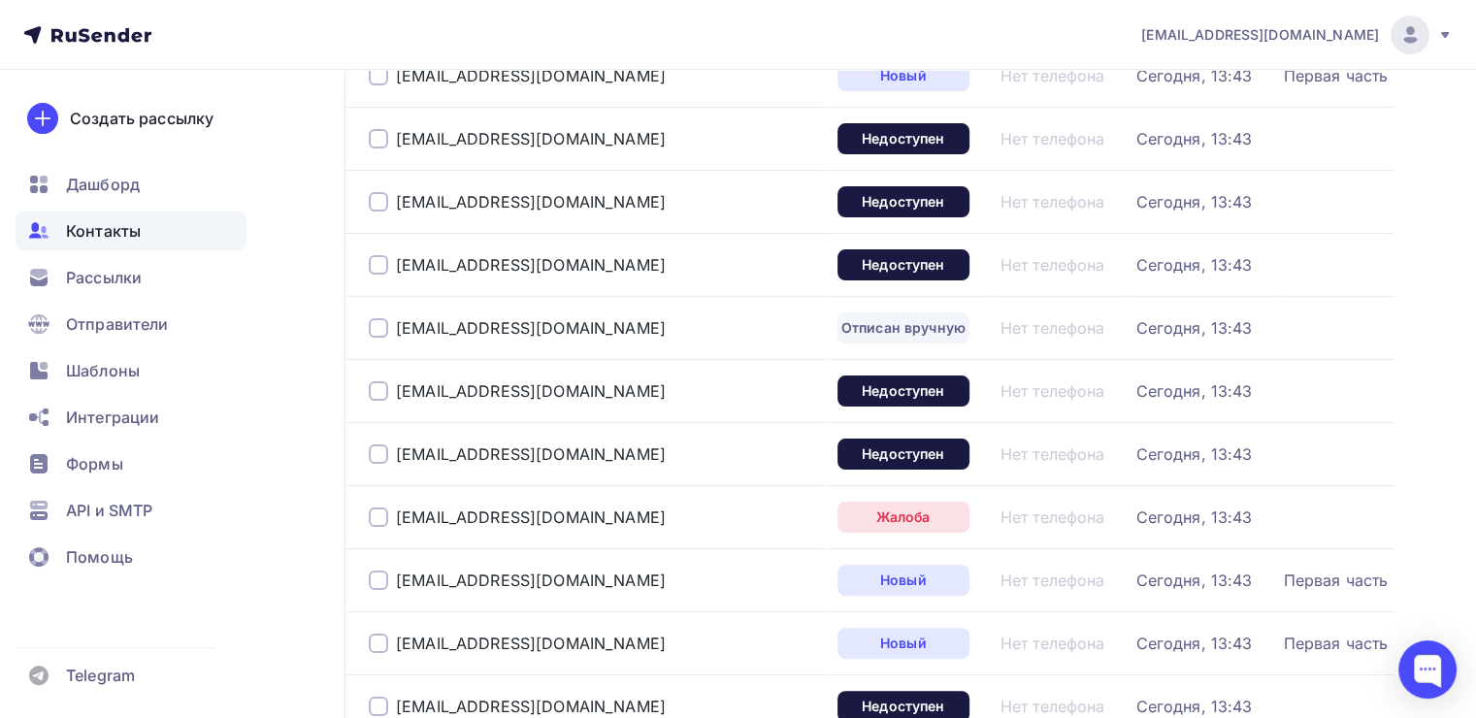
scroll to position [388, 0]
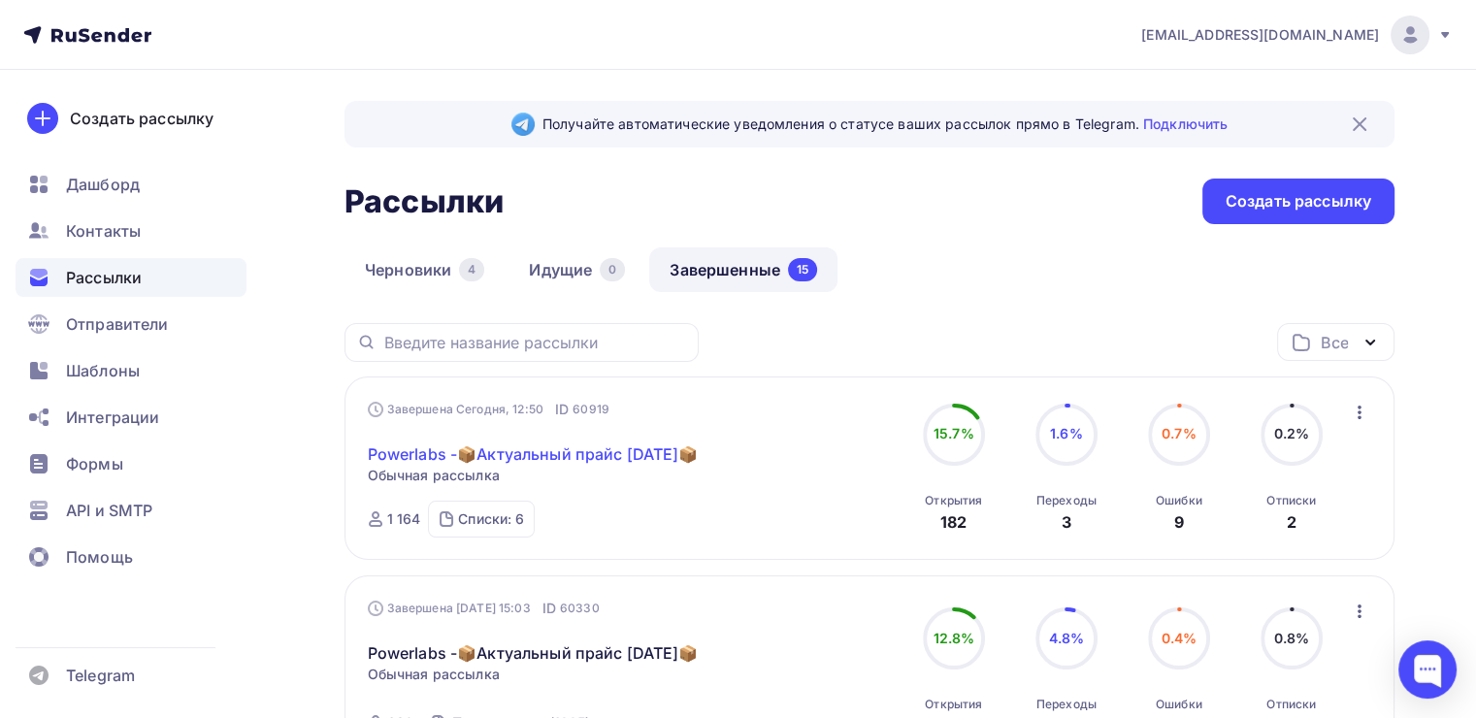
click at [496, 458] on link "Powerlabs -📦Актуальный прайс [DATE]📦" at bounding box center [533, 453] width 331 height 23
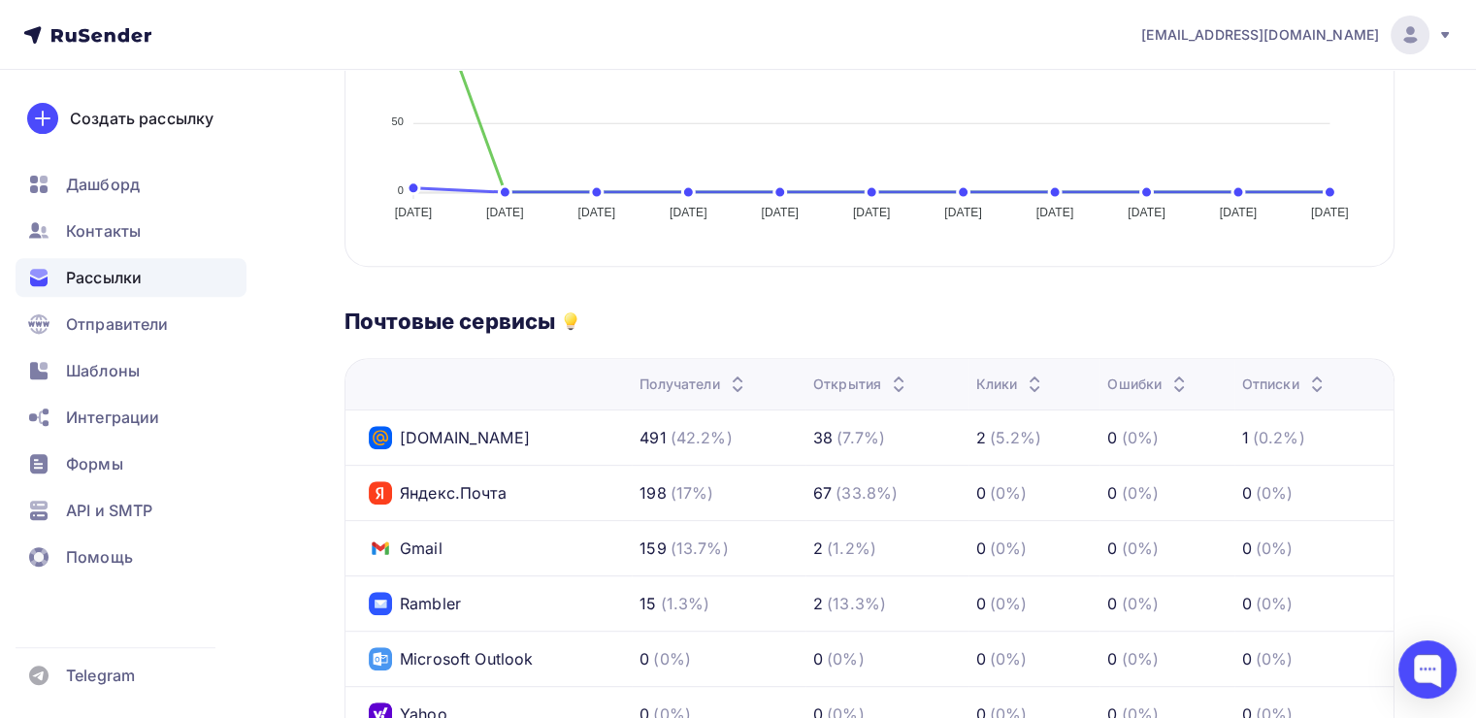
scroll to position [1081, 0]
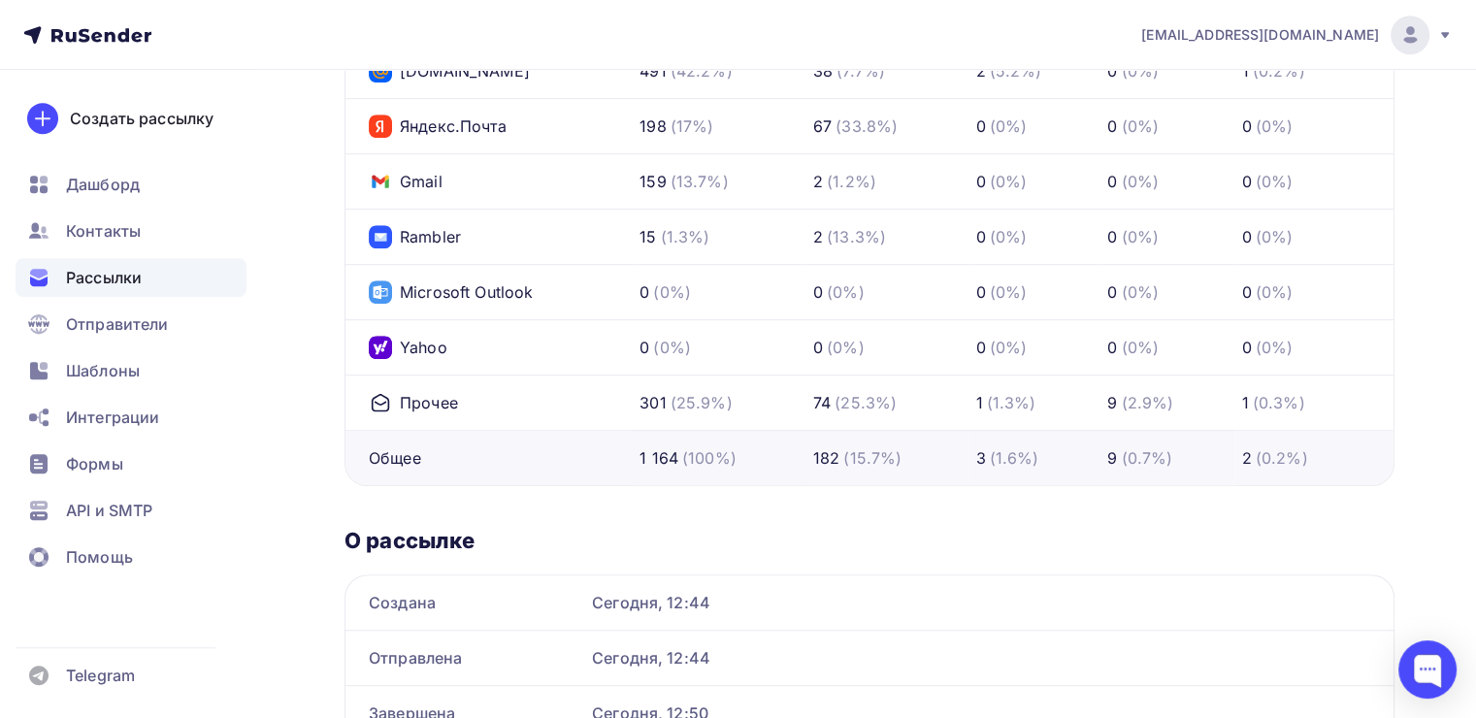
click at [404, 411] on td "Прочее" at bounding box center [488, 402] width 286 height 55
